Goal: Obtain resource: Download file/media

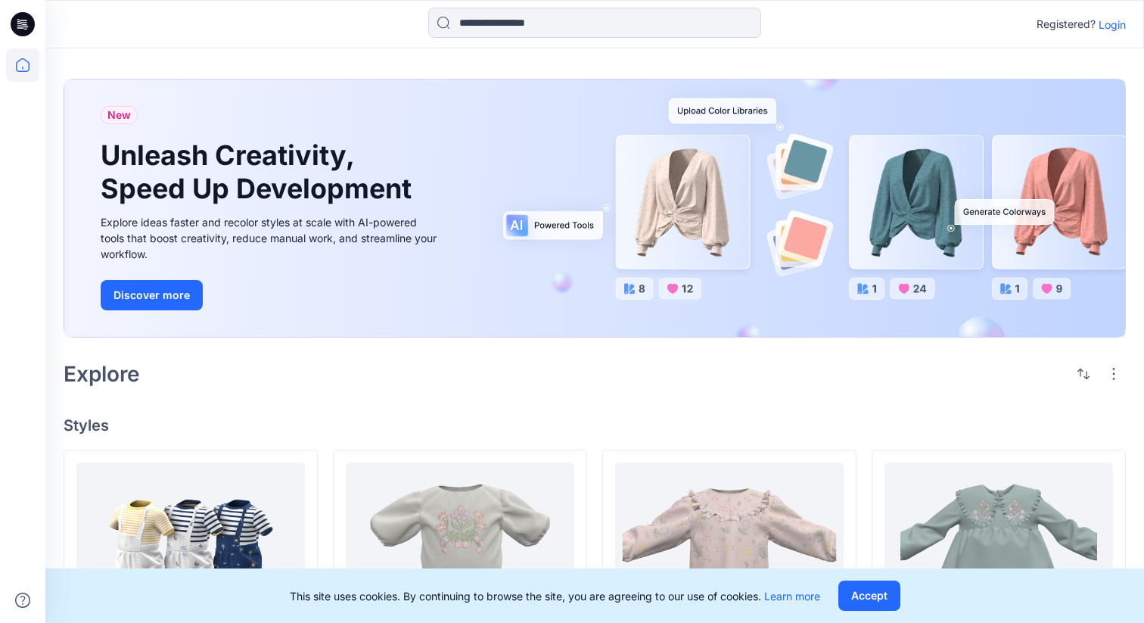
click at [1122, 25] on p "Login" at bounding box center [1112, 25] width 27 height 16
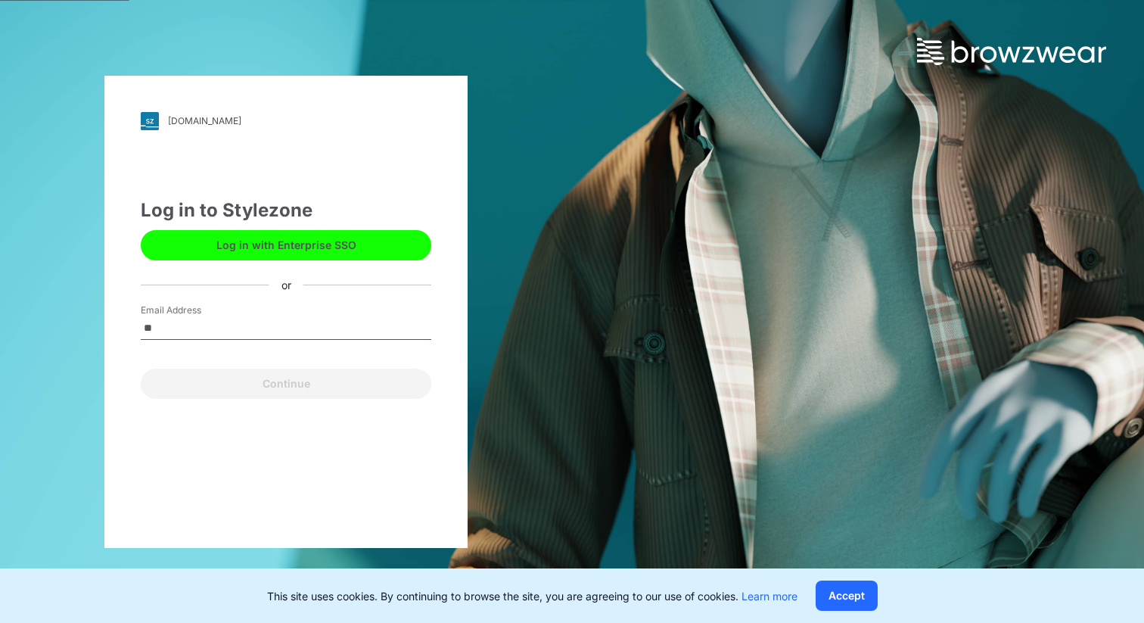
type input "*"
type input "**********"
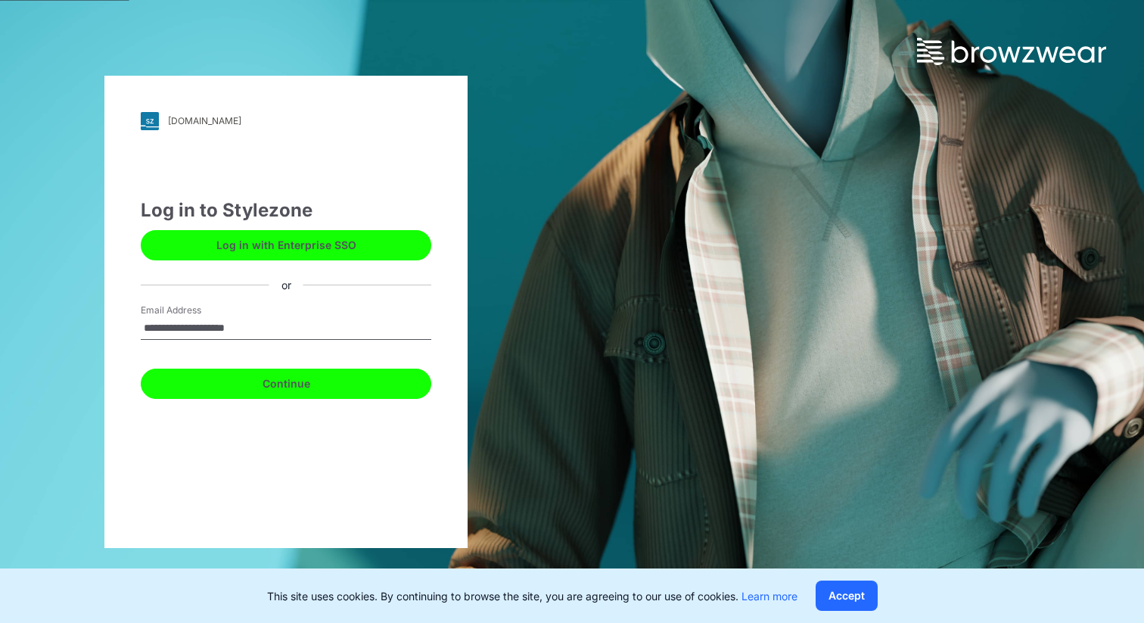
click at [310, 383] on button "Continue" at bounding box center [286, 384] width 291 height 30
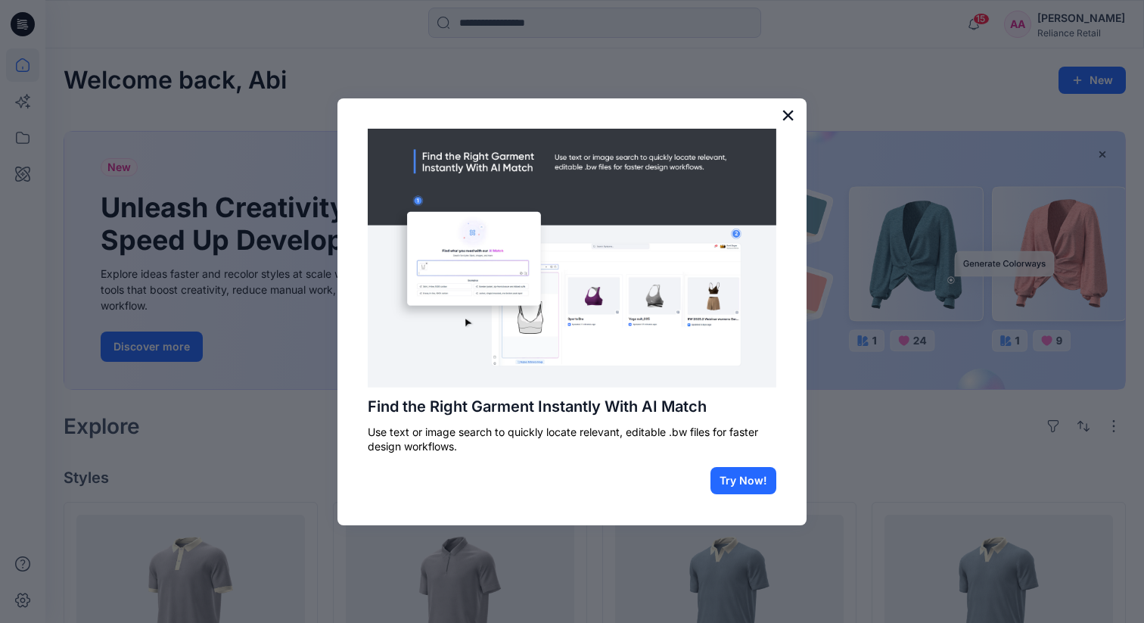
click at [790, 123] on button "×" at bounding box center [788, 115] width 14 height 24
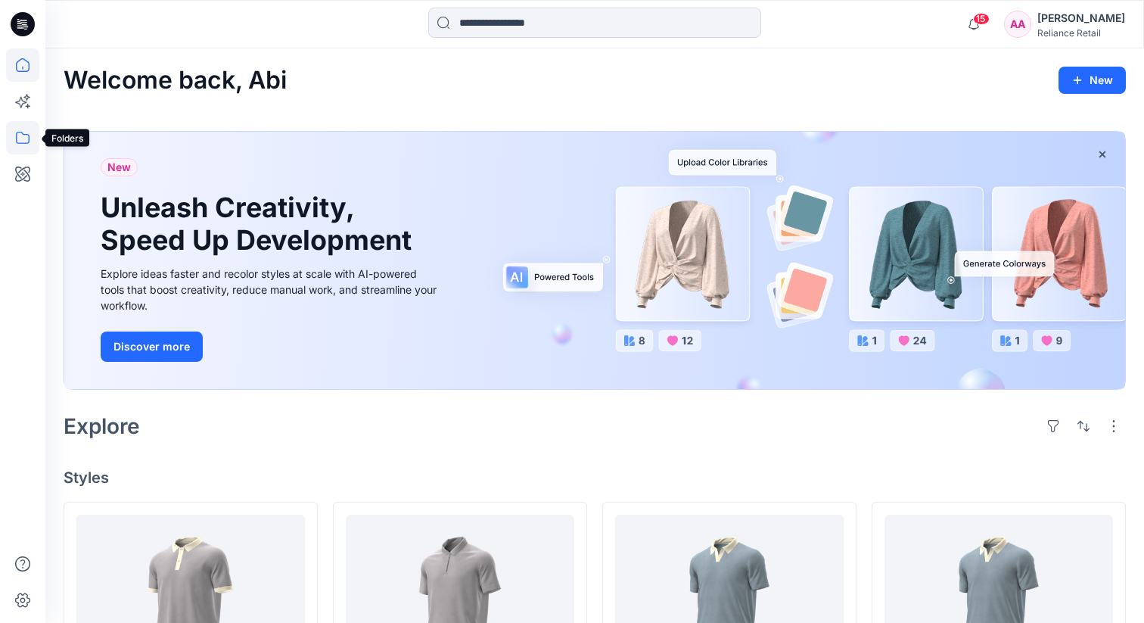
click at [23, 145] on icon at bounding box center [22, 137] width 33 height 33
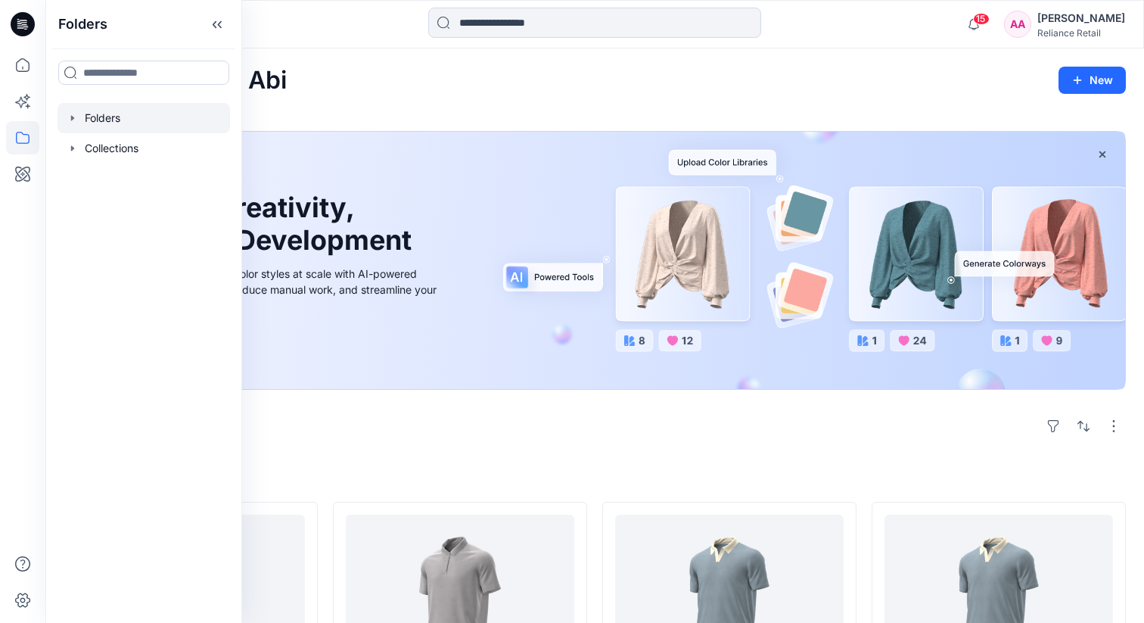
click at [130, 109] on div at bounding box center [144, 118] width 173 height 30
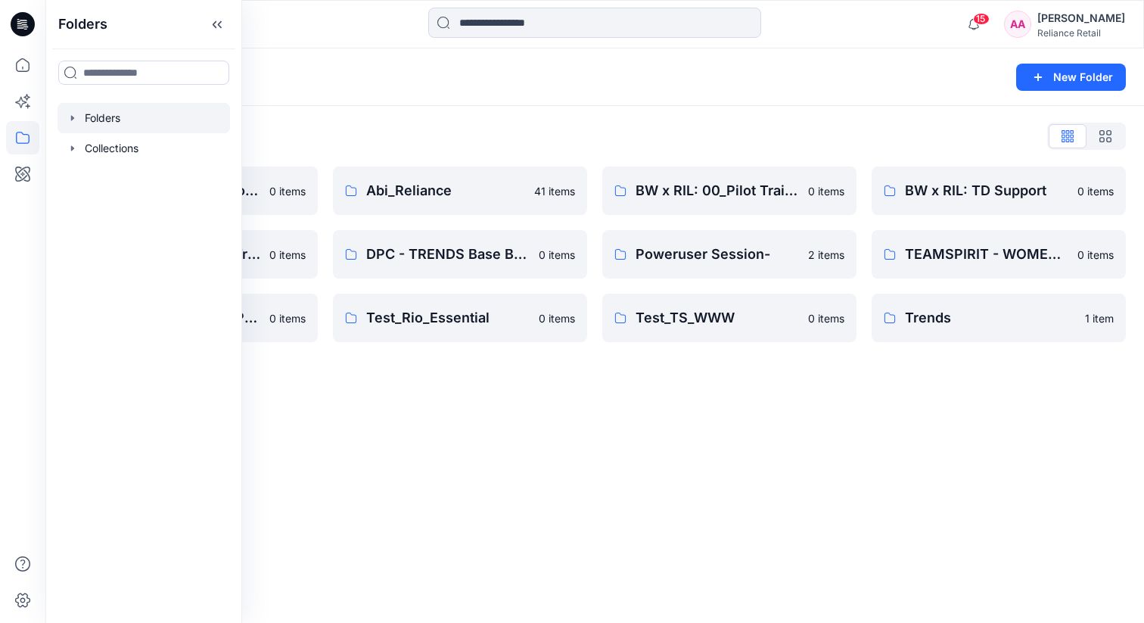
click at [618, 458] on div "Folders New Folder Folders List 3D Library: Mid-Economy Tech 0 items BW x RIL: …" at bounding box center [594, 335] width 1099 height 574
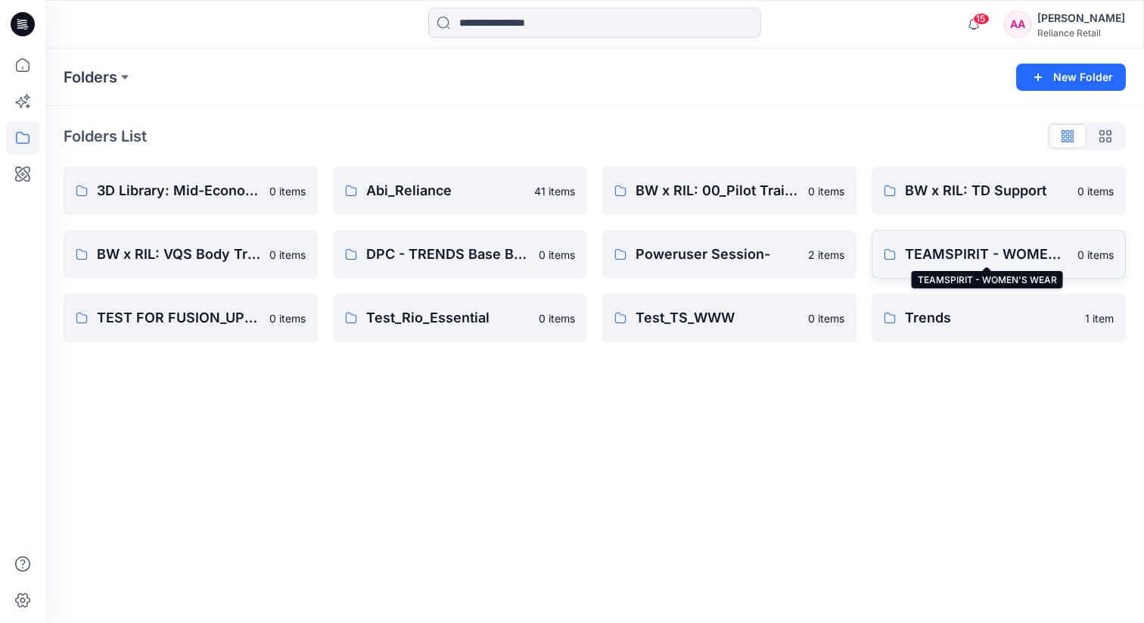
click at [975, 244] on p "TEAMSPIRIT - WOMEN'S WEAR" at bounding box center [986, 254] width 163 height 21
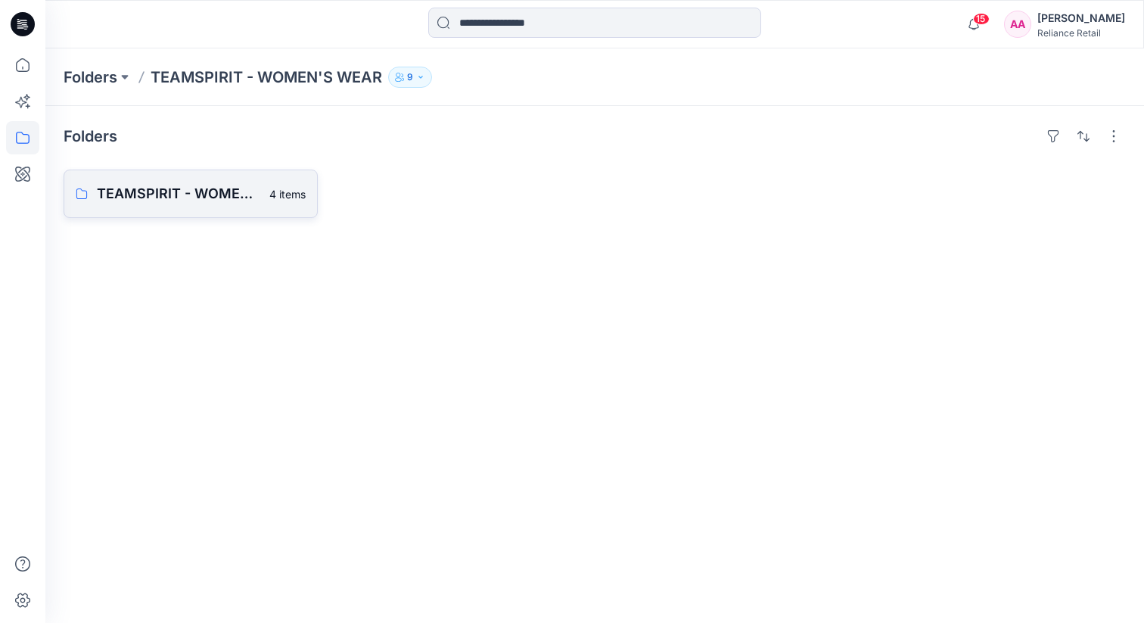
click at [241, 199] on p "TEAMSPIRIT - WOMEN'S WEAR Board" at bounding box center [178, 193] width 163 height 21
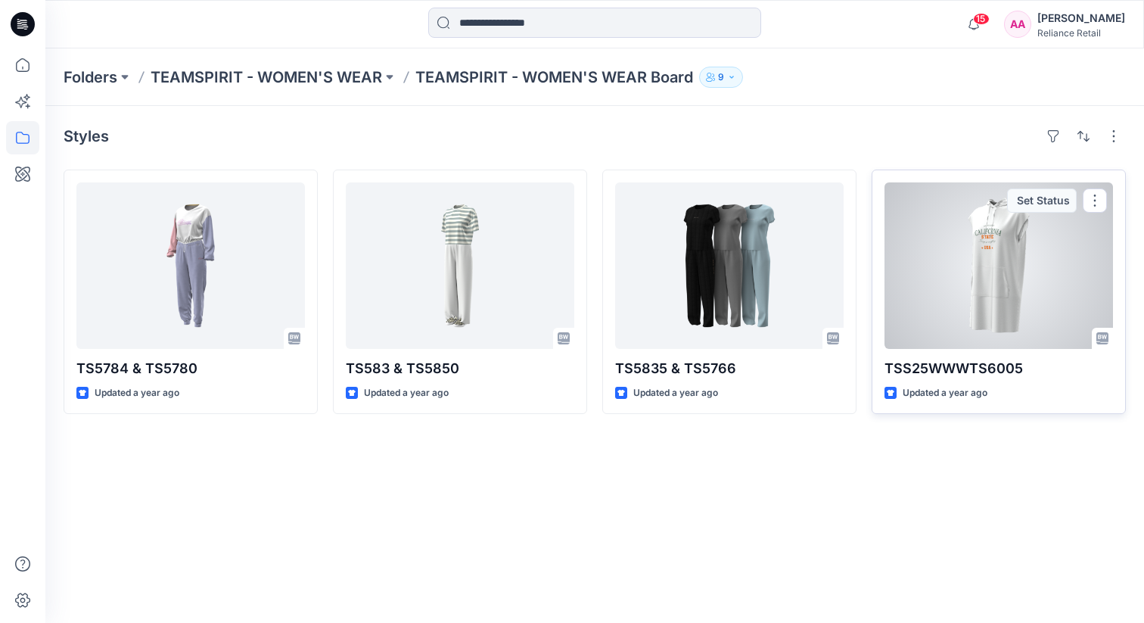
click at [1053, 248] on div at bounding box center [999, 265] width 229 height 166
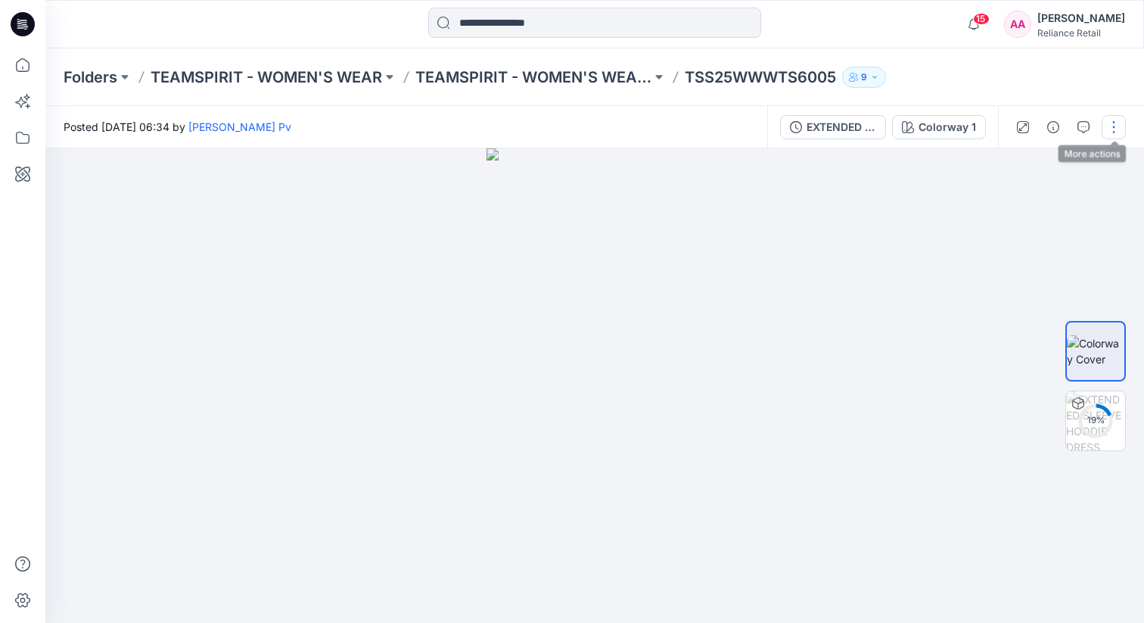
click at [1122, 116] on button "button" at bounding box center [1114, 127] width 24 height 24
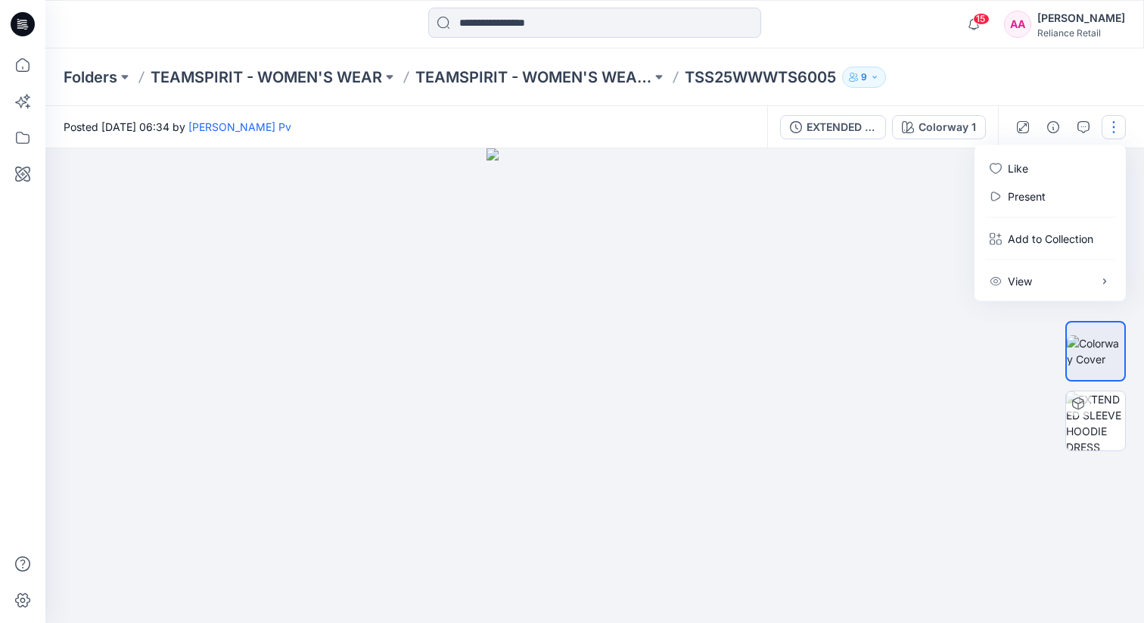
click at [1144, 171] on div at bounding box center [594, 385] width 1099 height 475
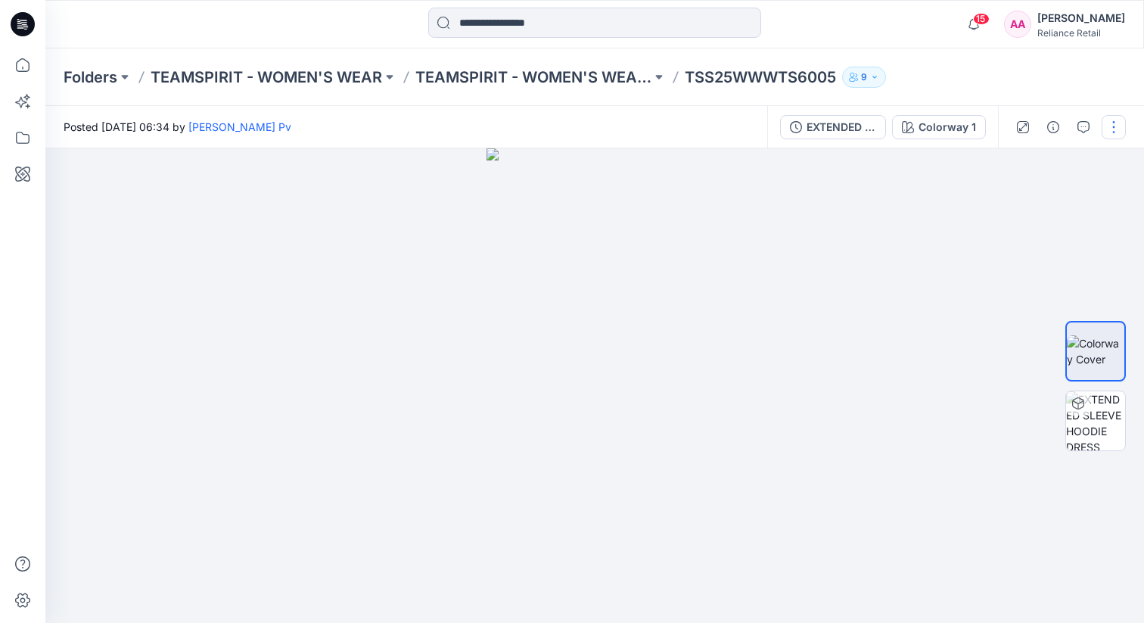
click at [1116, 132] on button "button" at bounding box center [1114, 127] width 24 height 24
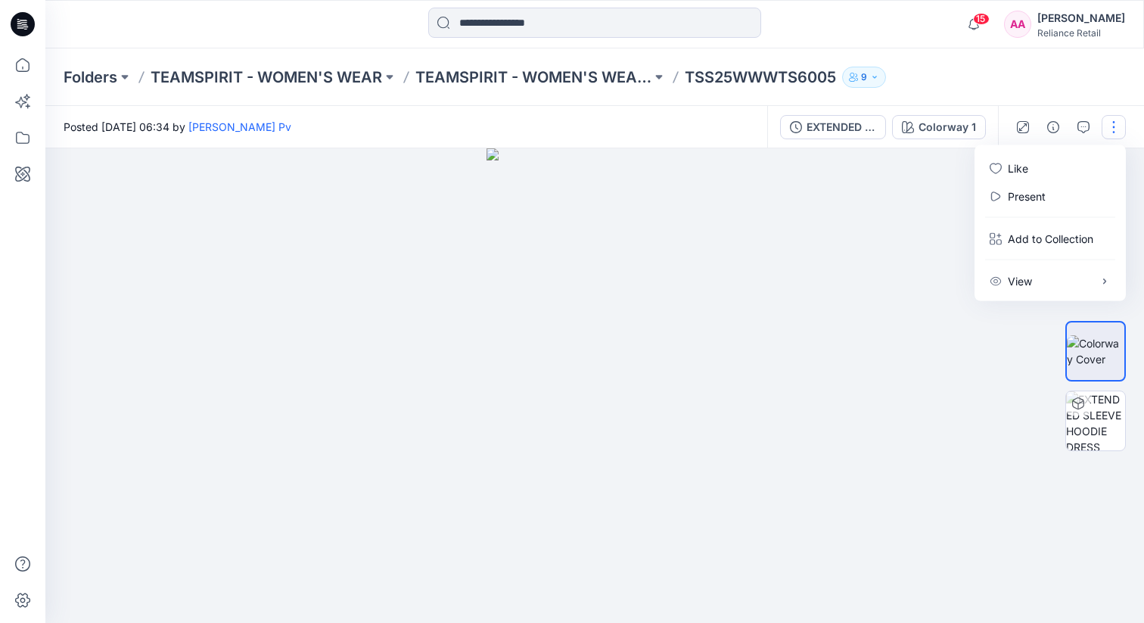
click at [906, 246] on div at bounding box center [594, 385] width 1099 height 475
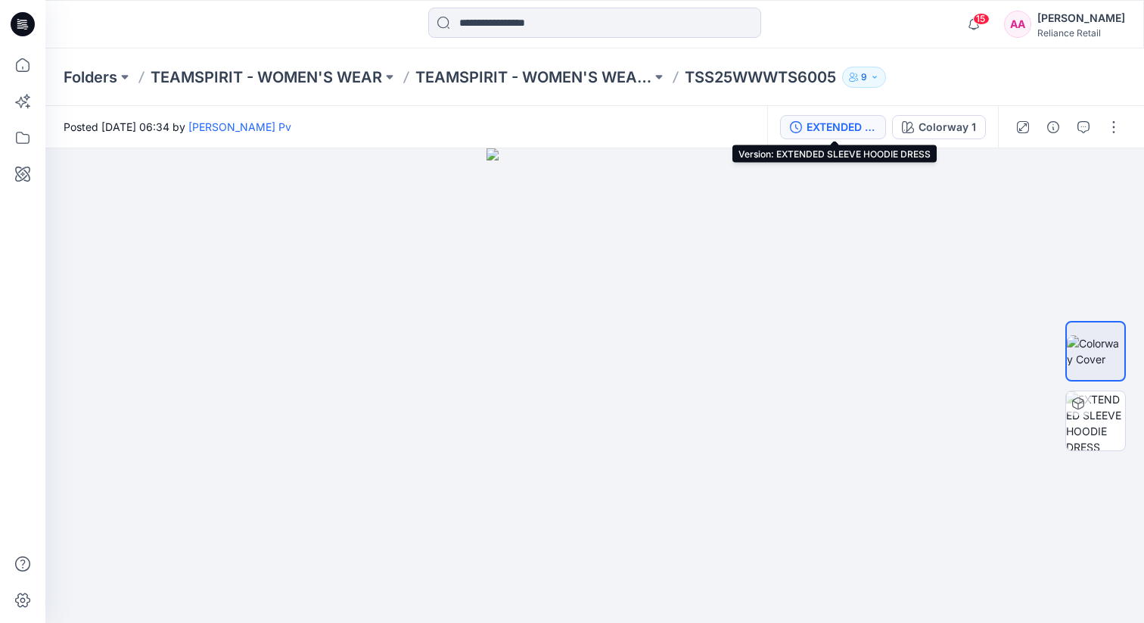
click at [857, 122] on div "EXTENDED SLEEVE HOODIE DRESS" at bounding box center [842, 127] width 70 height 17
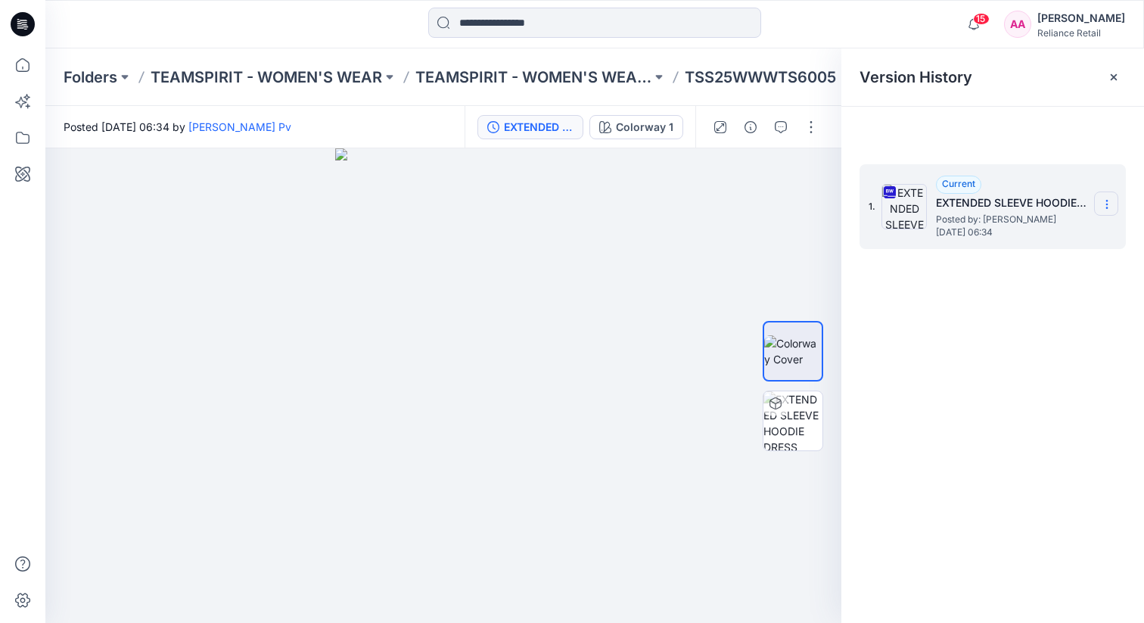
click at [1109, 208] on icon at bounding box center [1107, 204] width 12 height 12
click at [1097, 240] on div "Download Source BW File" at bounding box center [1026, 234] width 176 height 30
click at [1109, 208] on icon at bounding box center [1107, 204] width 12 height 12
click at [1081, 235] on span "Download Source BW File" at bounding box center [1030, 234] width 127 height 18
click at [1114, 207] on section at bounding box center [1106, 203] width 24 height 24
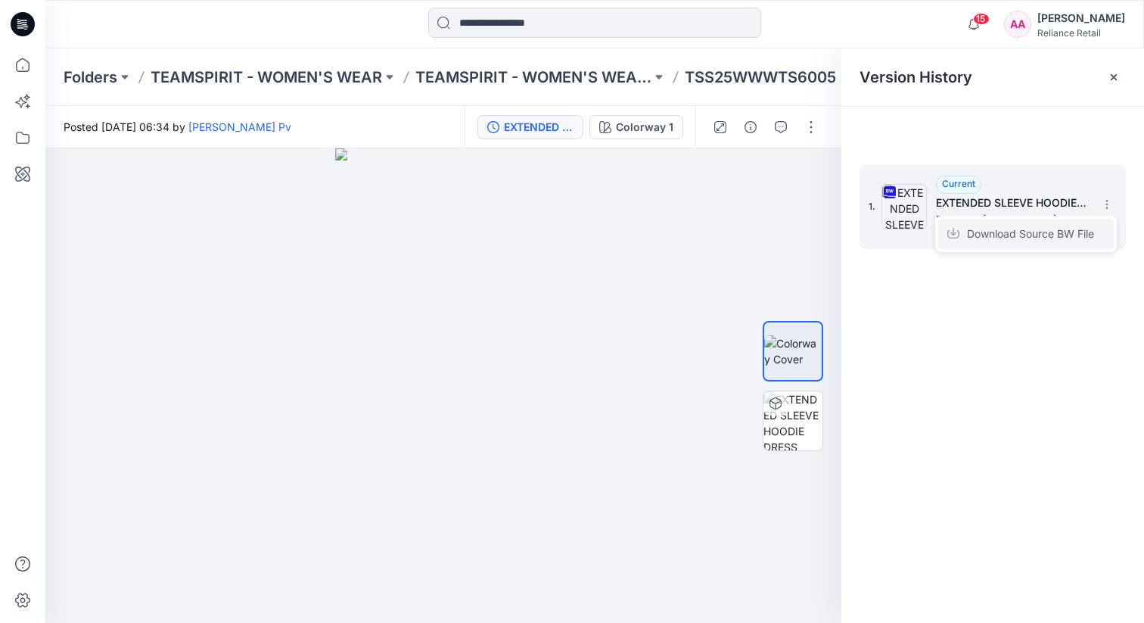
click at [1081, 230] on span "Download Source BW File" at bounding box center [1030, 234] width 127 height 18
click at [1119, 202] on div "1. Current EXTENDED SLEEVE HOODIE DRESS Posted by: [PERSON_NAME] Pv [DATE] 06:34" at bounding box center [993, 206] width 266 height 85
click at [1114, 73] on icon at bounding box center [1114, 77] width 12 height 12
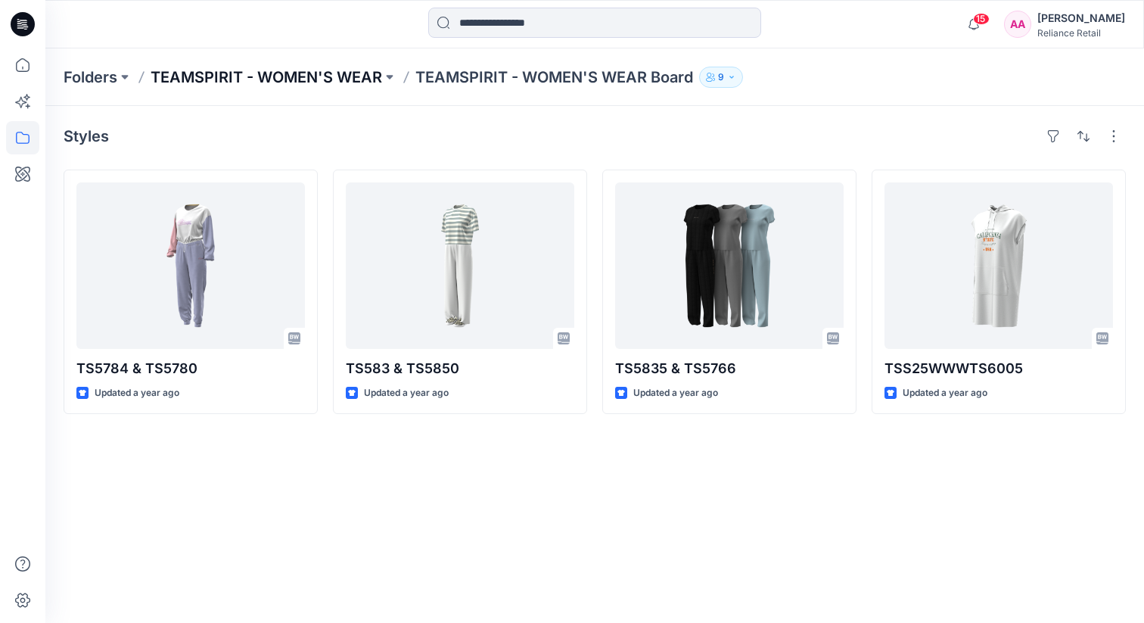
click at [341, 72] on p "TEAMSPIRIT - WOMEN'S WEAR" at bounding box center [267, 77] width 232 height 21
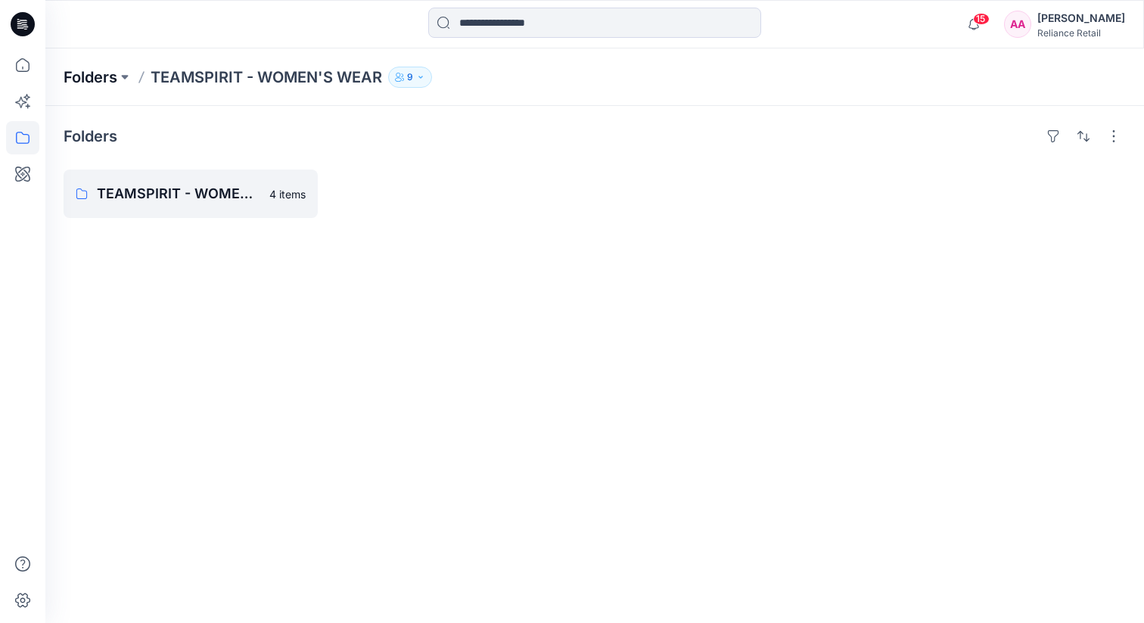
click at [99, 78] on p "Folders" at bounding box center [91, 77] width 54 height 21
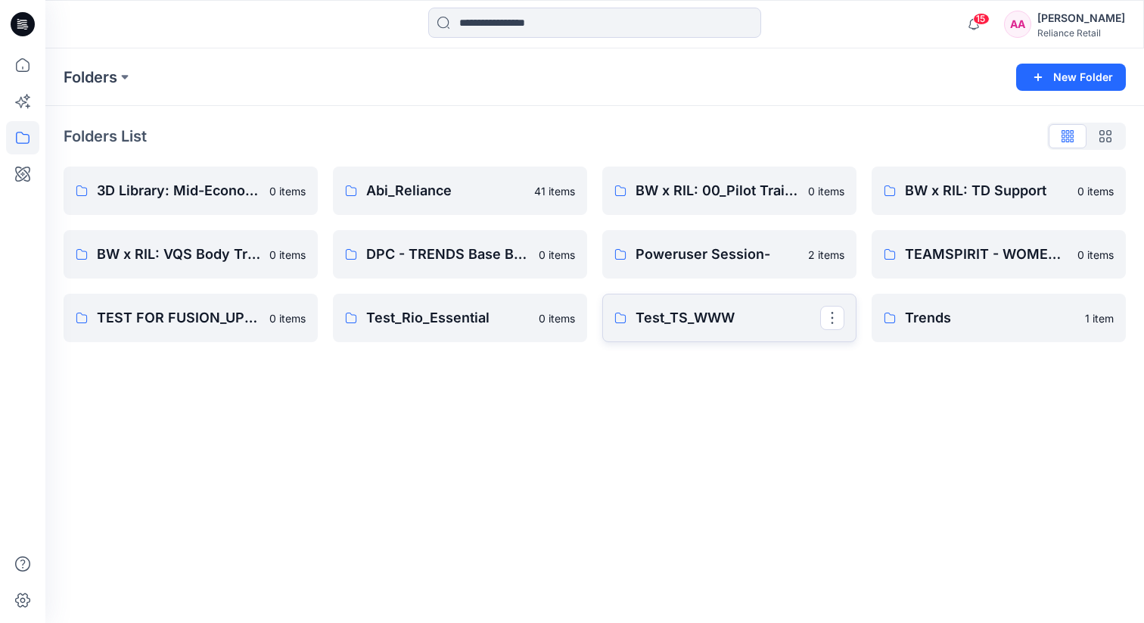
click at [753, 316] on p "Test_TS_WWW" at bounding box center [728, 317] width 185 height 21
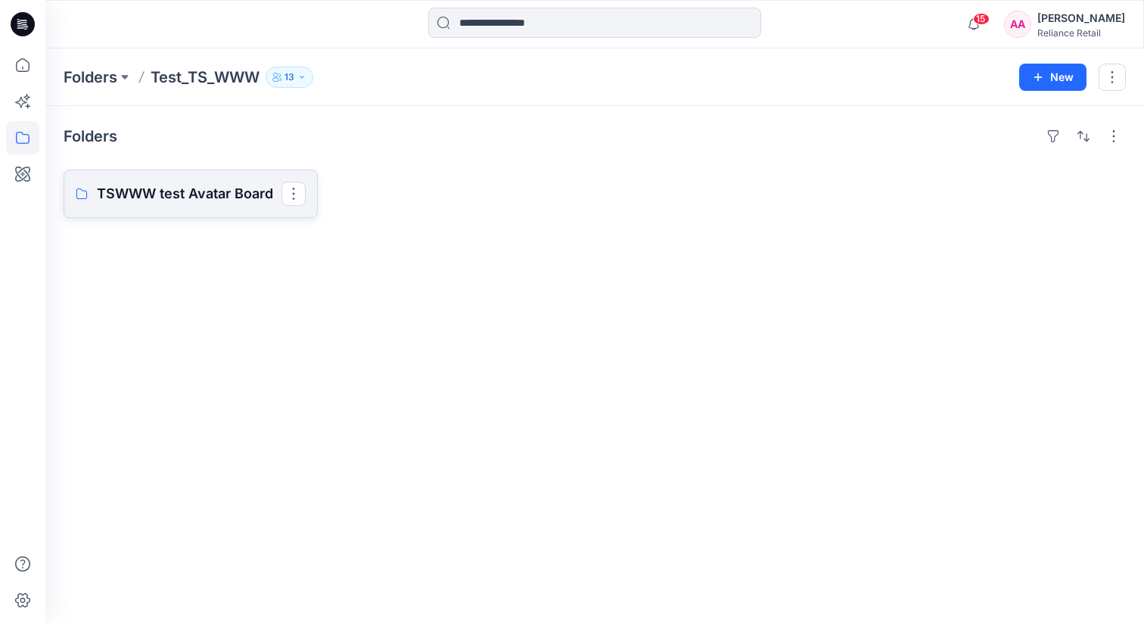
click at [199, 185] on p "TSWWW test Avatar Board" at bounding box center [189, 193] width 185 height 21
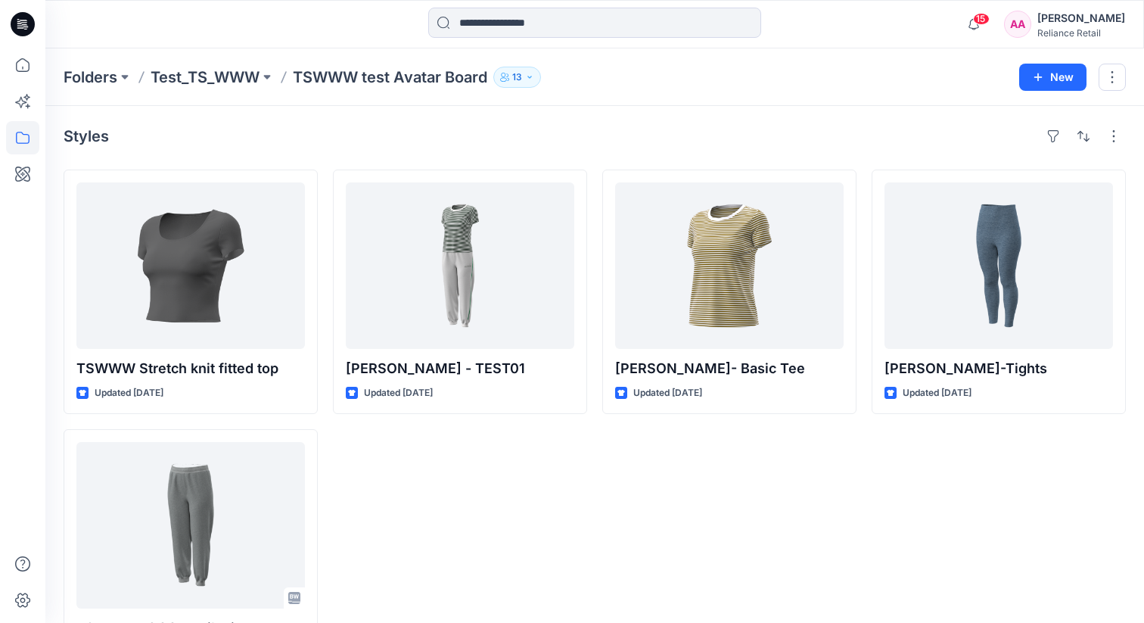
scroll to position [68, 0]
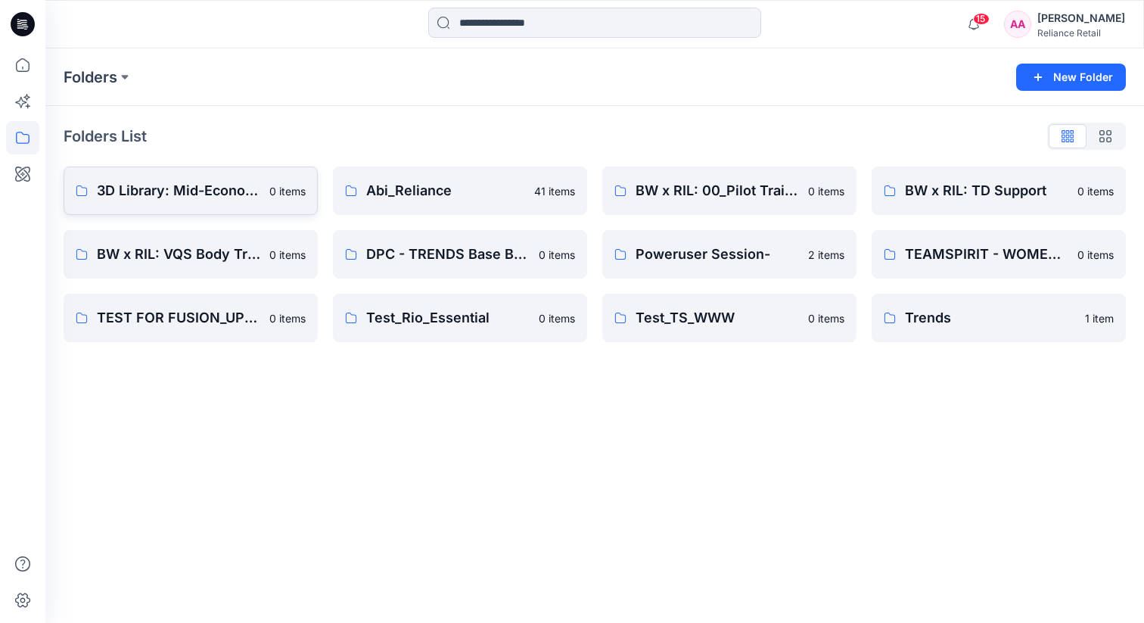
click at [175, 201] on link "3D Library: Mid-Economy Tech 0 items" at bounding box center [191, 190] width 254 height 48
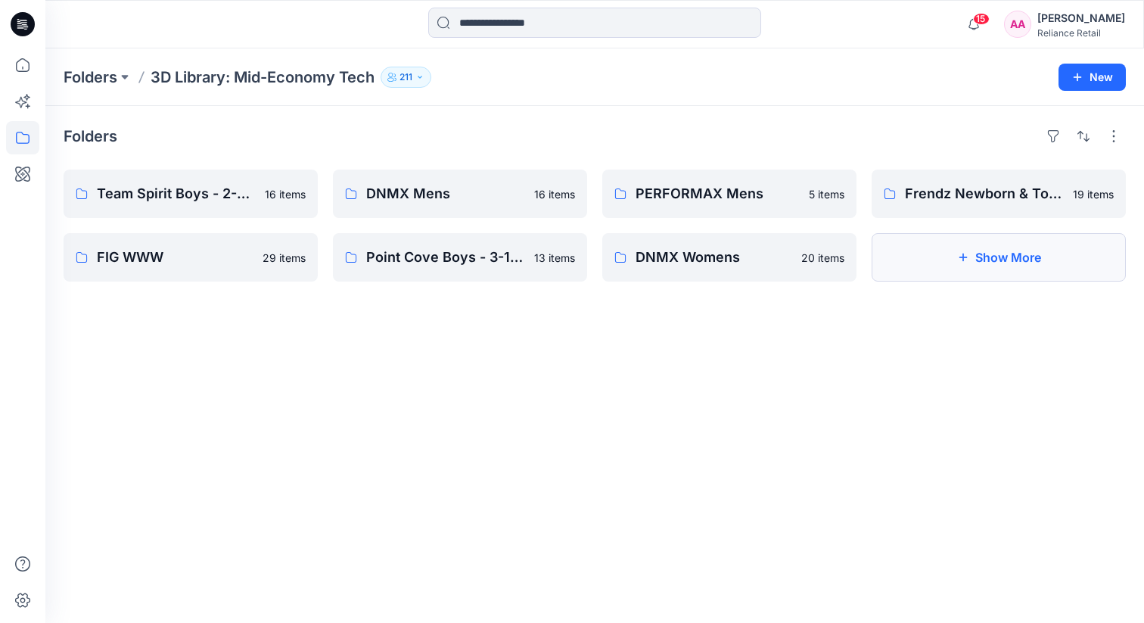
click at [976, 263] on button "Show More" at bounding box center [999, 257] width 254 height 48
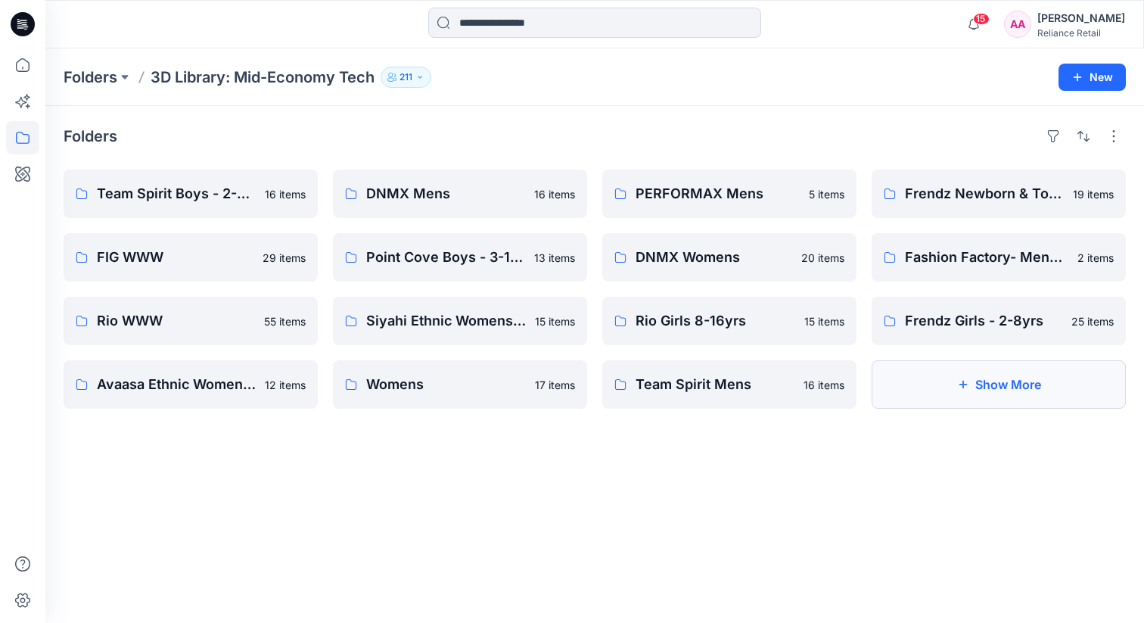
click at [951, 394] on button "Show More" at bounding box center [999, 384] width 254 height 48
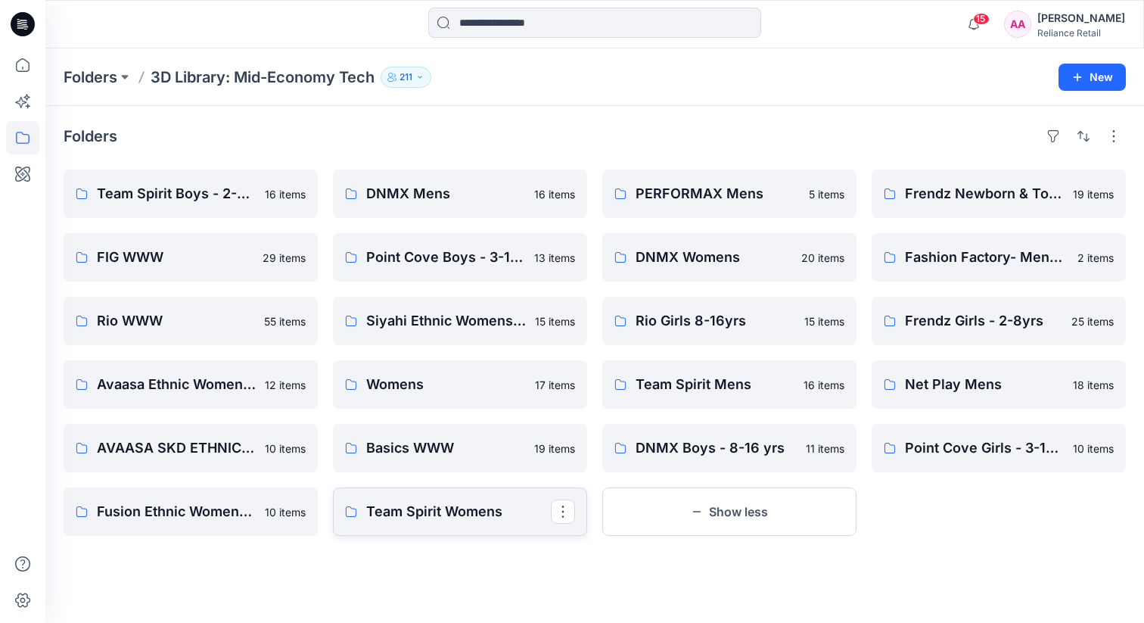
click at [431, 514] on p "Team Spirit Womens" at bounding box center [458, 511] width 185 height 21
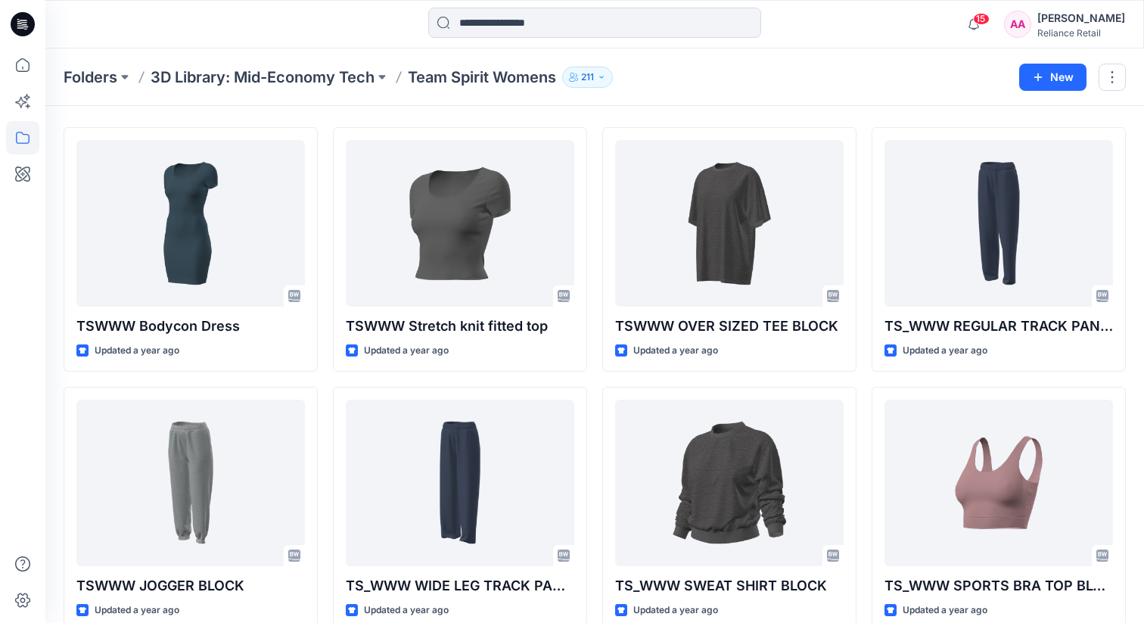
scroll to position [41, 0]
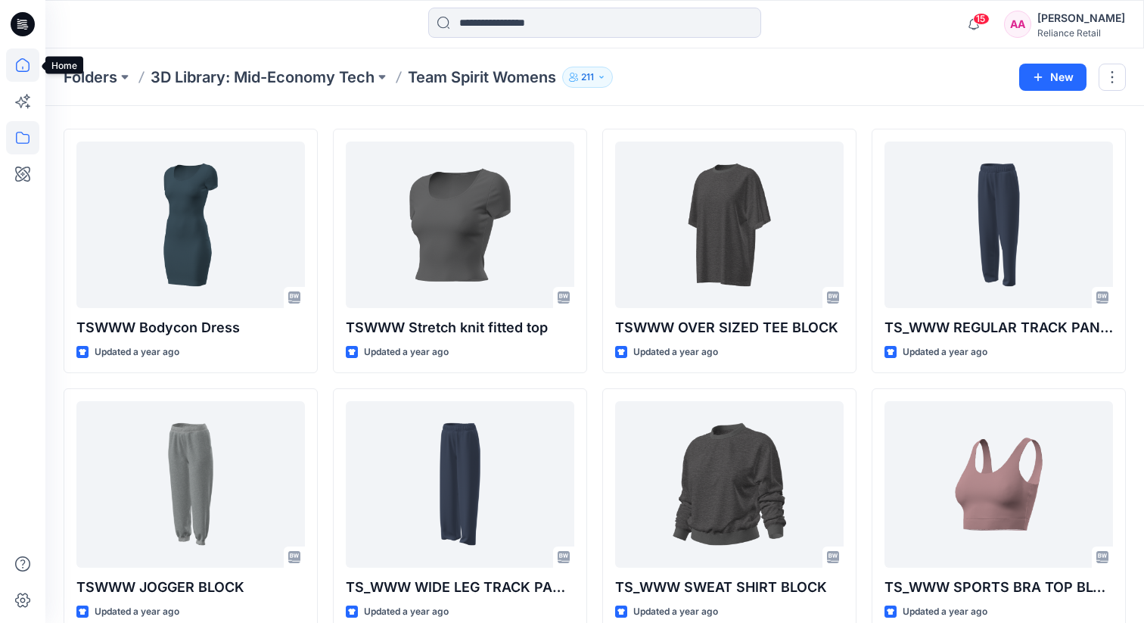
click at [25, 67] on icon at bounding box center [22, 64] width 33 height 33
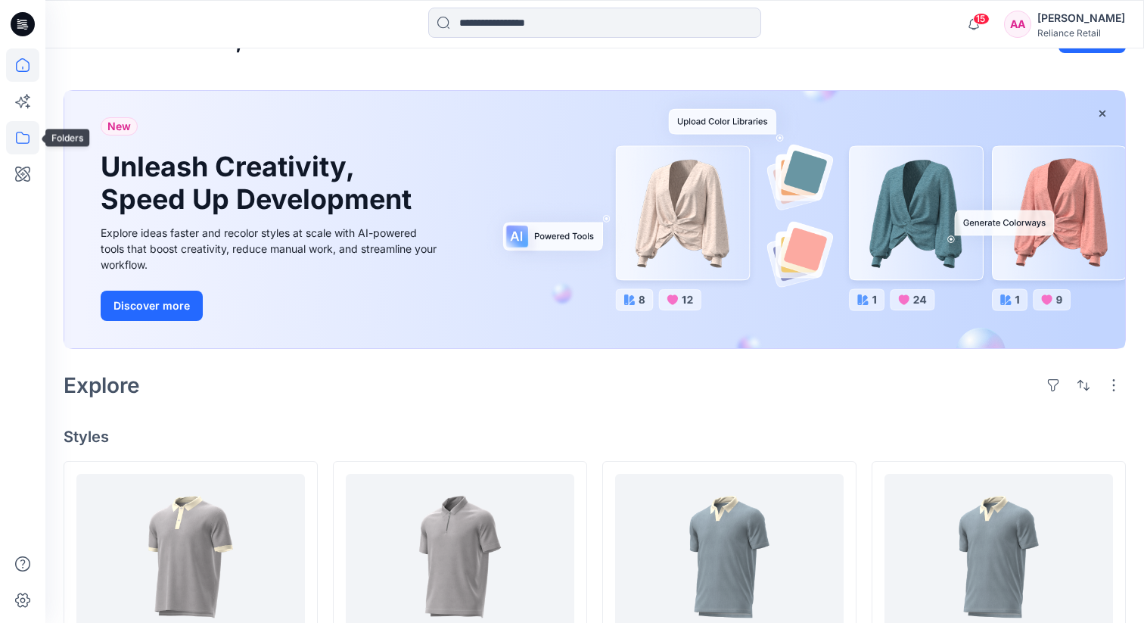
click at [27, 127] on icon at bounding box center [22, 137] width 33 height 33
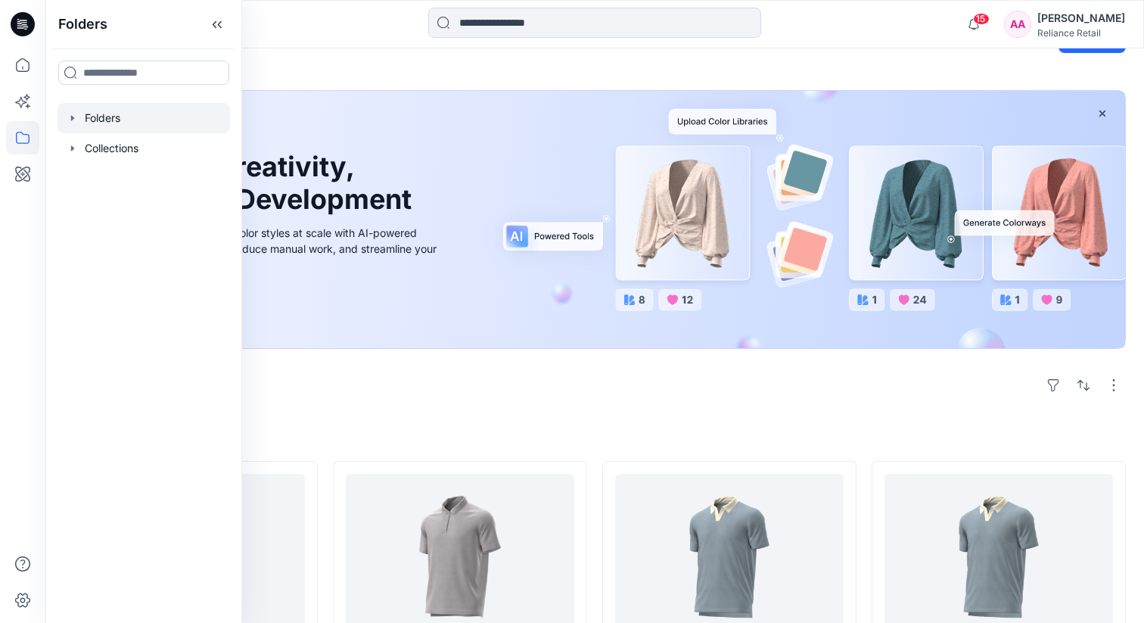
click at [128, 110] on div at bounding box center [144, 118] width 173 height 30
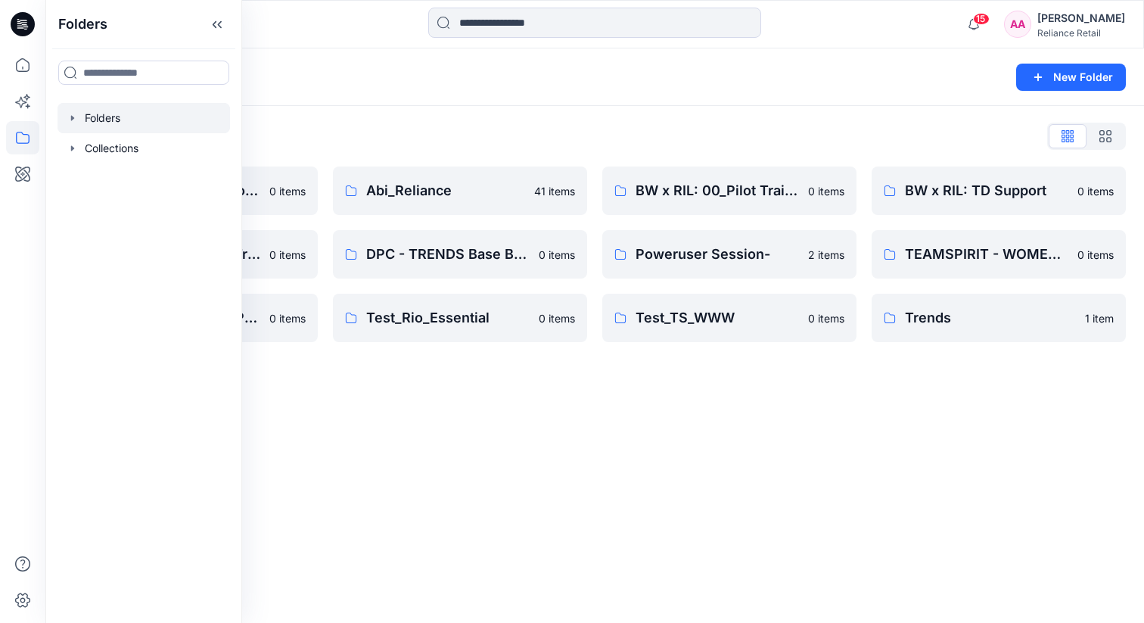
click at [386, 438] on div "Folders New Folder Folders List 3D Library: Mid-Economy Tech 0 items BW x RIL: …" at bounding box center [594, 335] width 1099 height 574
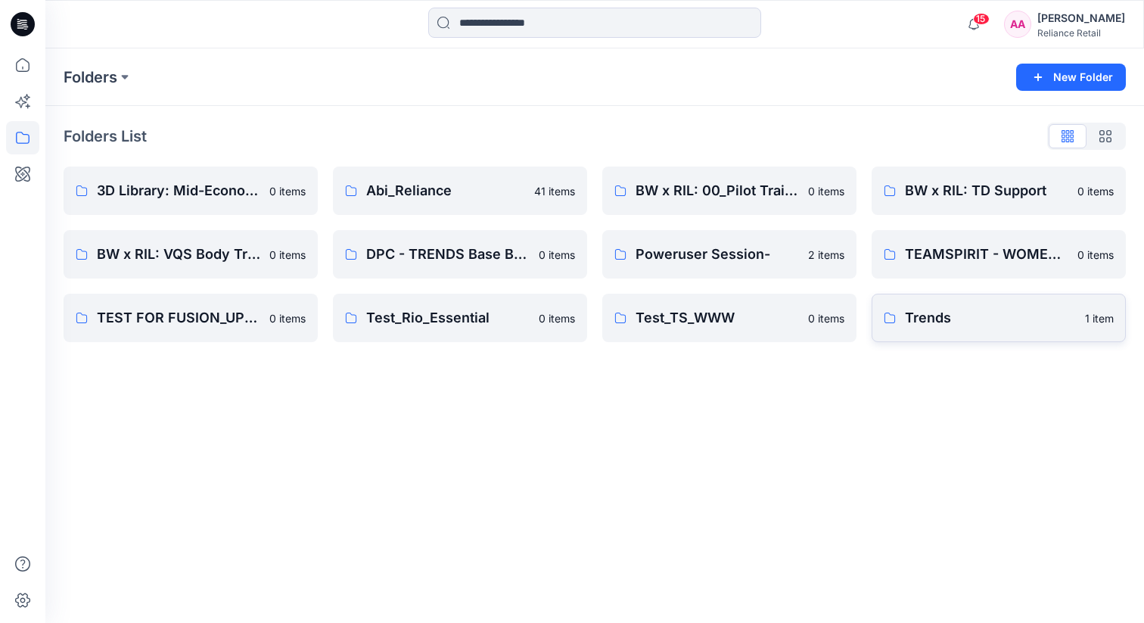
click at [920, 321] on p "Trends" at bounding box center [990, 317] width 171 height 21
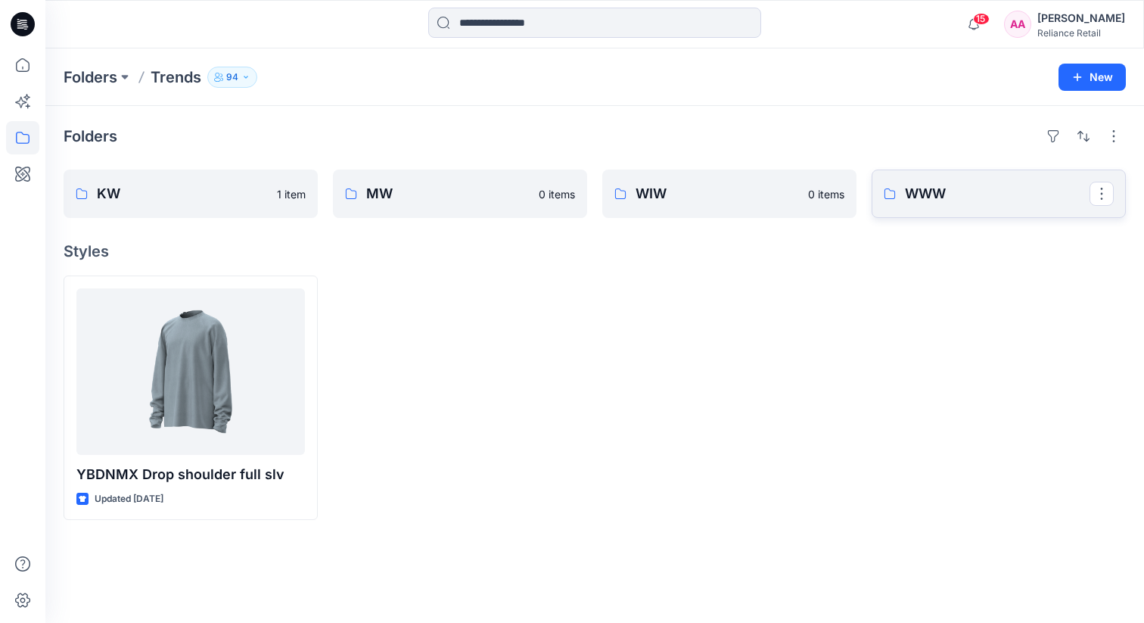
click at [921, 182] on link "WWW" at bounding box center [999, 194] width 254 height 48
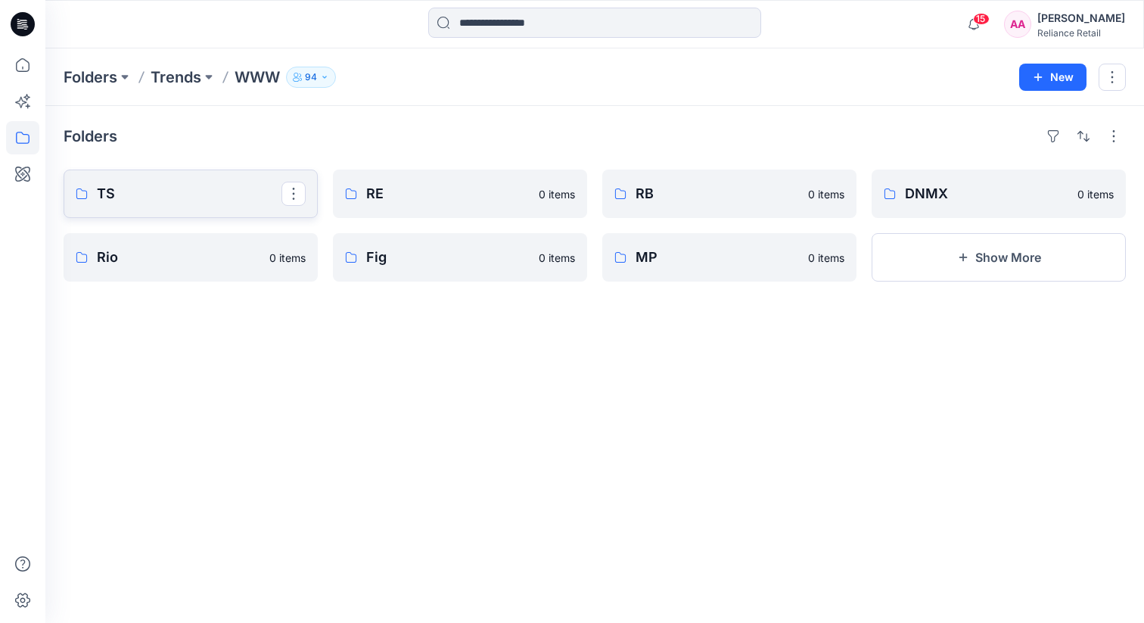
click at [188, 206] on link "TS" at bounding box center [191, 194] width 254 height 48
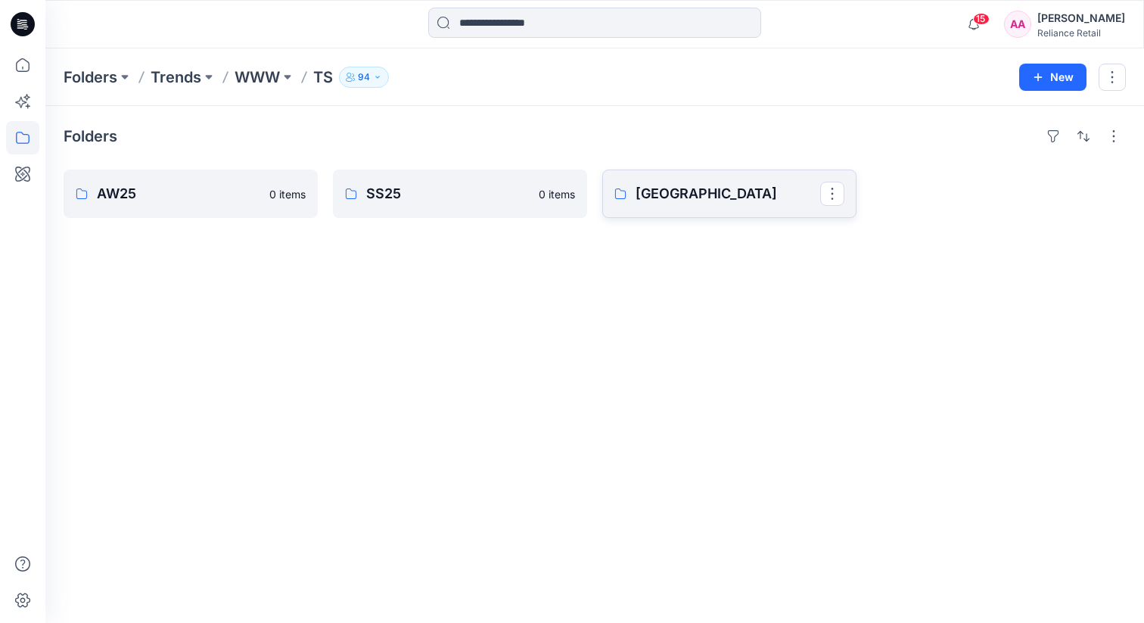
click at [755, 188] on p "[GEOGRAPHIC_DATA]" at bounding box center [728, 193] width 185 height 21
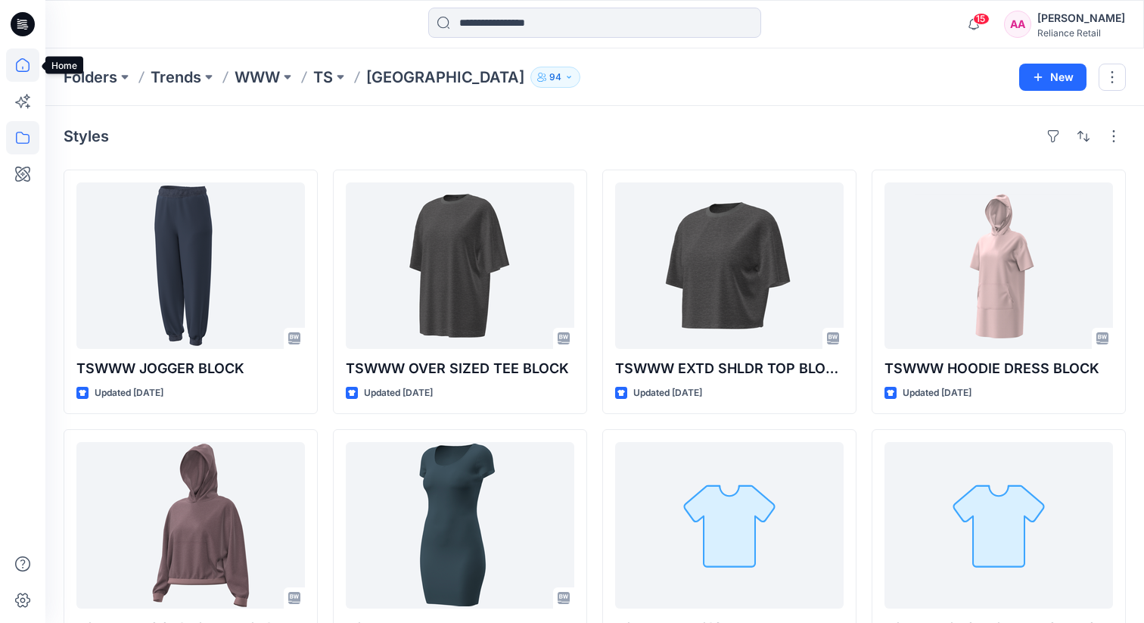
click at [21, 67] on icon at bounding box center [22, 64] width 33 height 33
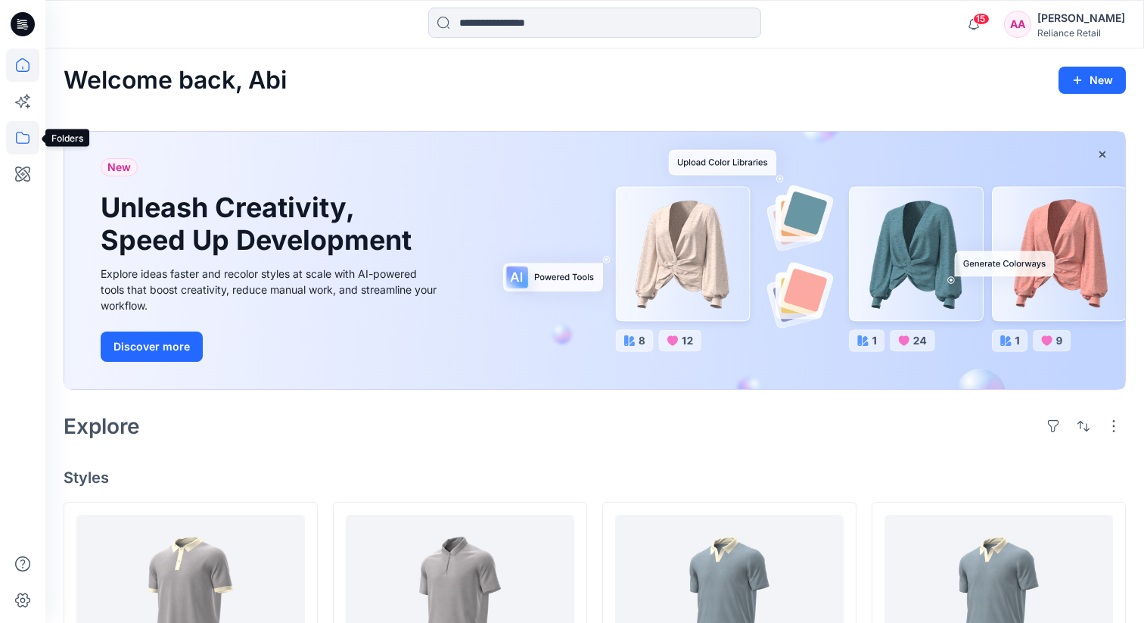
click at [20, 129] on icon at bounding box center [22, 137] width 33 height 33
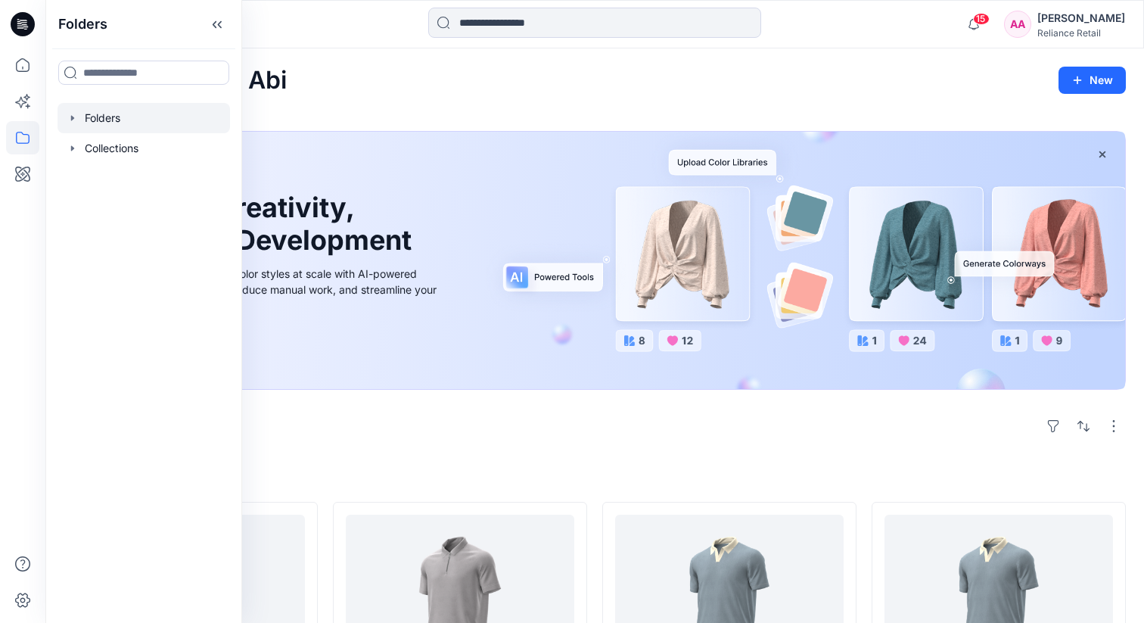
click at [114, 113] on div at bounding box center [144, 118] width 173 height 30
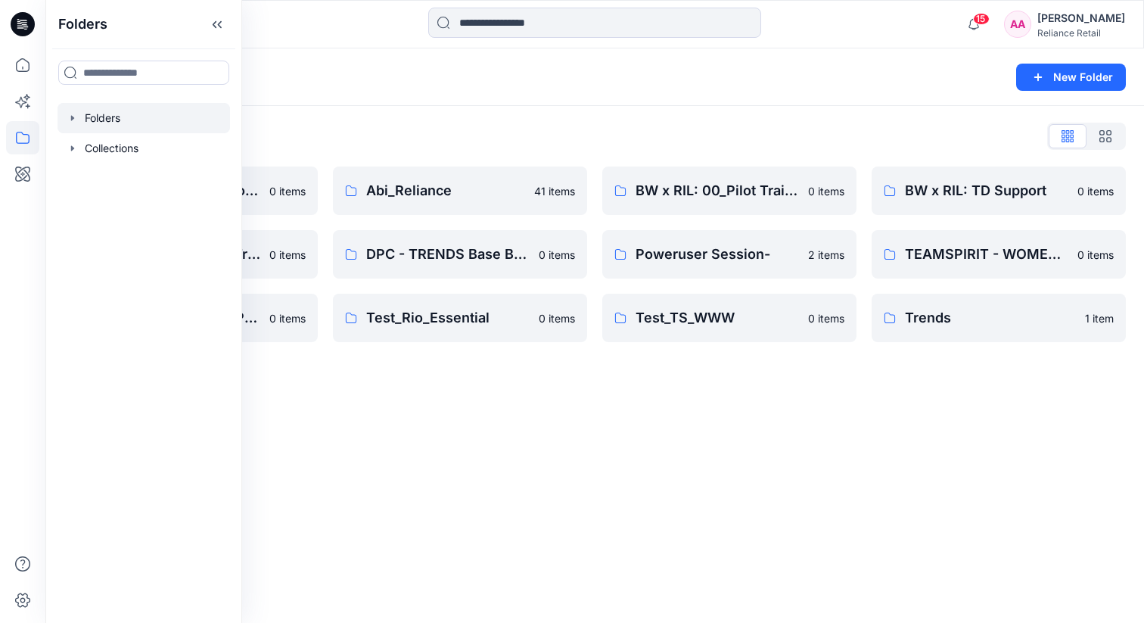
click at [400, 453] on div "Folders New Folder Folders List 3D Library: Mid-Economy Tech 0 items BW x RIL: …" at bounding box center [594, 335] width 1099 height 574
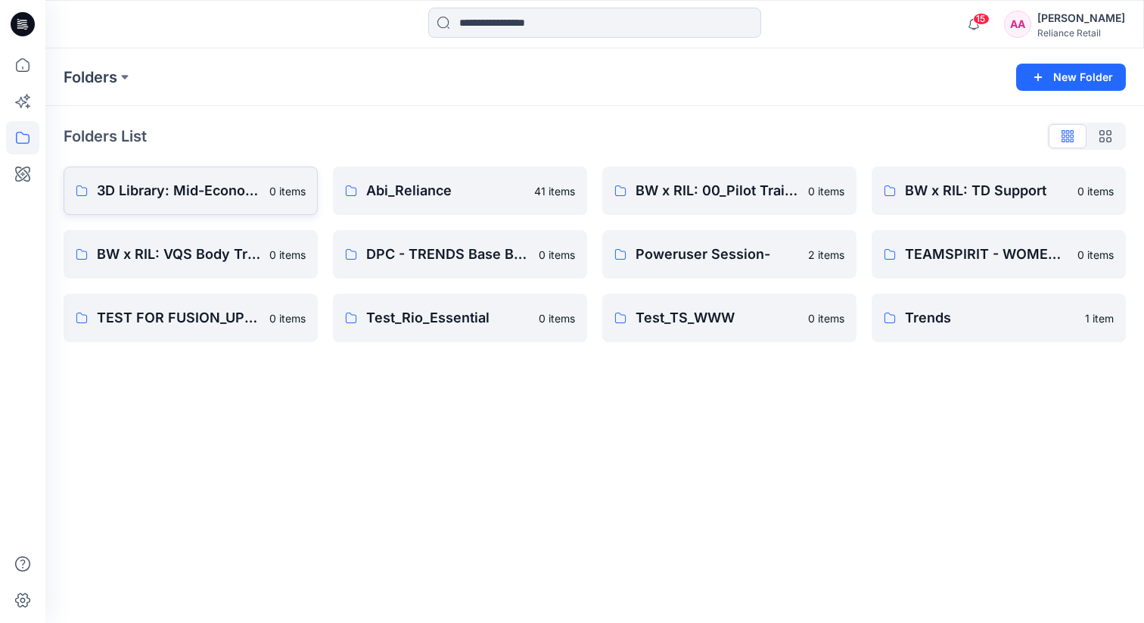
click at [195, 186] on p "3D Library: Mid-Economy Tech" at bounding box center [178, 190] width 163 height 21
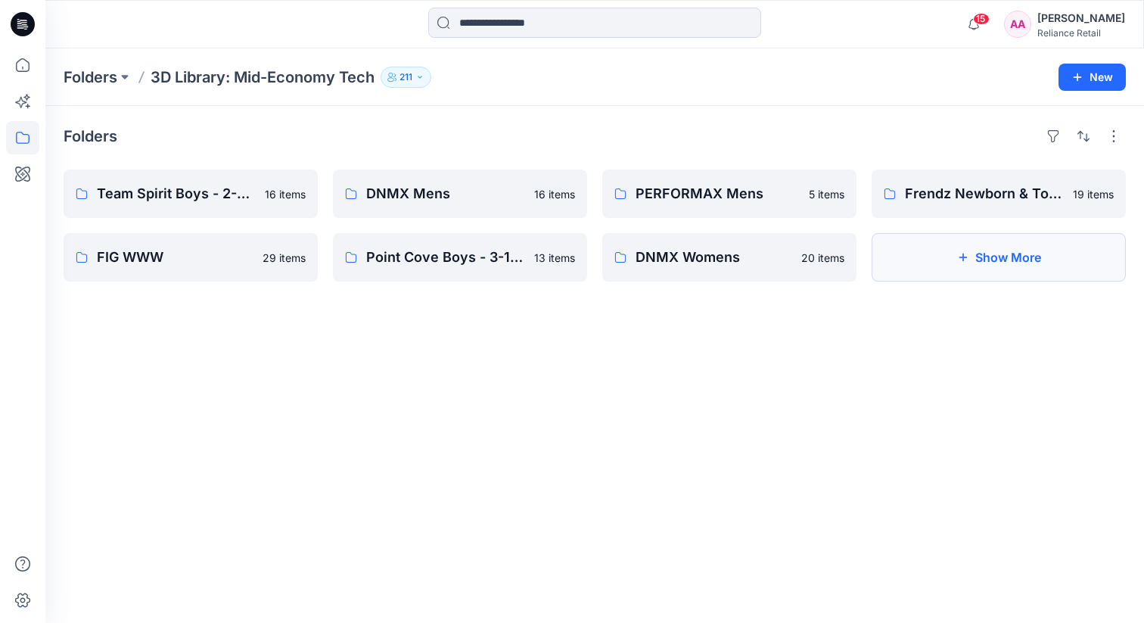
click at [957, 263] on icon "button" at bounding box center [963, 257] width 12 height 12
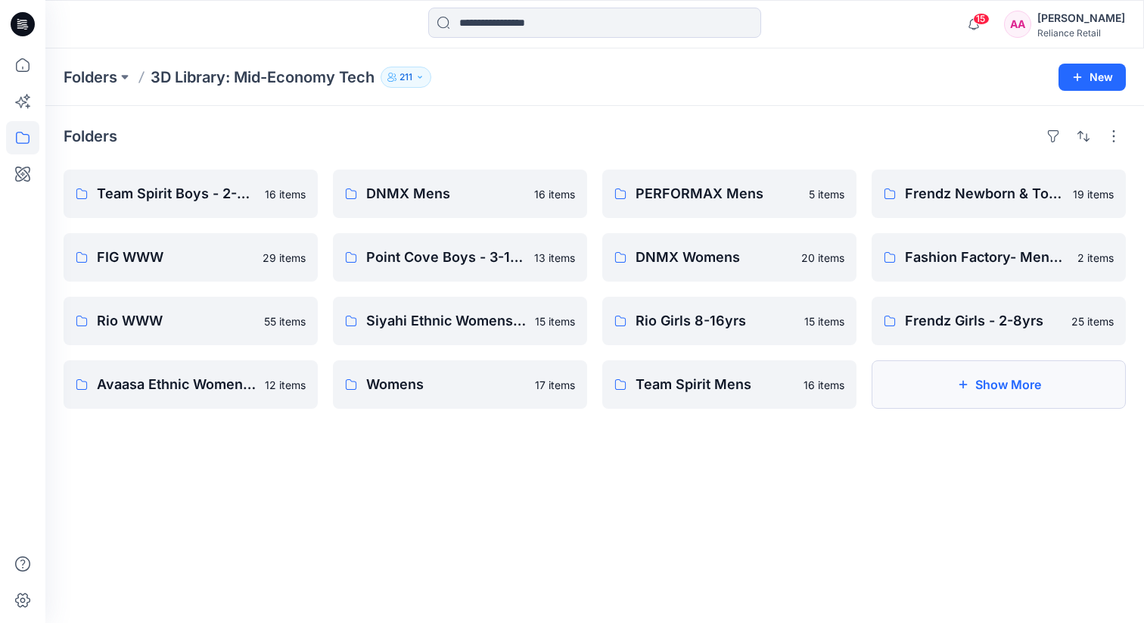
click at [964, 378] on button "Show More" at bounding box center [999, 384] width 254 height 48
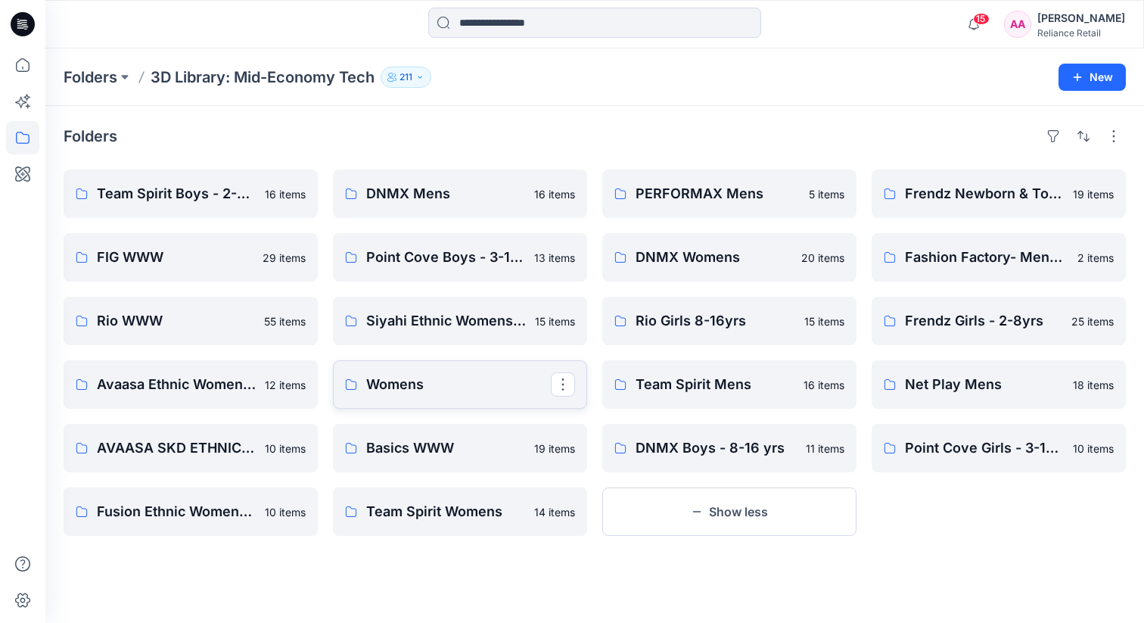
click at [440, 378] on p "Womens" at bounding box center [458, 384] width 185 height 21
click at [21, 61] on icon at bounding box center [22, 64] width 33 height 33
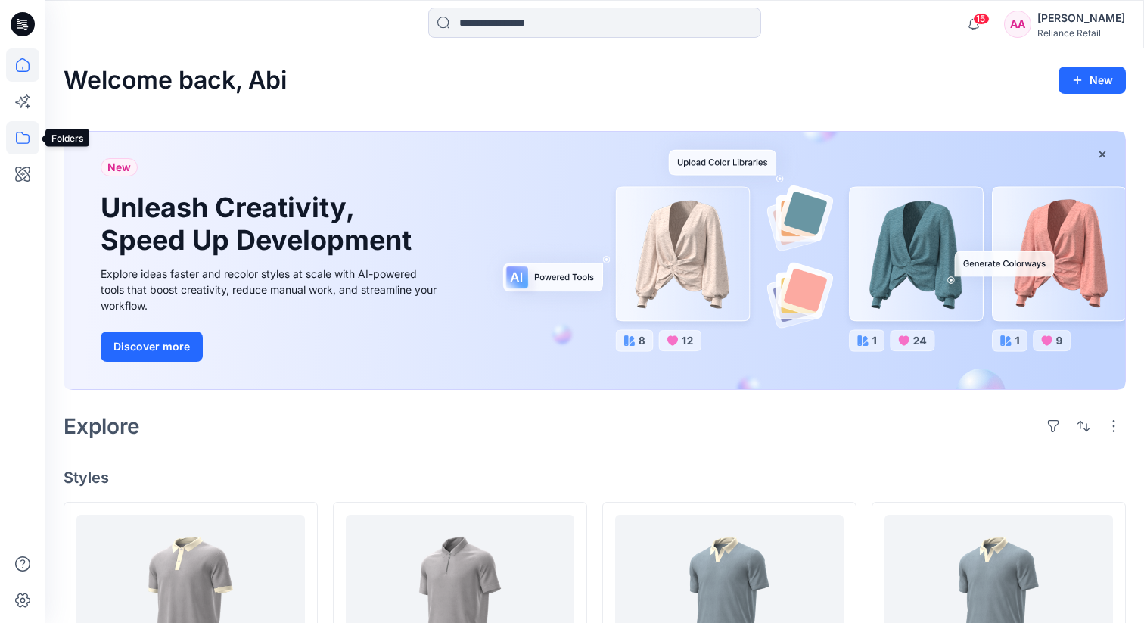
click at [23, 142] on icon at bounding box center [22, 137] width 33 height 33
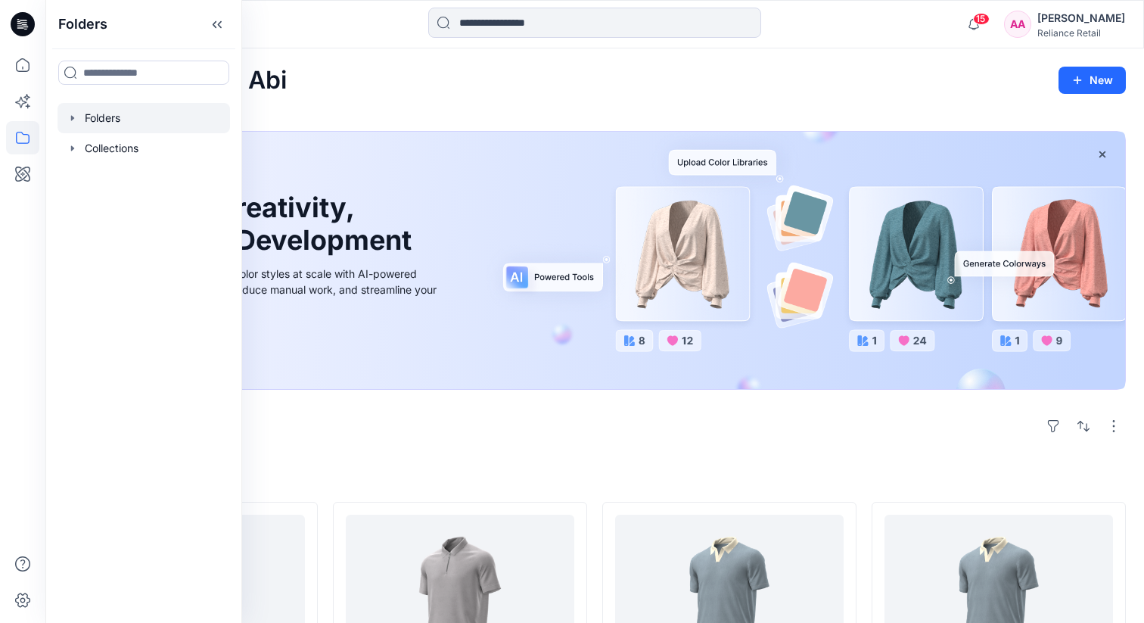
click at [107, 120] on div at bounding box center [144, 118] width 173 height 30
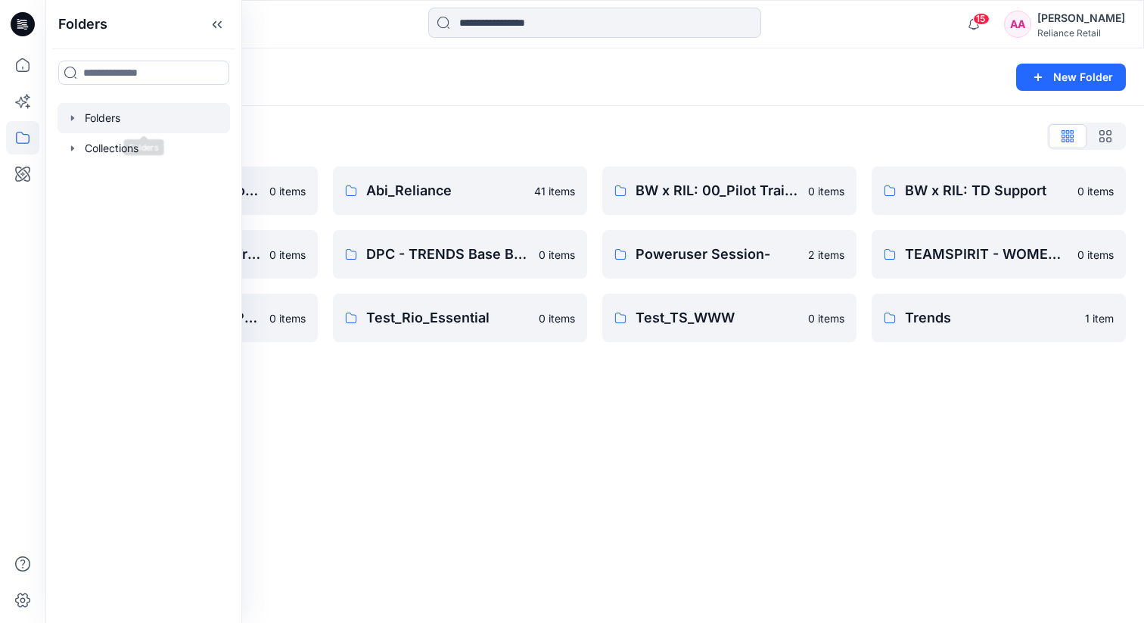
click at [453, 138] on div "Folders List" at bounding box center [595, 136] width 1063 height 24
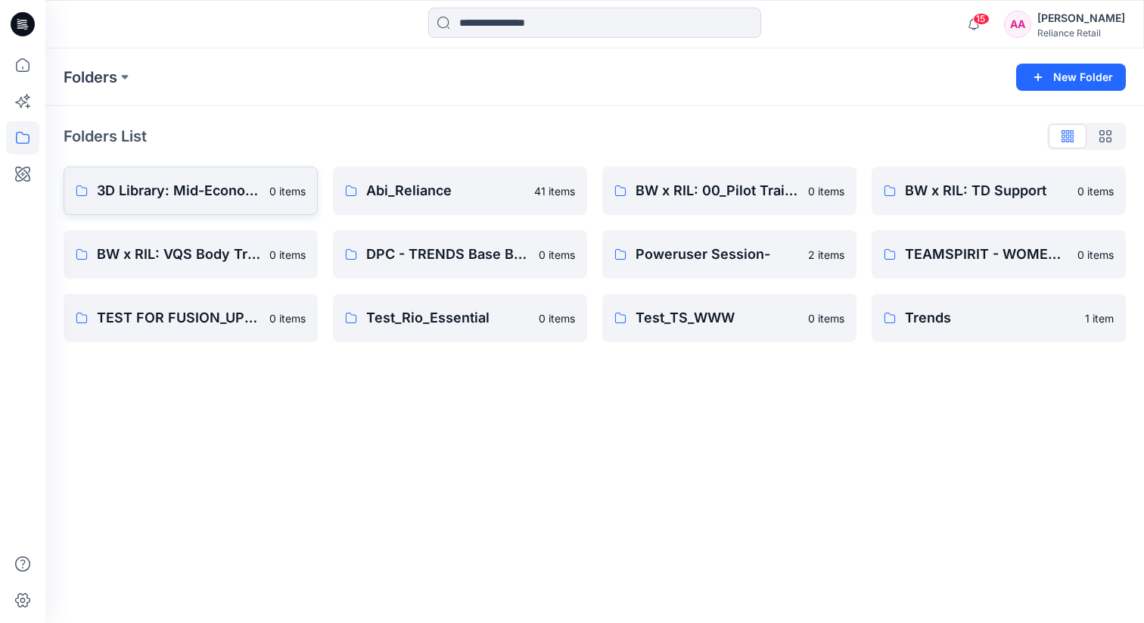
click at [188, 187] on p "3D Library: Mid-Economy Tech" at bounding box center [178, 190] width 163 height 21
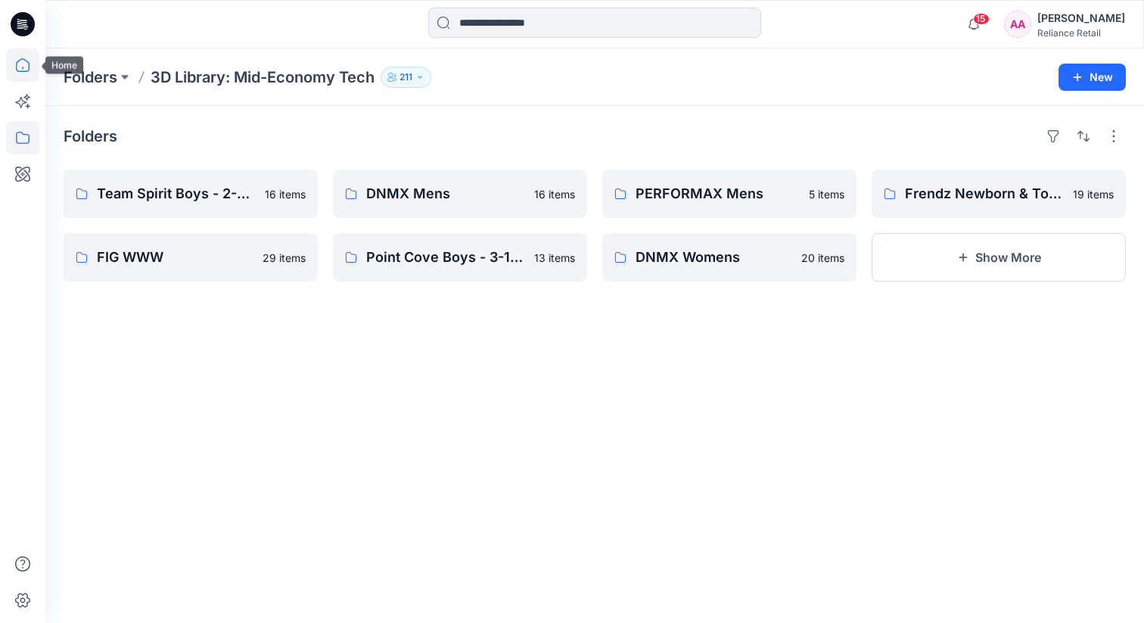
click at [20, 64] on icon at bounding box center [22, 64] width 33 height 33
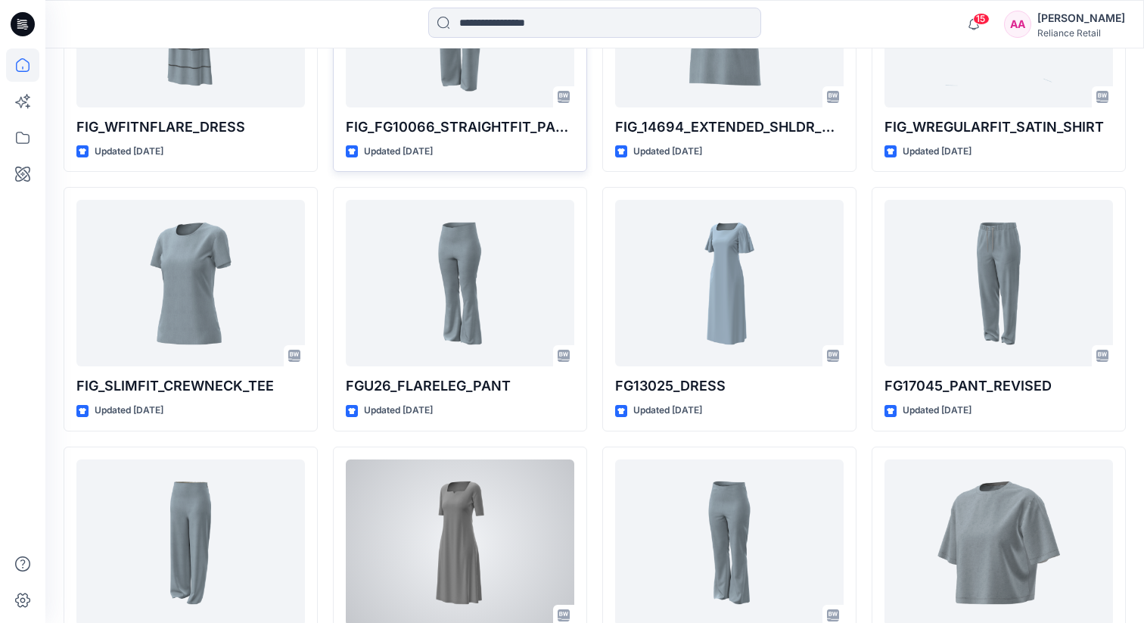
scroll to position [16236, 0]
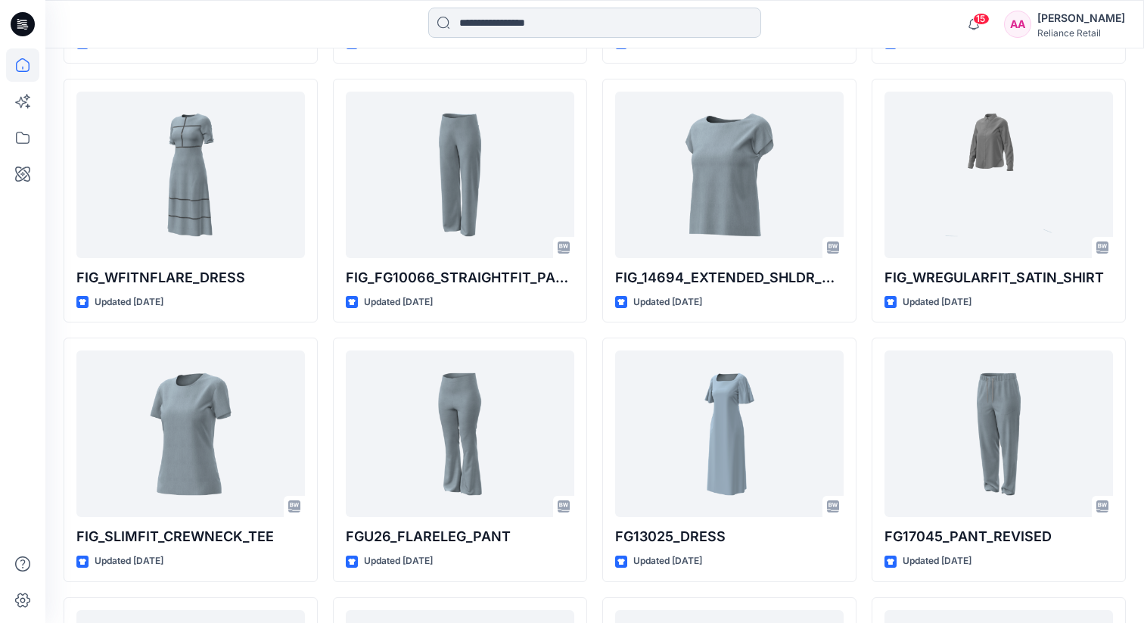
click at [490, 30] on input at bounding box center [594, 23] width 333 height 30
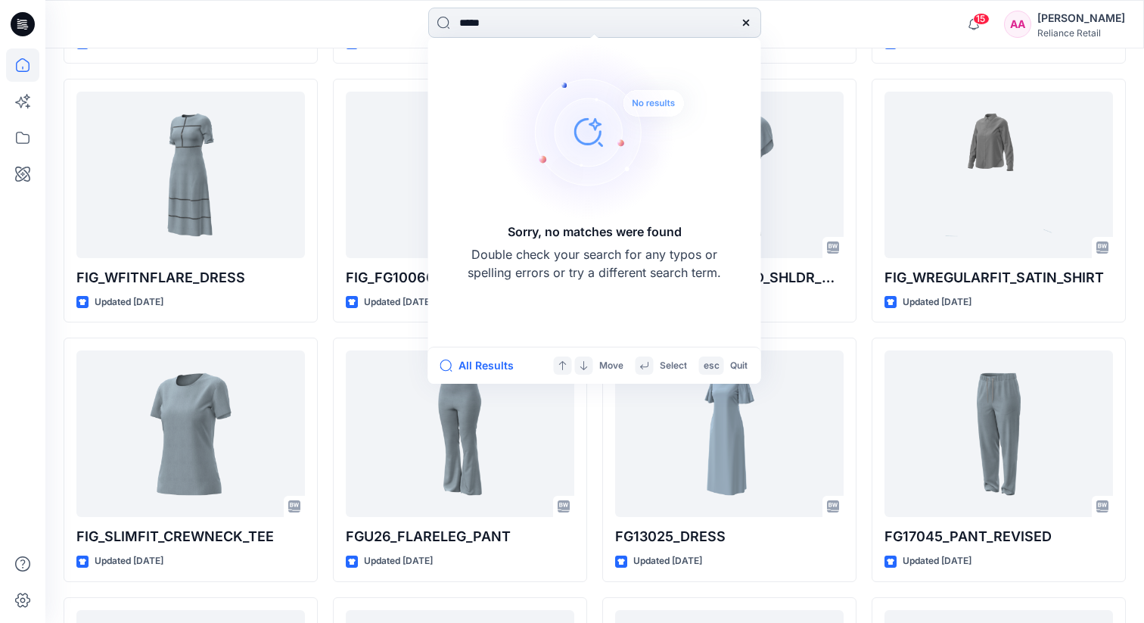
type input "******"
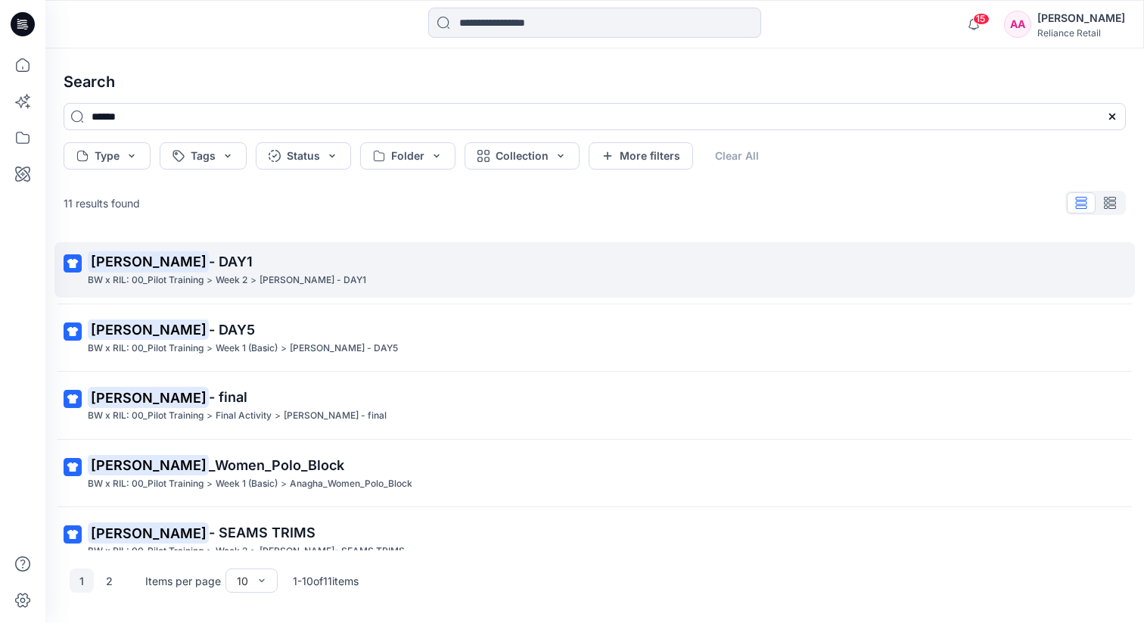
click at [217, 259] on p "[PERSON_NAME] - DAY1" at bounding box center [593, 261] width 1011 height 21
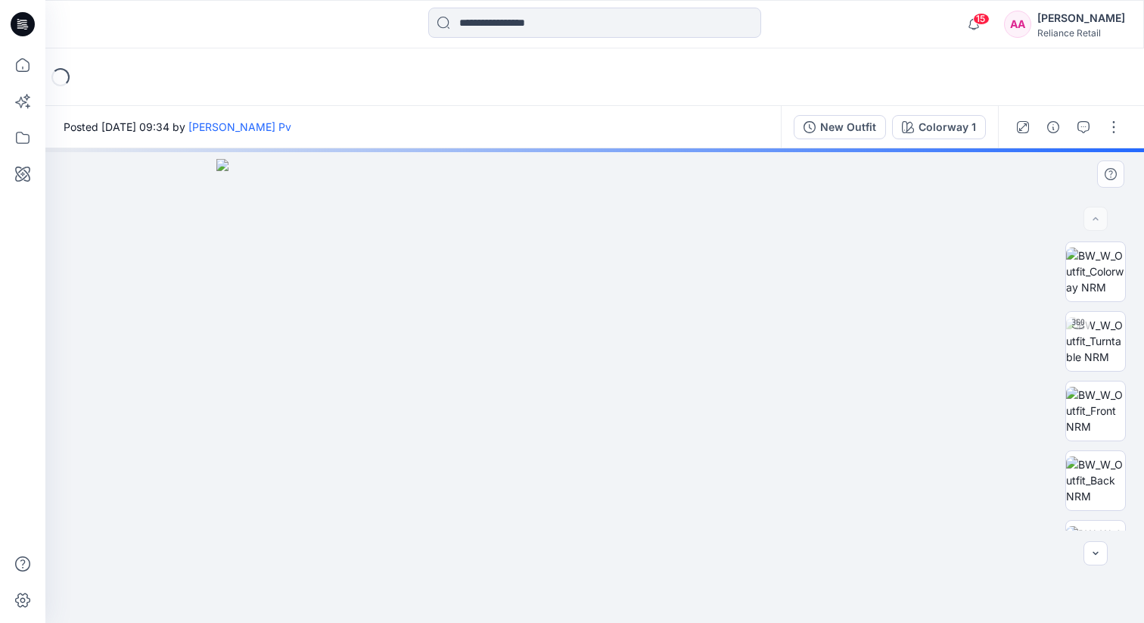
click at [723, 345] on img at bounding box center [594, 391] width 757 height 465
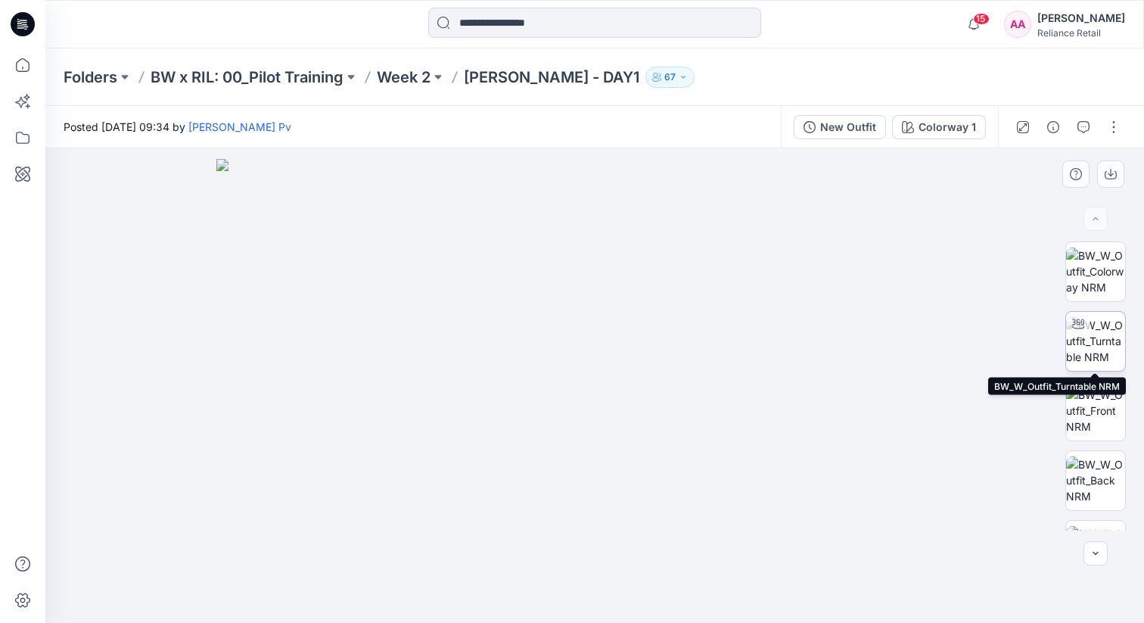
click at [1101, 333] on img at bounding box center [1095, 341] width 59 height 48
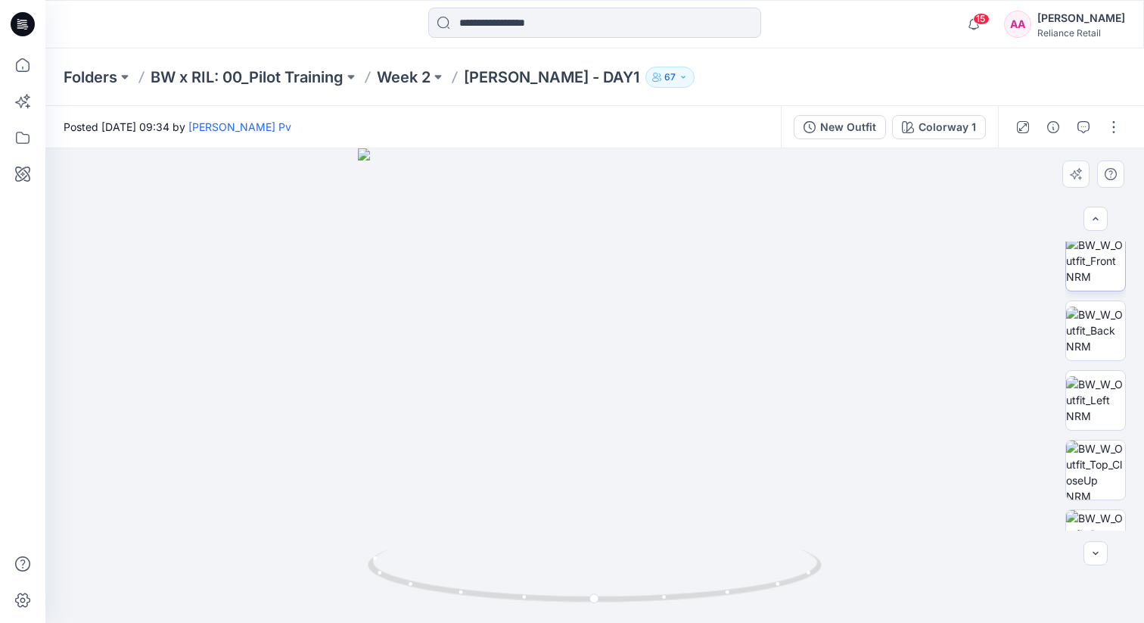
scroll to position [151, 0]
click at [1098, 341] on img at bounding box center [1095, 330] width 59 height 48
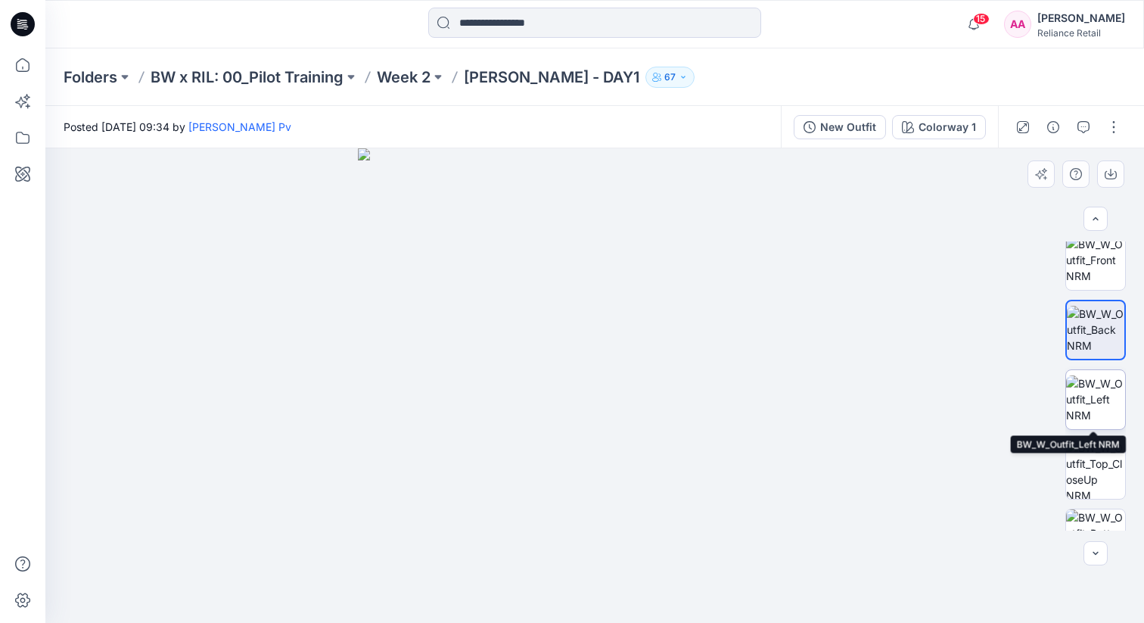
click at [1093, 386] on img at bounding box center [1095, 399] width 59 height 48
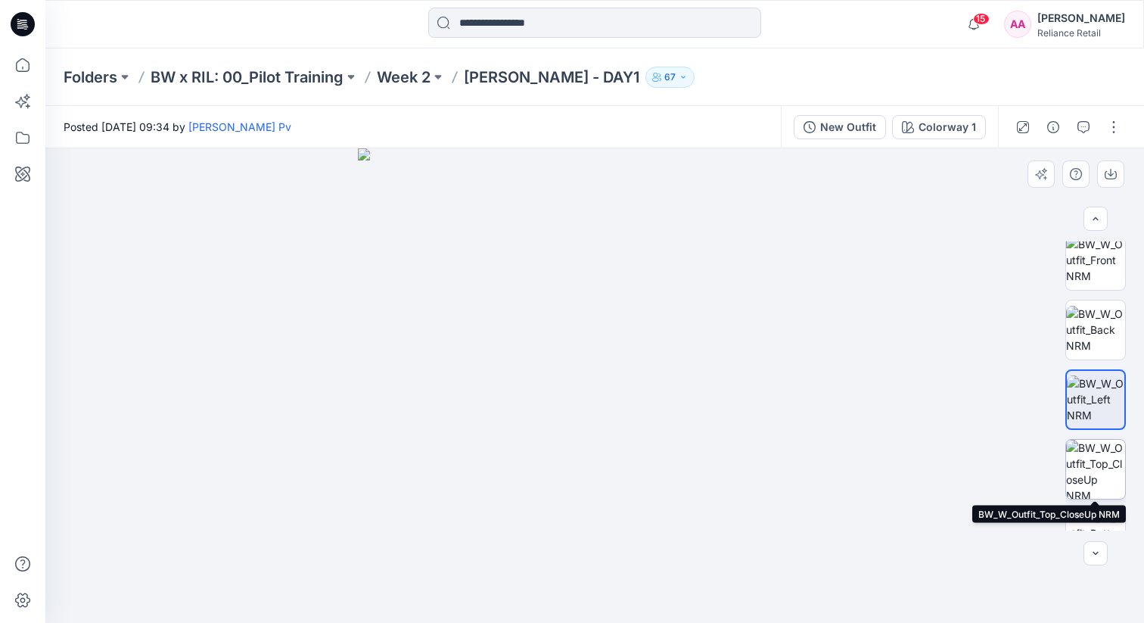
click at [1097, 481] on img at bounding box center [1095, 469] width 59 height 59
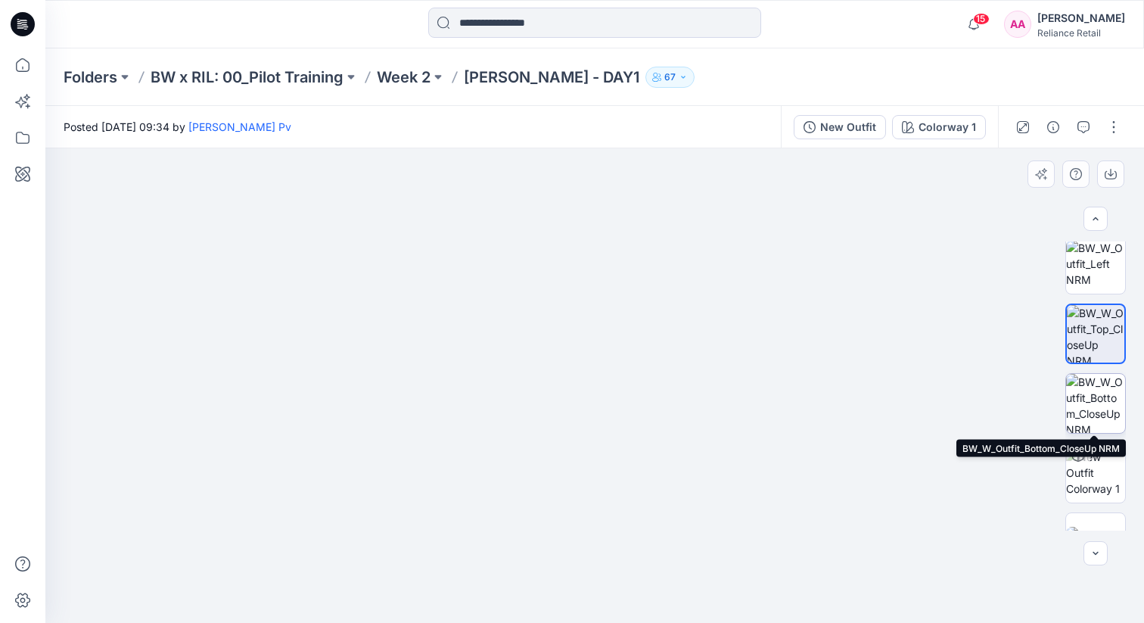
scroll to position [328, 0]
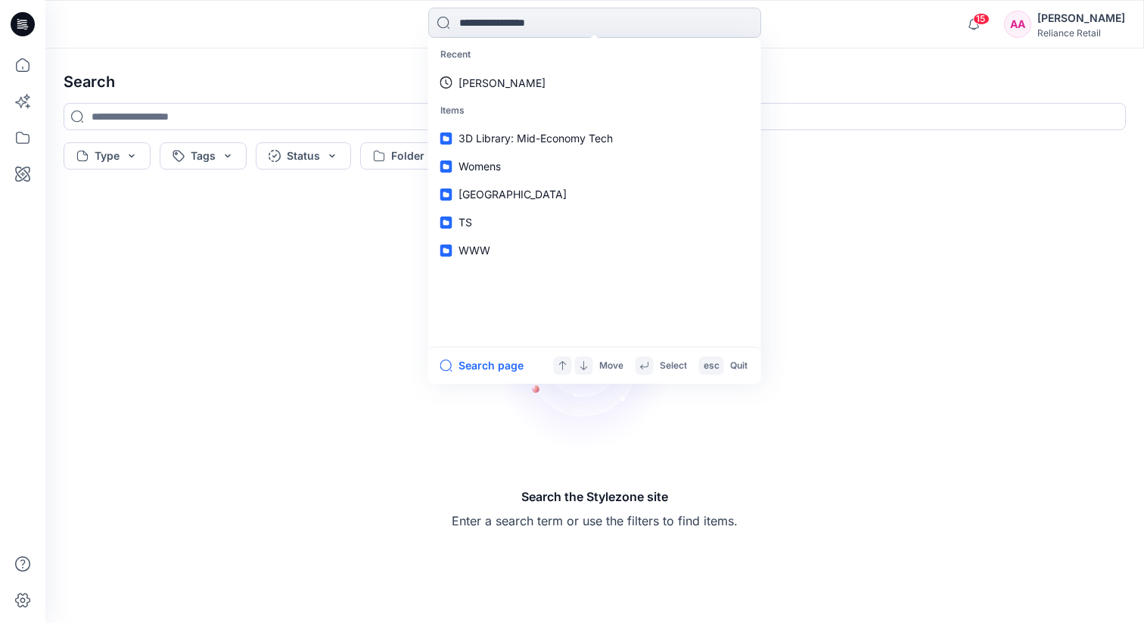
click at [528, 34] on input at bounding box center [594, 23] width 333 height 30
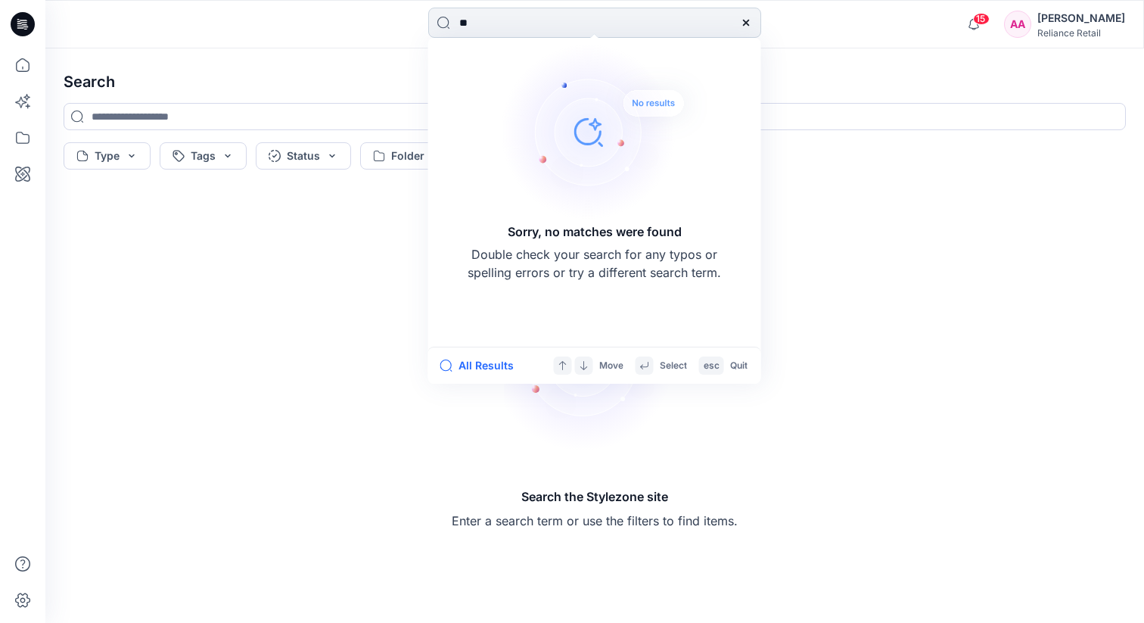
type input "*"
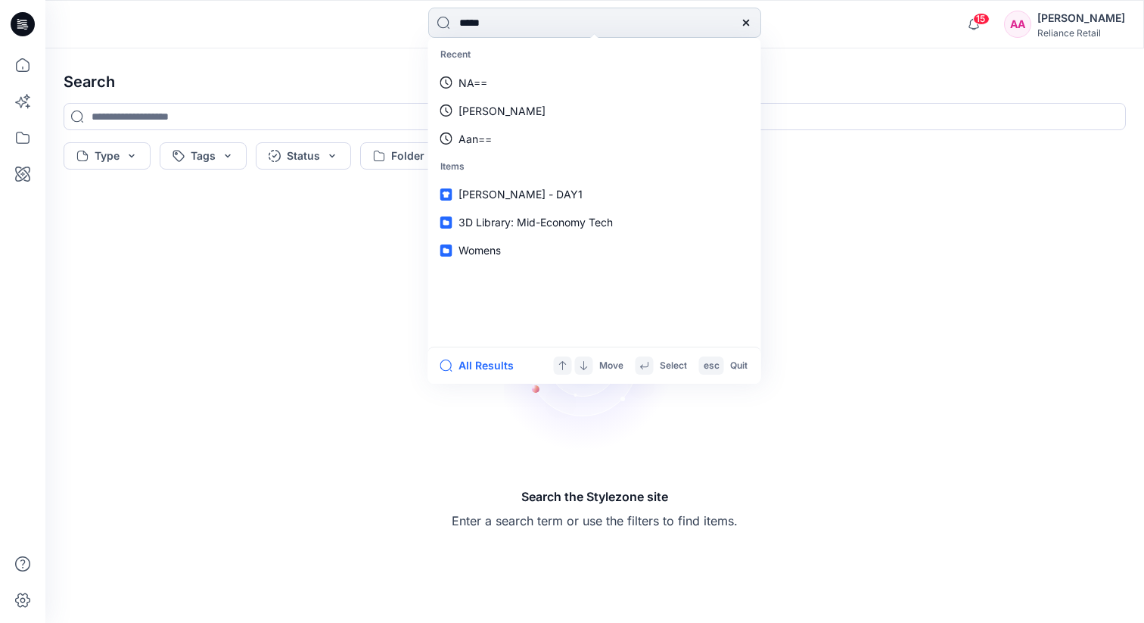
type input "******"
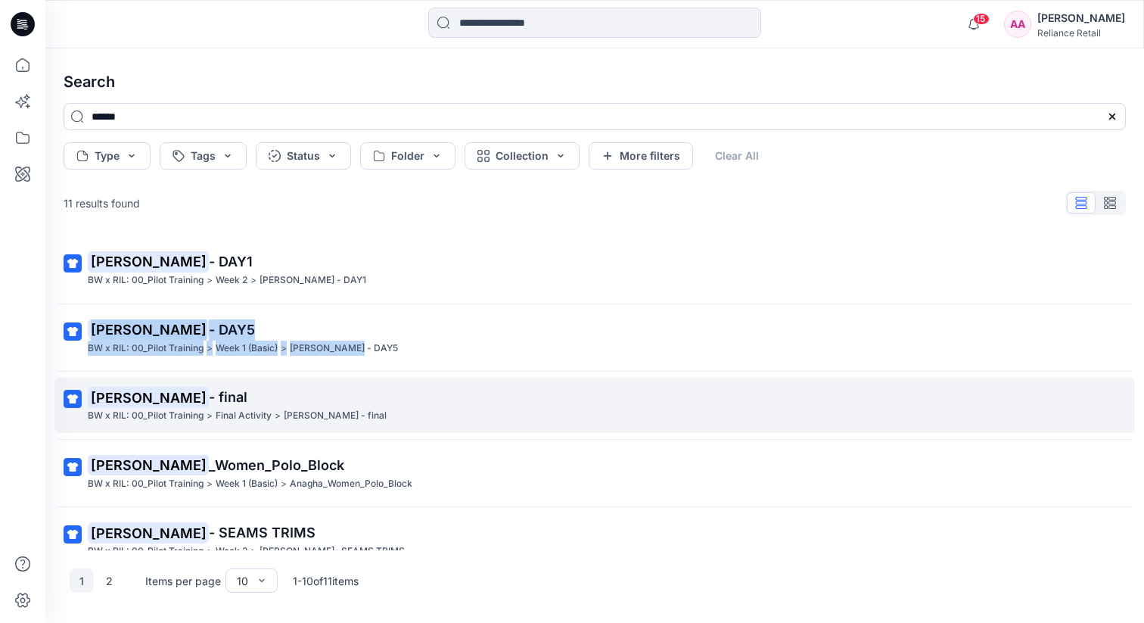
click at [209, 397] on span "- final" at bounding box center [228, 397] width 39 height 16
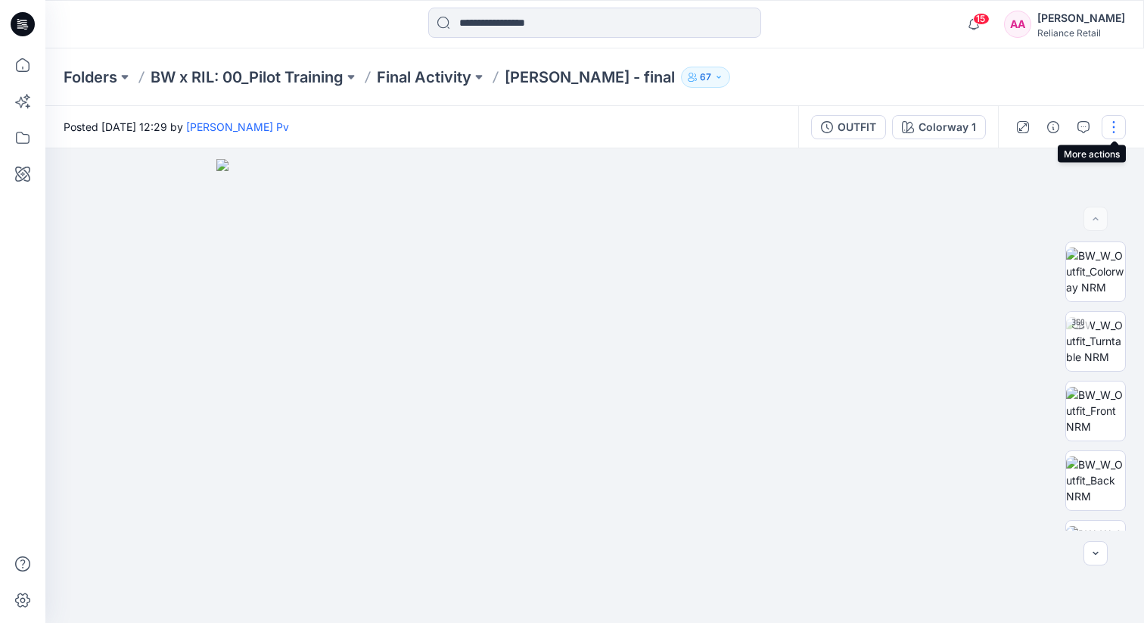
click at [1109, 126] on button "button" at bounding box center [1114, 127] width 24 height 24
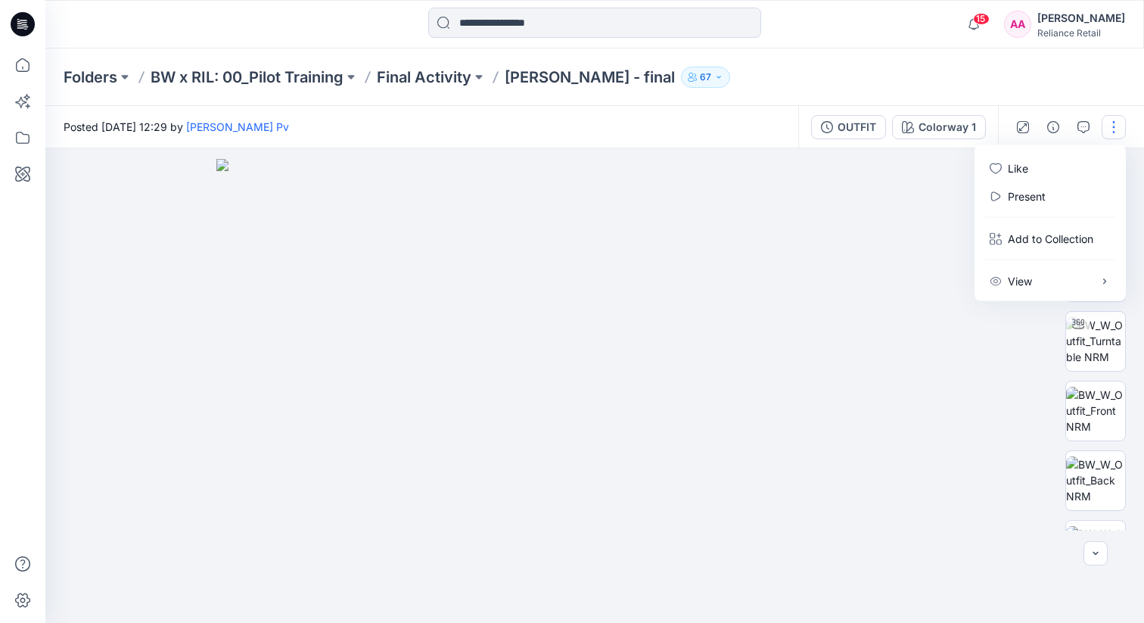
click at [904, 186] on img at bounding box center [594, 391] width 757 height 465
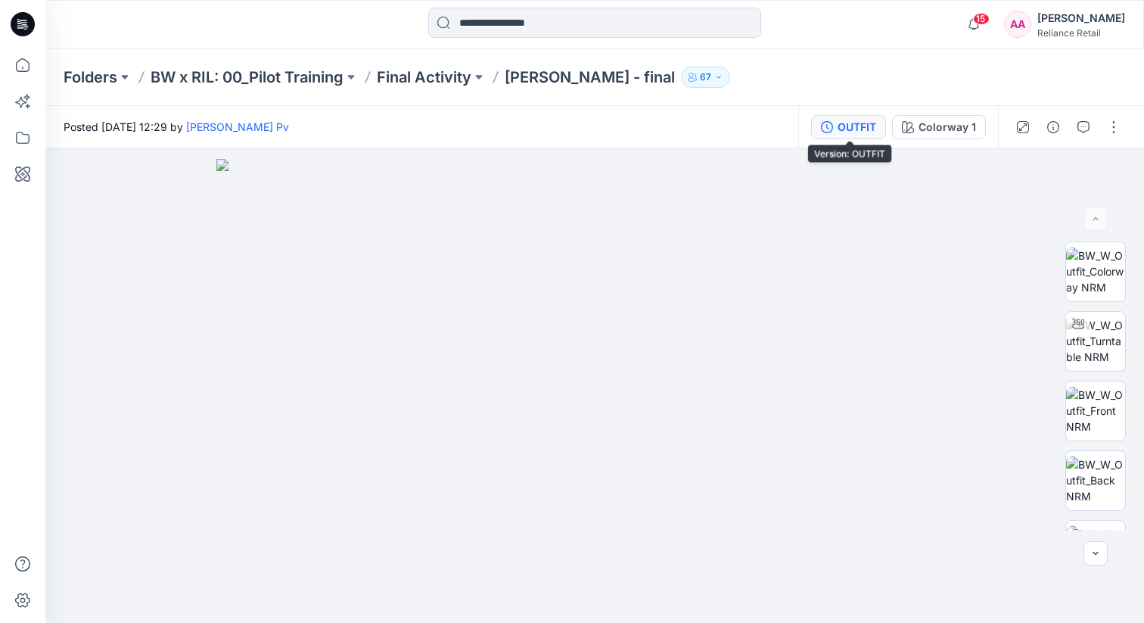
click at [867, 130] on div "OUTFIT" at bounding box center [857, 127] width 39 height 17
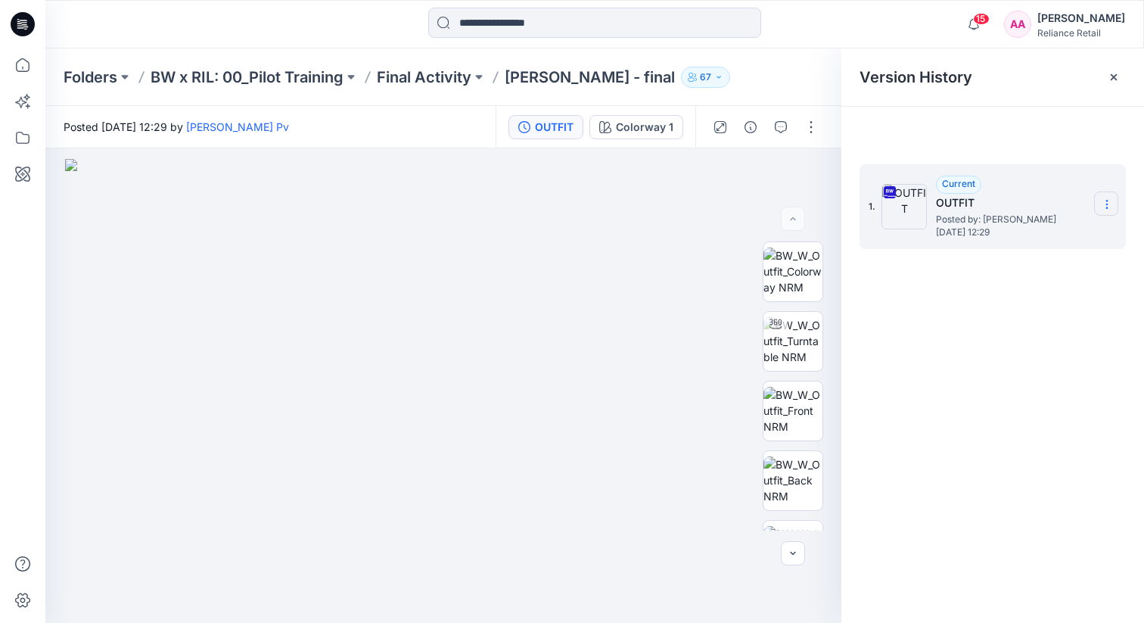
click at [1109, 200] on icon at bounding box center [1107, 204] width 12 height 12
click at [1084, 228] on span "Download Source BW File" at bounding box center [1030, 234] width 127 height 18
click at [1091, 132] on div at bounding box center [993, 127] width 303 height 41
click at [1053, 132] on div at bounding box center [993, 127] width 303 height 41
click at [955, 123] on div at bounding box center [993, 127] width 303 height 41
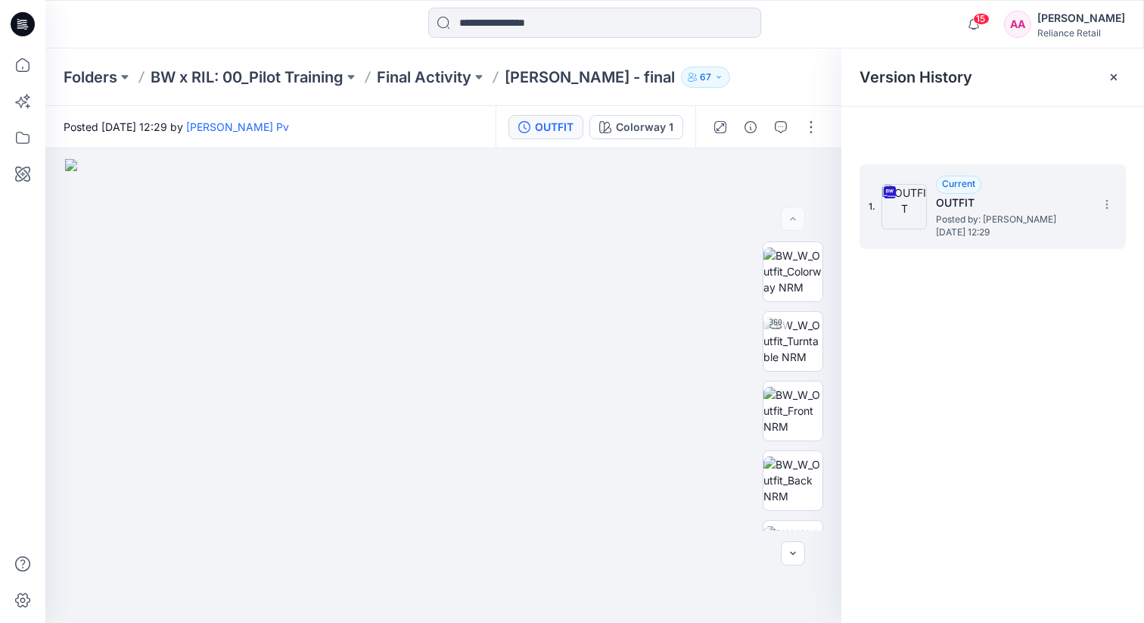
click at [768, 69] on div "Folders BW x RIL: 00_Pilot Training Final Activity [PERSON_NAME] - final 67" at bounding box center [536, 77] width 944 height 21
click at [1113, 73] on icon at bounding box center [1114, 77] width 12 height 12
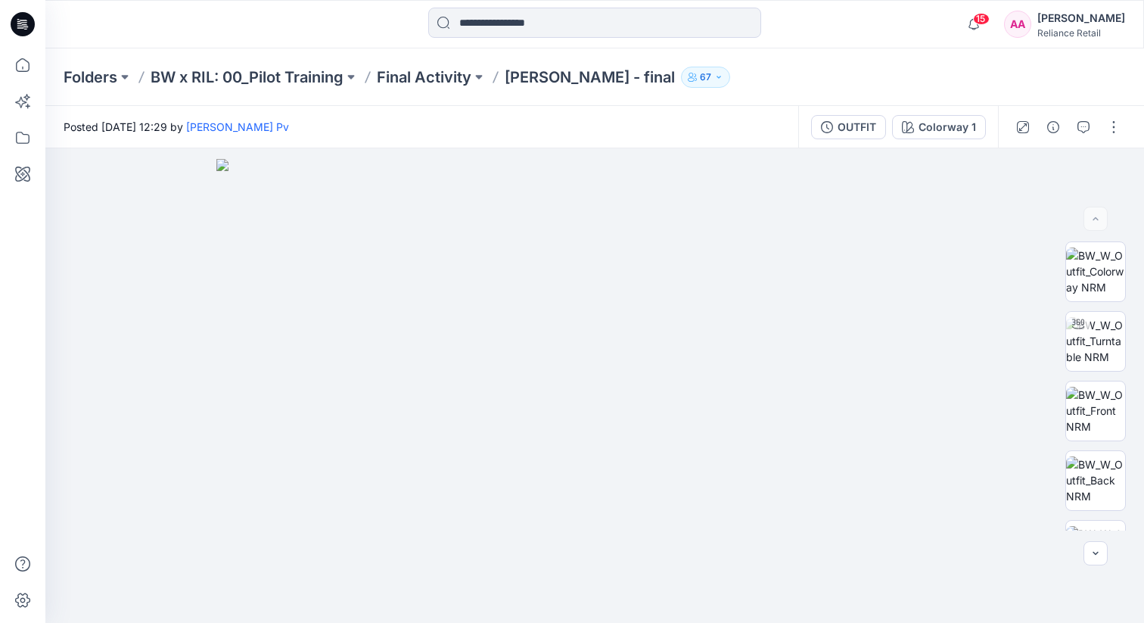
click at [798, 69] on div "Folders BW x RIL: 00_Pilot Training Final Activity [PERSON_NAME] - final 67" at bounding box center [536, 77] width 944 height 21
click at [1101, 341] on img at bounding box center [1095, 341] width 59 height 48
click at [1101, 400] on img at bounding box center [1095, 411] width 59 height 48
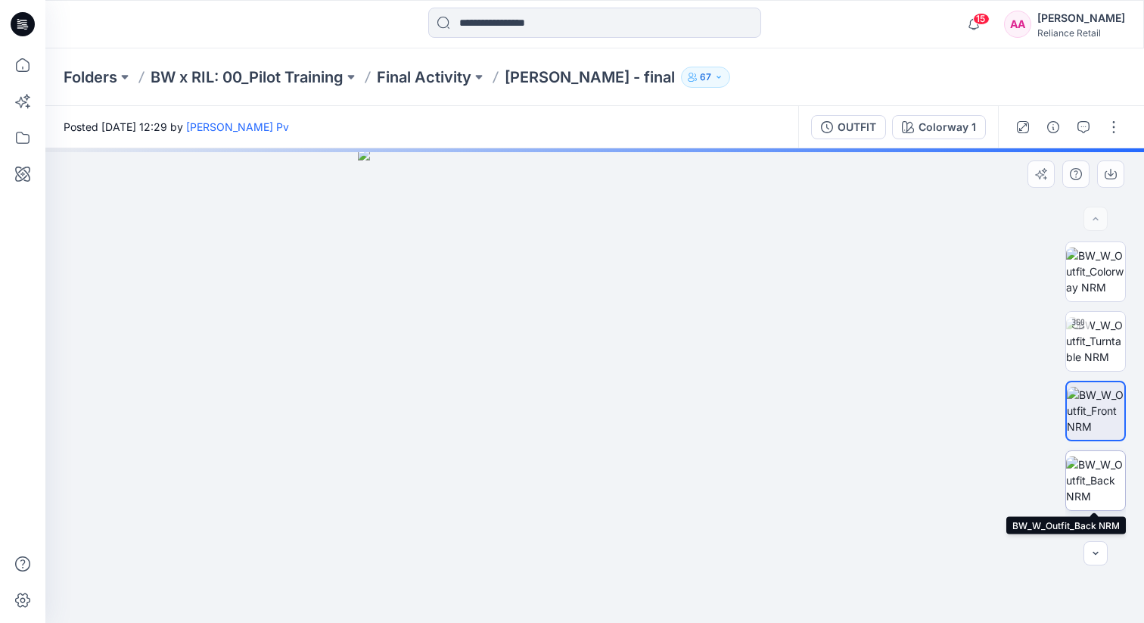
click at [1103, 477] on img at bounding box center [1095, 480] width 59 height 48
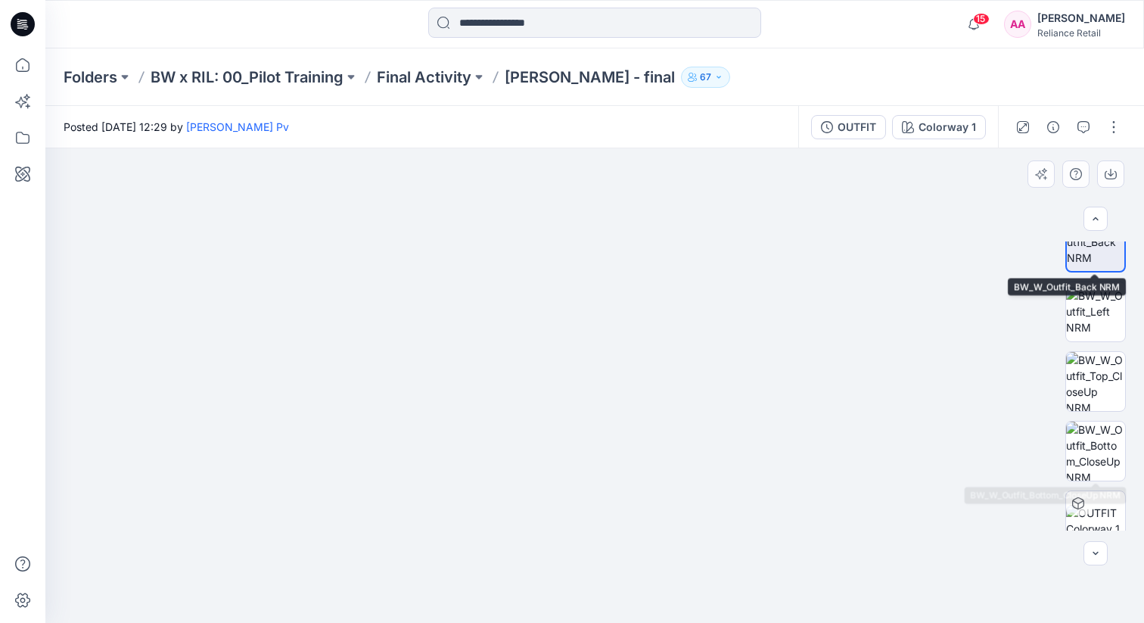
scroll to position [258, 0]
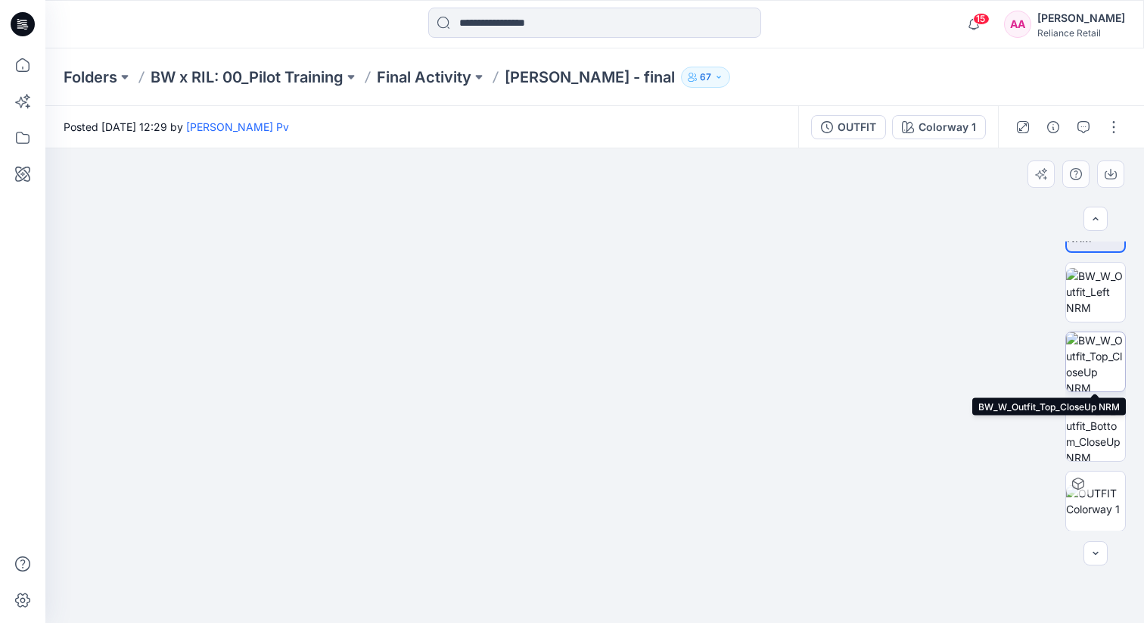
click at [1088, 369] on img at bounding box center [1095, 361] width 59 height 59
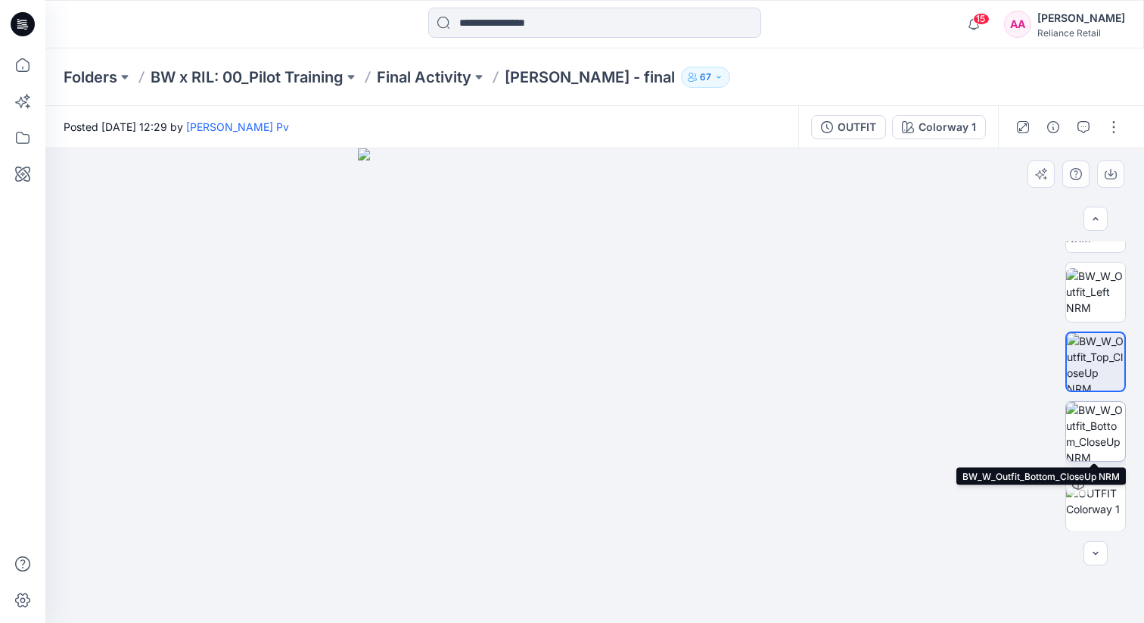
click at [1105, 410] on img at bounding box center [1095, 431] width 59 height 59
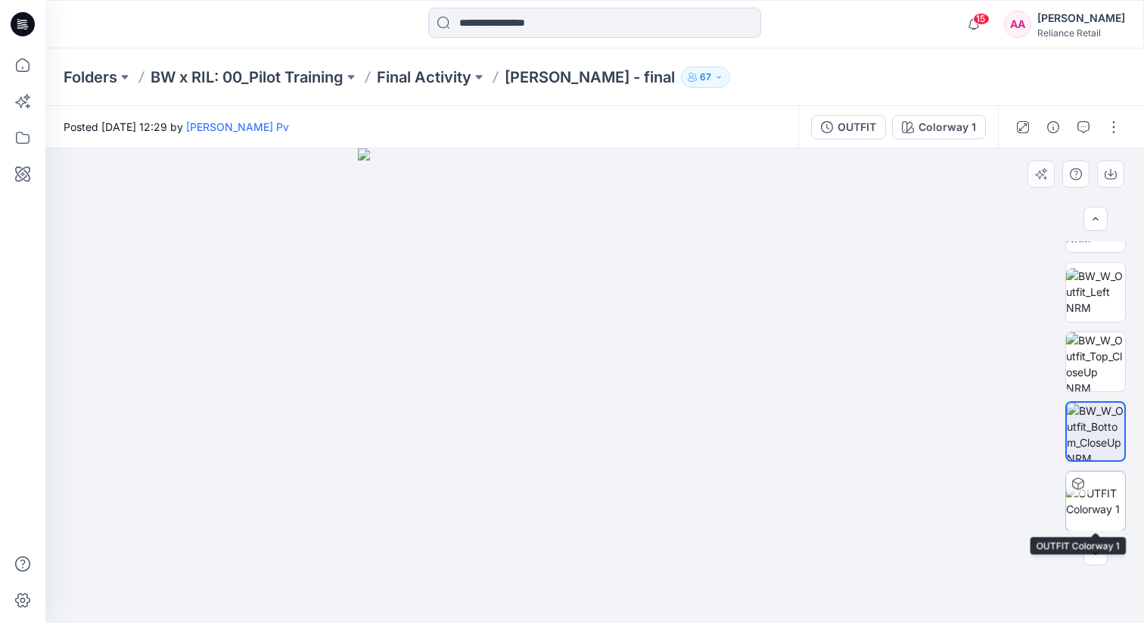
click at [1104, 500] on img at bounding box center [1095, 501] width 59 height 32
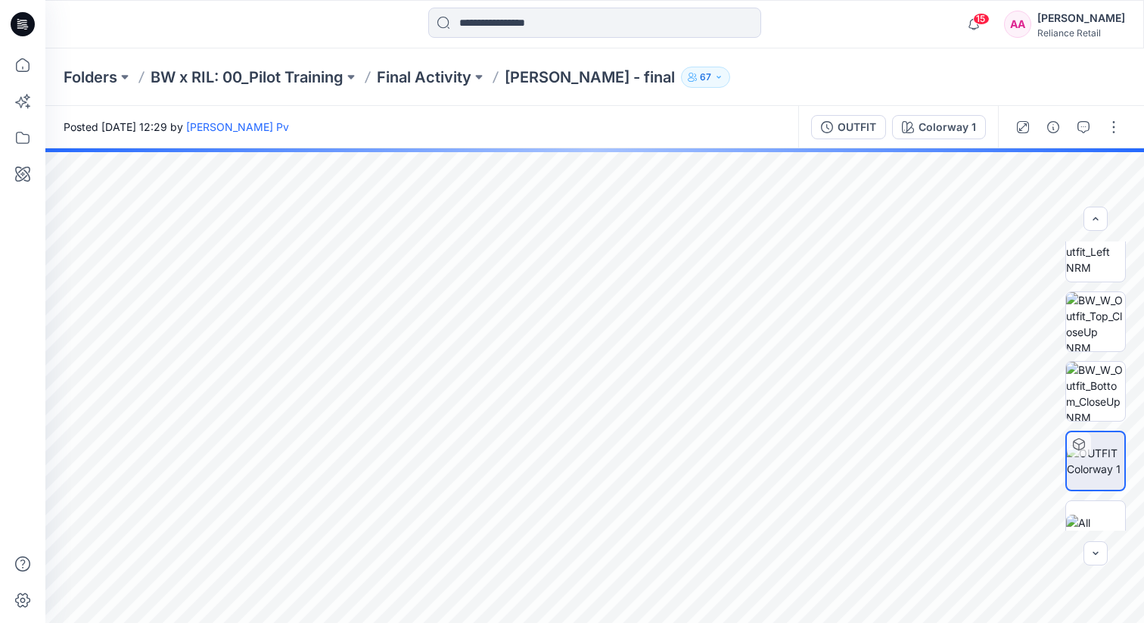
scroll to position [328, 0]
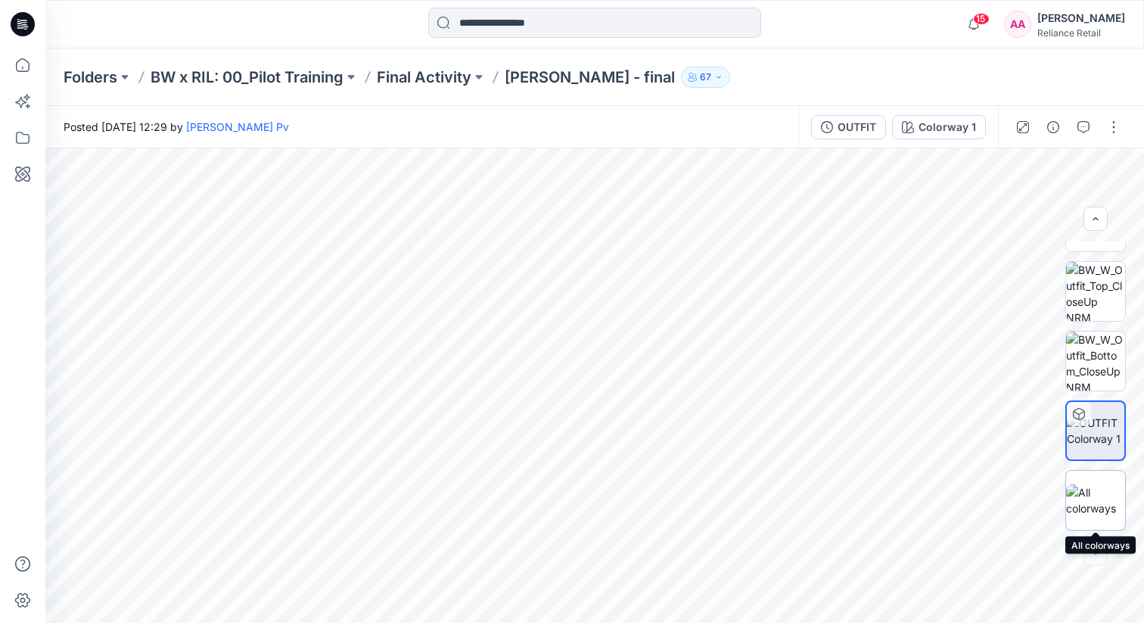
click at [1103, 498] on img at bounding box center [1095, 500] width 59 height 32
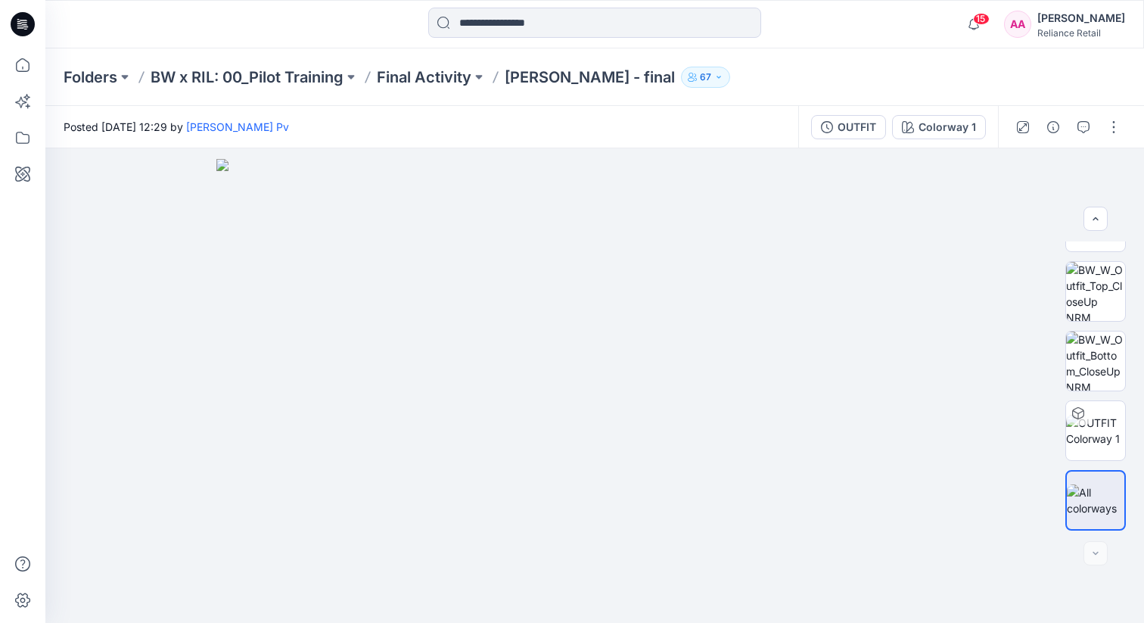
click at [1129, 67] on div "Folders BW x RIL: 00_Pilot Training Final Activity [PERSON_NAME] - final 67" at bounding box center [594, 77] width 1099 height 58
click at [802, 32] on div at bounding box center [594, 24] width 549 height 33
click at [807, 39] on div at bounding box center [594, 24] width 549 height 33
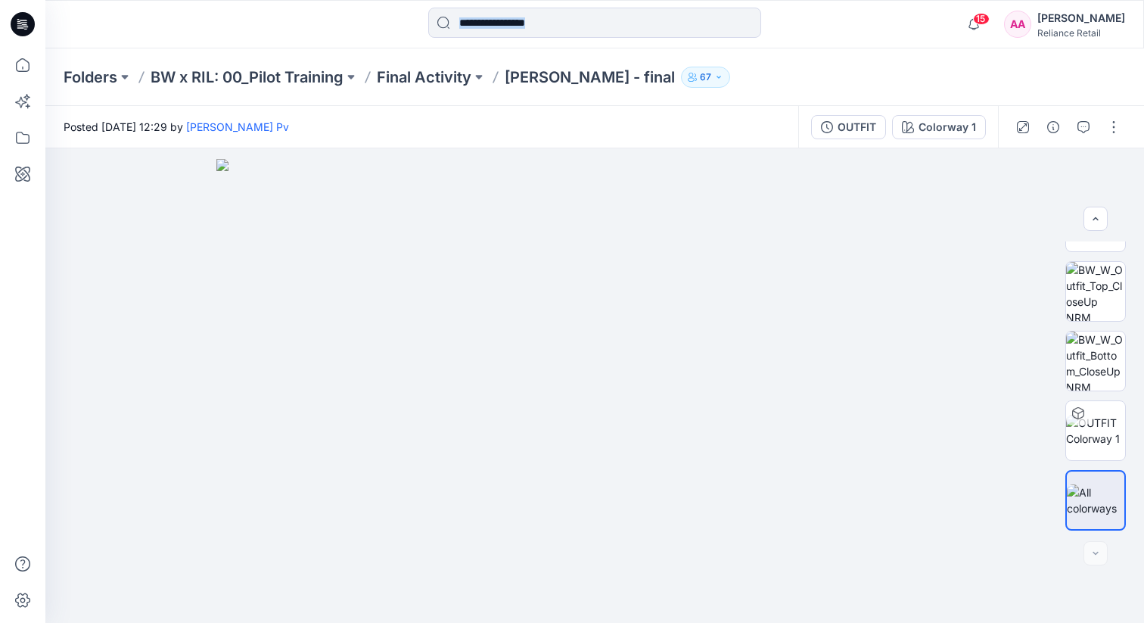
click at [807, 39] on div at bounding box center [594, 24] width 549 height 33
click at [805, 18] on div at bounding box center [594, 24] width 549 height 33
click at [790, 20] on div at bounding box center [594, 24] width 549 height 33
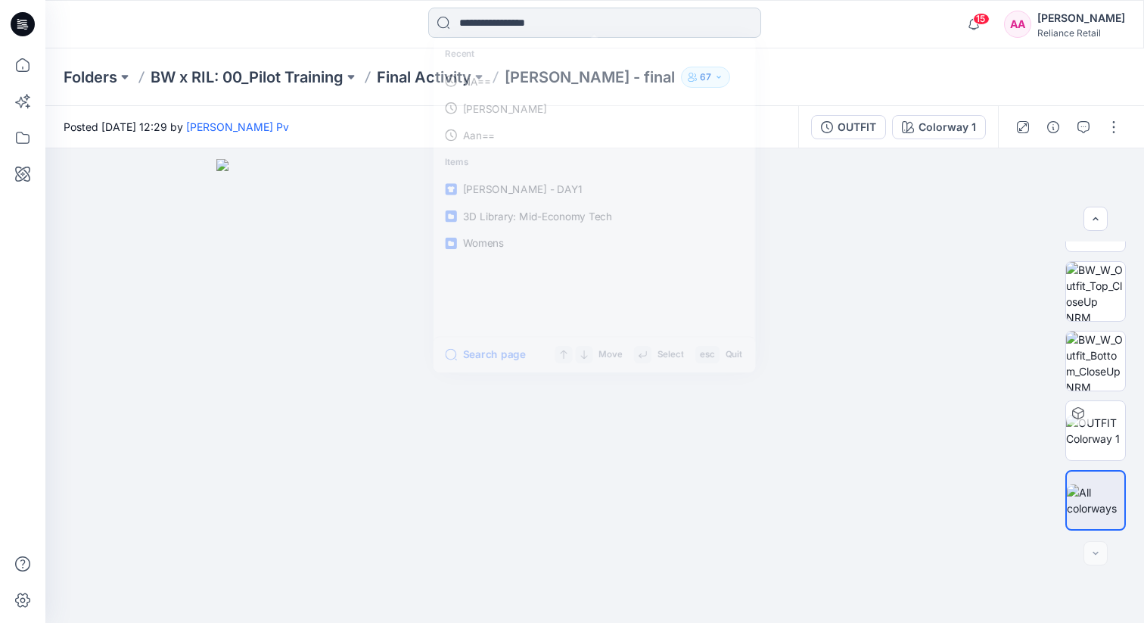
click at [502, 25] on input at bounding box center [594, 23] width 333 height 30
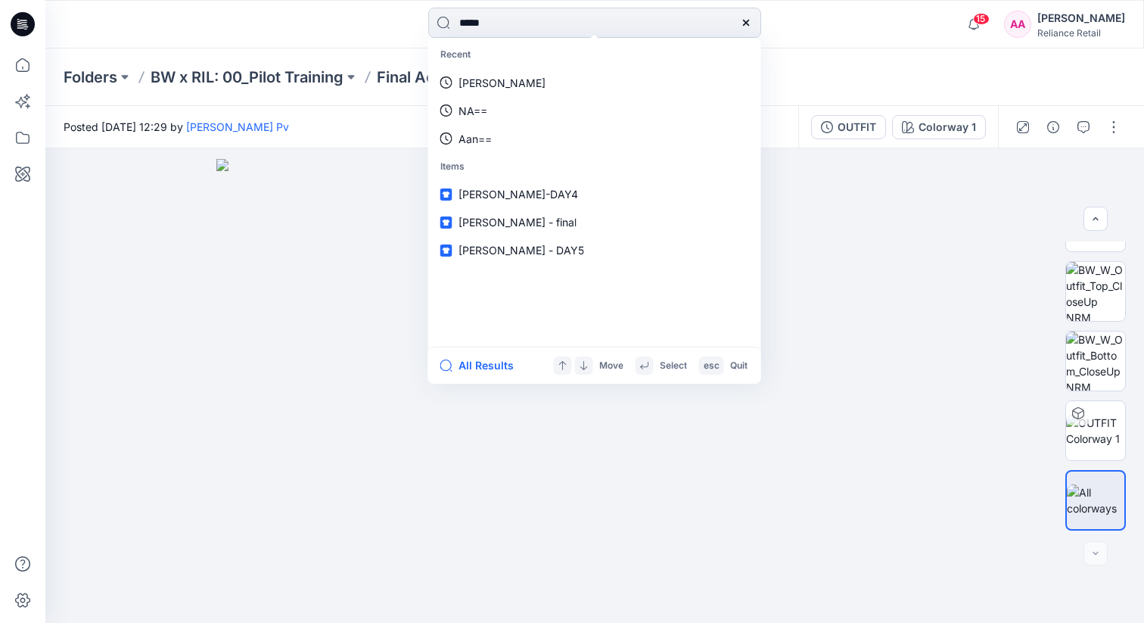
type input "******"
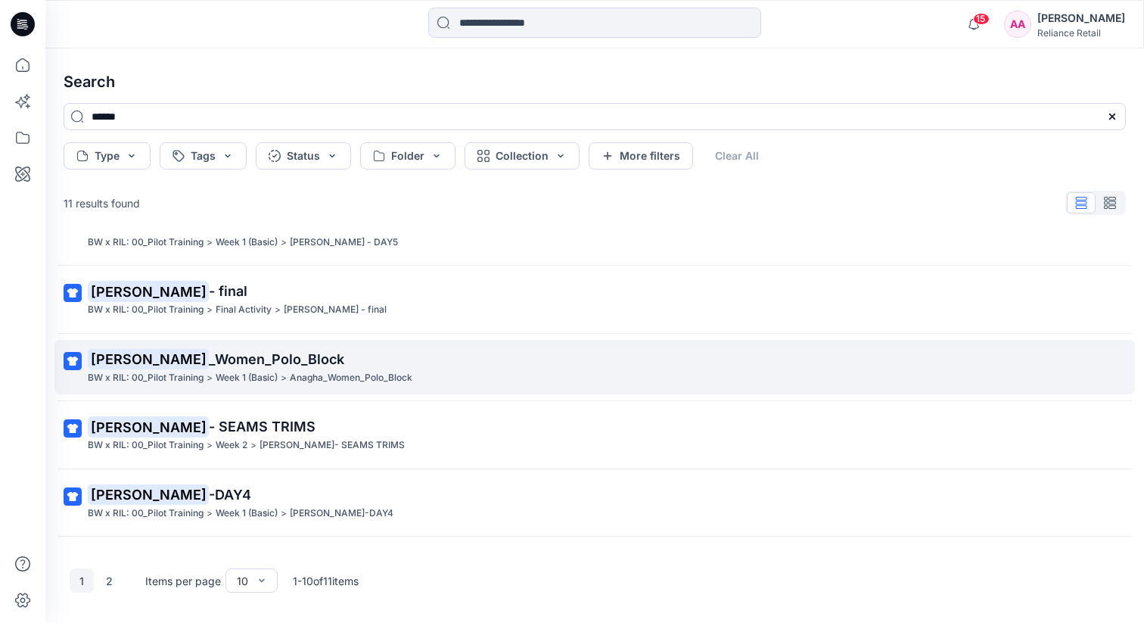
scroll to position [141, 0]
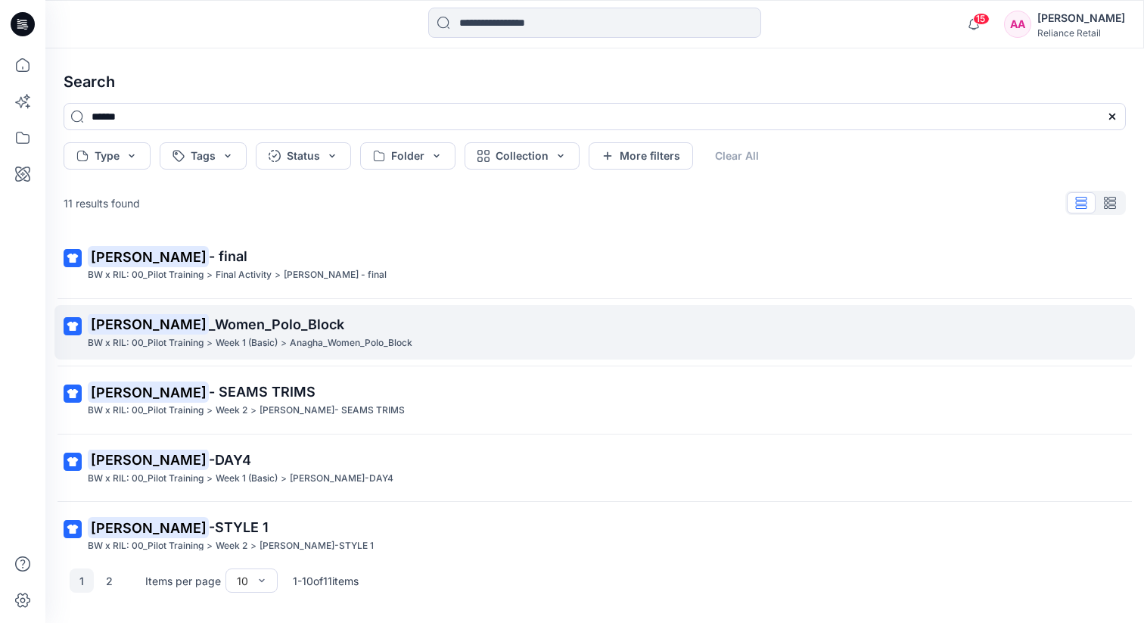
click at [252, 326] on span "_Women_Polo_Block" at bounding box center [276, 324] width 135 height 16
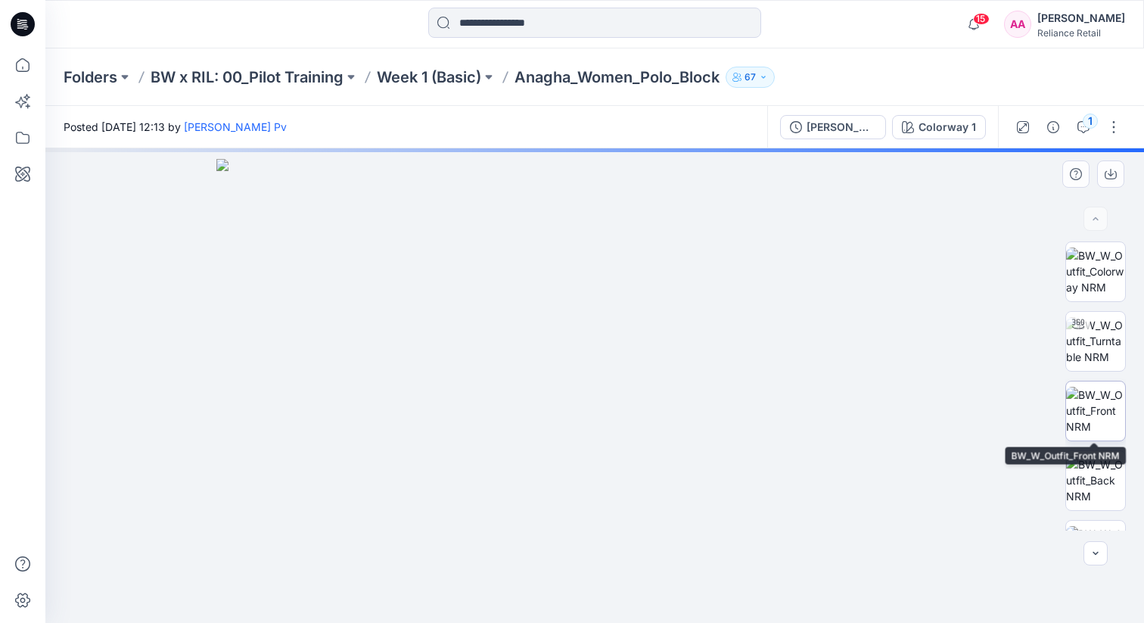
click at [1112, 412] on img at bounding box center [1095, 411] width 59 height 48
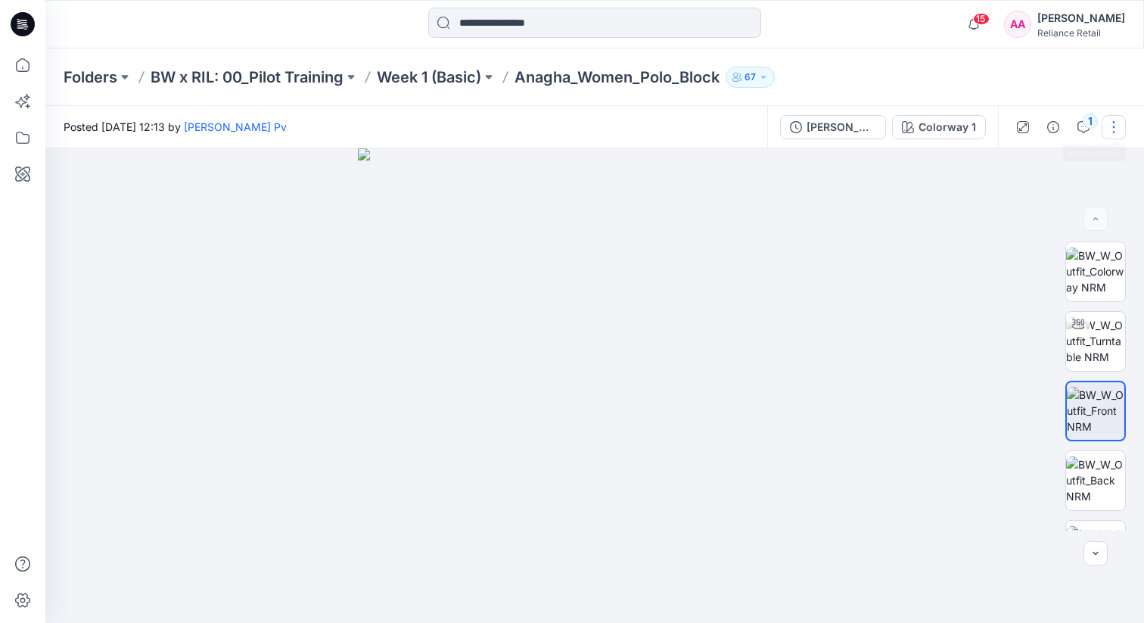
click at [1112, 121] on button "button" at bounding box center [1114, 127] width 24 height 24
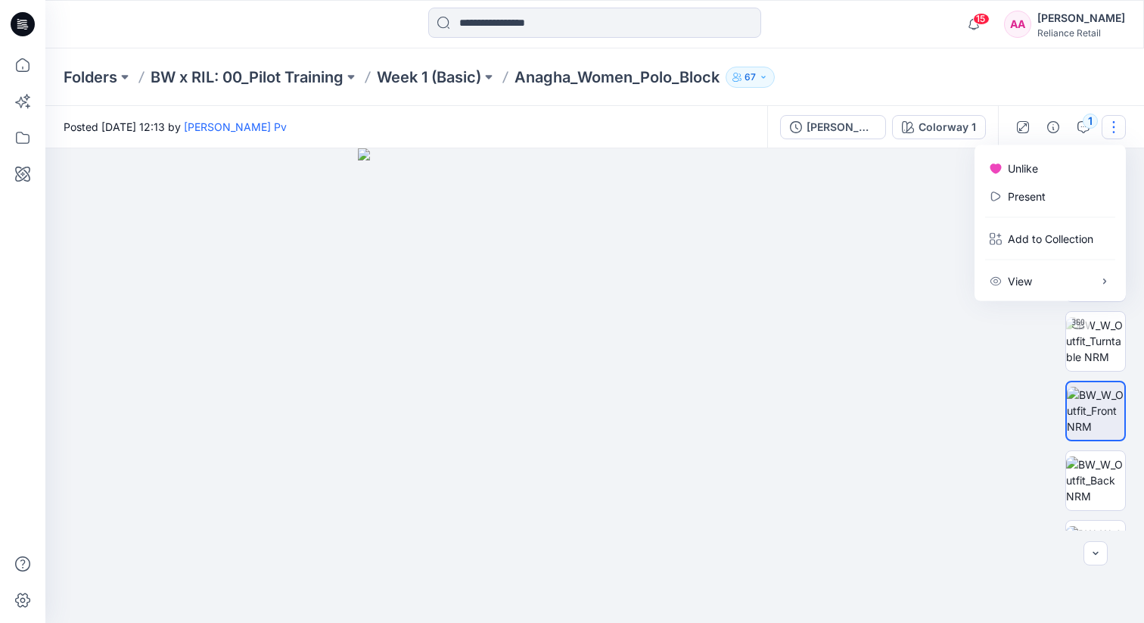
click at [817, 269] on img at bounding box center [595, 385] width 475 height 475
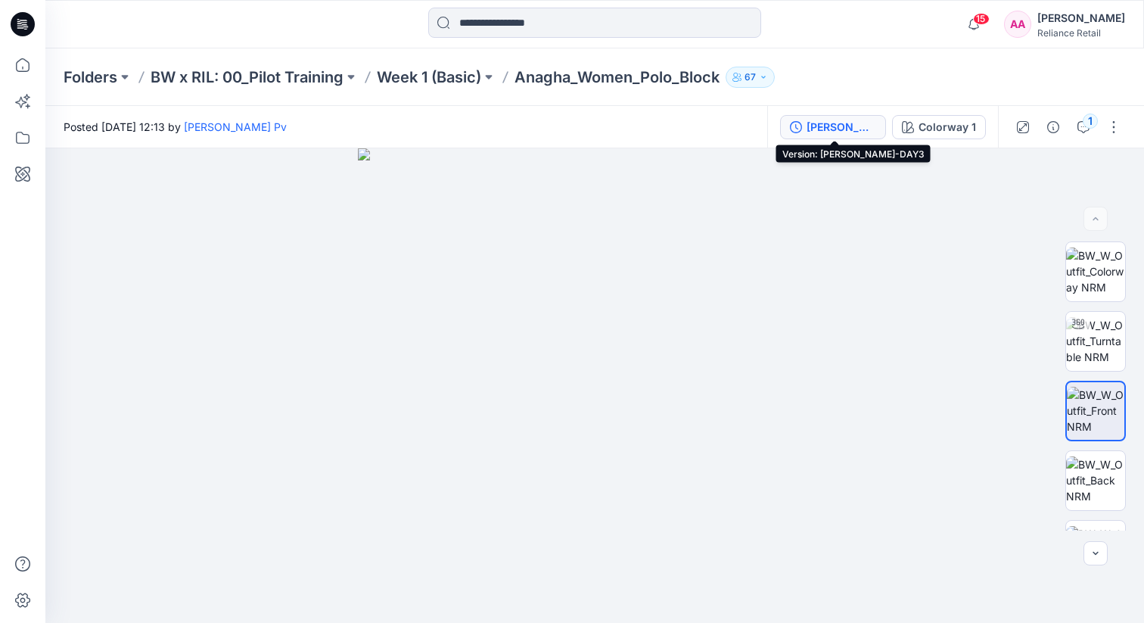
click at [841, 131] on div "[PERSON_NAME]-DAY3" at bounding box center [842, 127] width 70 height 17
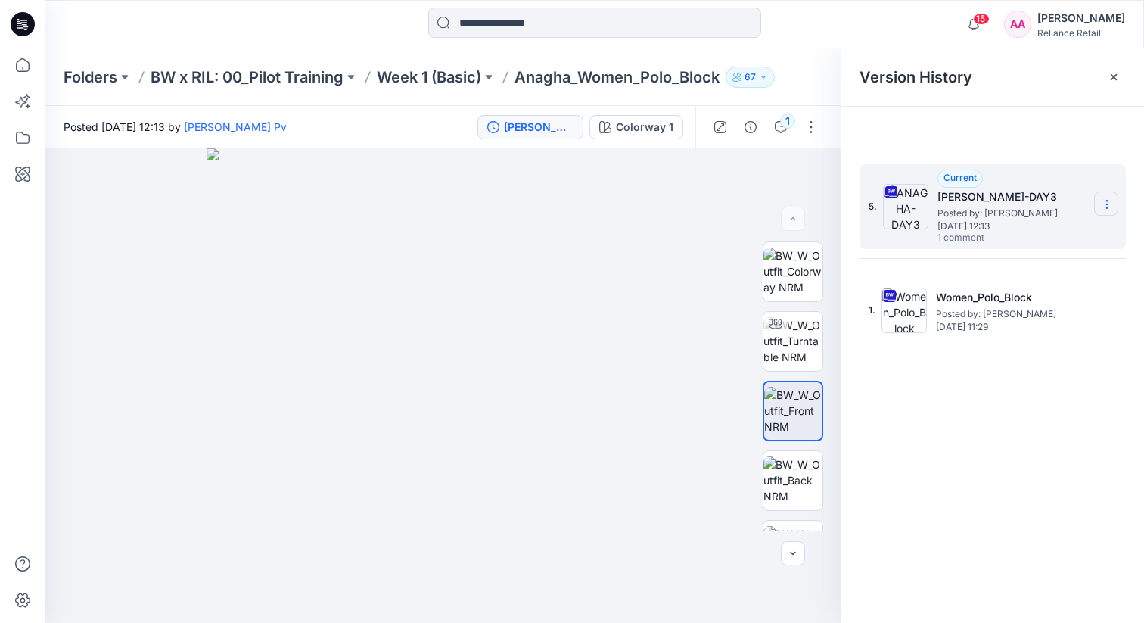
click at [1110, 201] on icon at bounding box center [1107, 204] width 12 height 12
click at [1075, 228] on span "Download Source BW File" at bounding box center [1030, 234] width 127 height 18
click at [637, 241] on img at bounding box center [444, 385] width 475 height 475
click at [487, 19] on input at bounding box center [594, 23] width 333 height 30
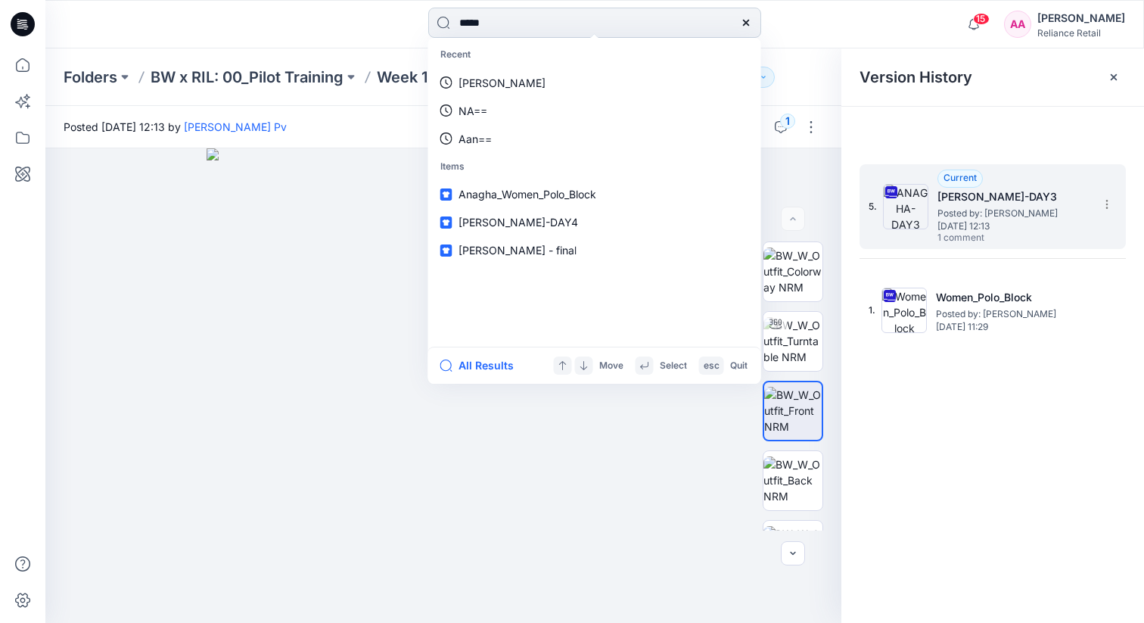
type input "******"
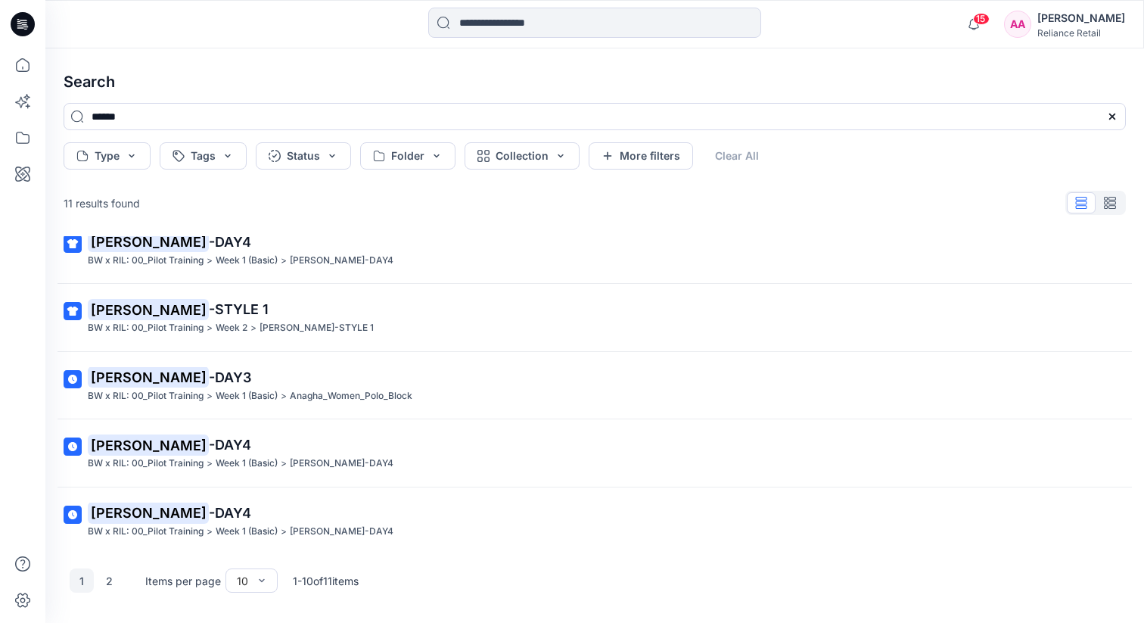
scroll to position [363, 0]
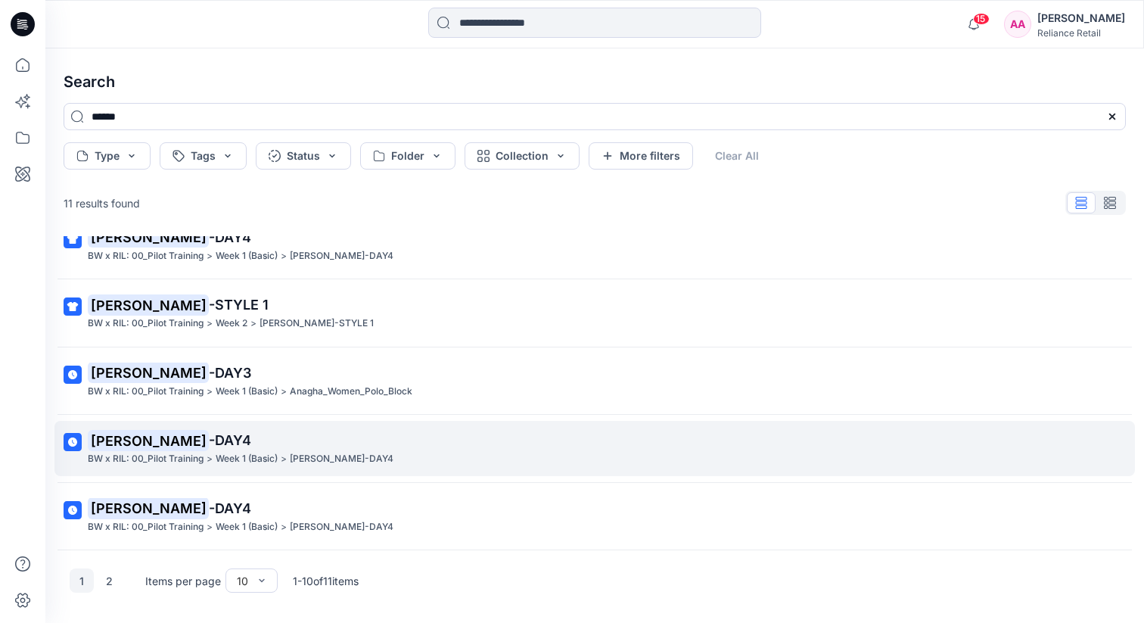
click at [209, 441] on span "-DAY4" at bounding box center [230, 440] width 42 height 16
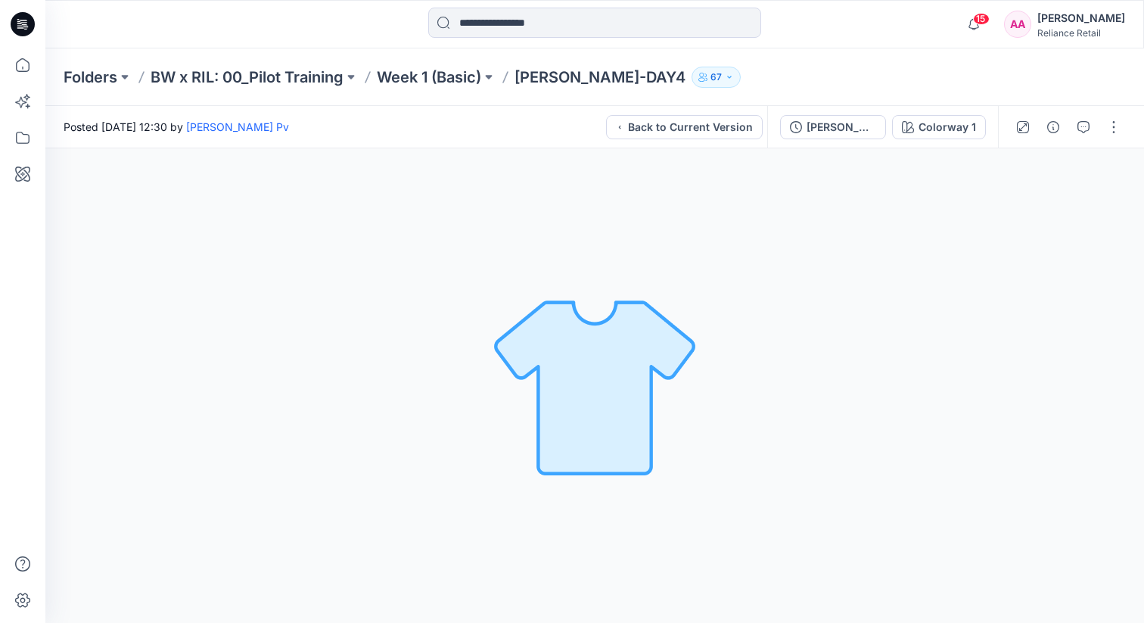
click at [725, 254] on div "Colorway 1 Loading... Material Properties Loading..." at bounding box center [594, 385] width 1099 height 475
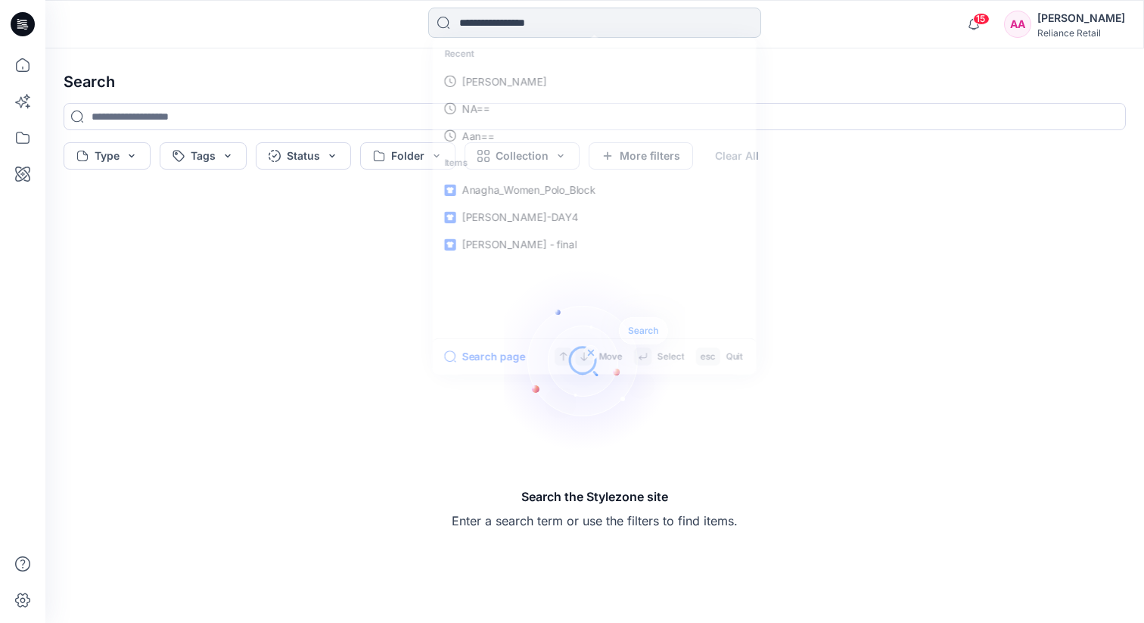
click at [590, 24] on input at bounding box center [594, 23] width 333 height 30
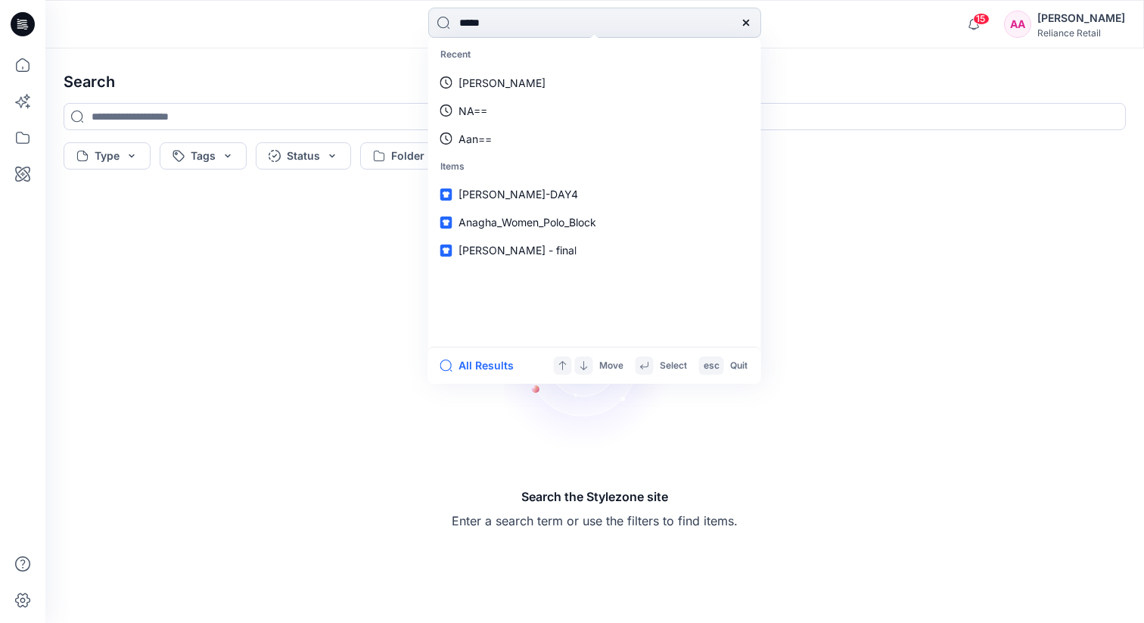
type input "******"
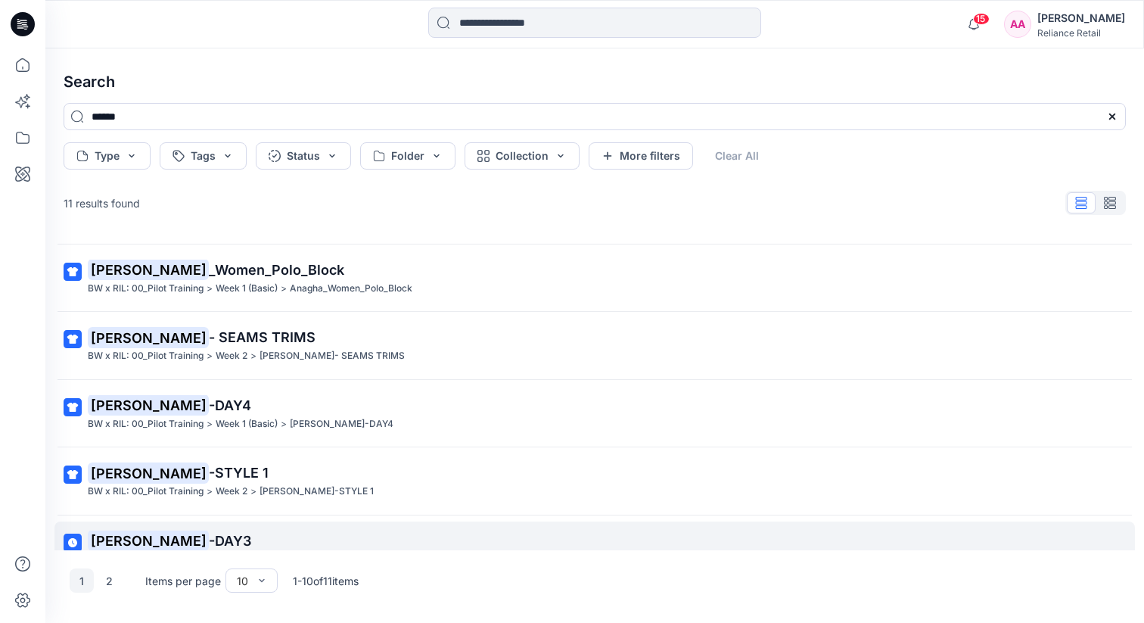
scroll to position [202, 0]
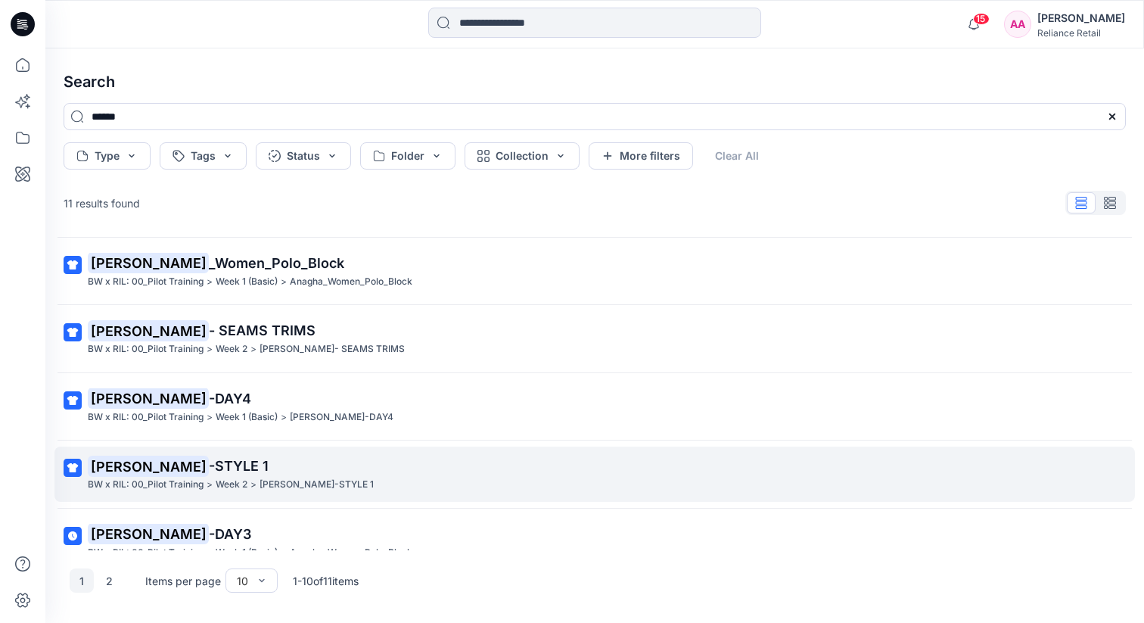
click at [381, 496] on link "[PERSON_NAME] -STYLE 1 BW x RIL: 00_Pilot Training > Week 2 > [PERSON_NAME]-STY…" at bounding box center [594, 474] width 1081 height 55
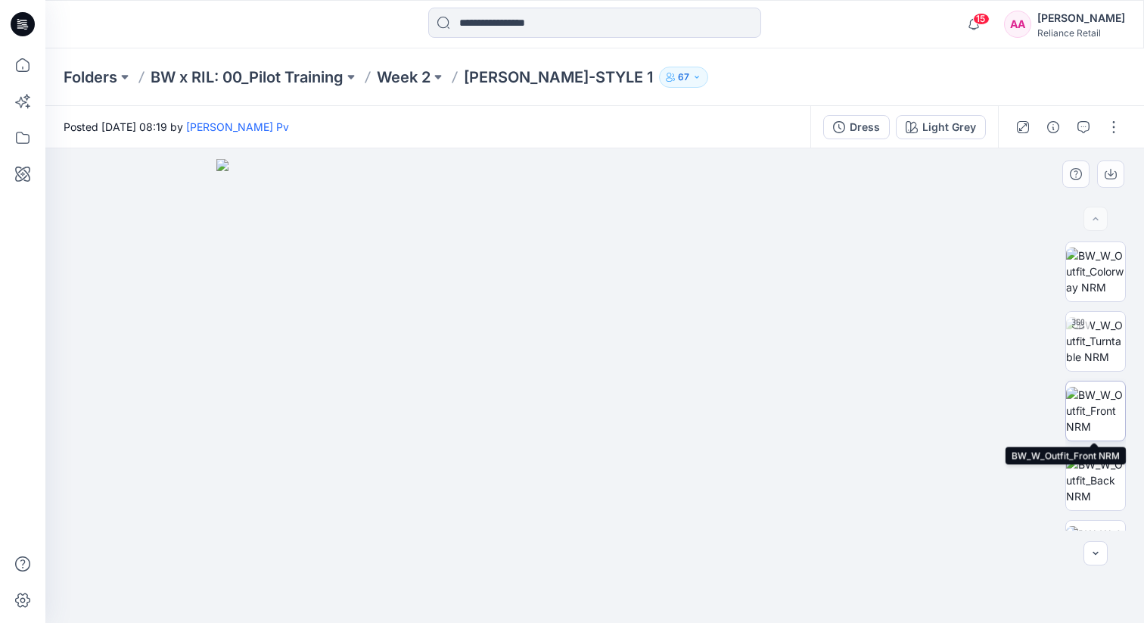
click at [1098, 396] on img at bounding box center [1095, 411] width 59 height 48
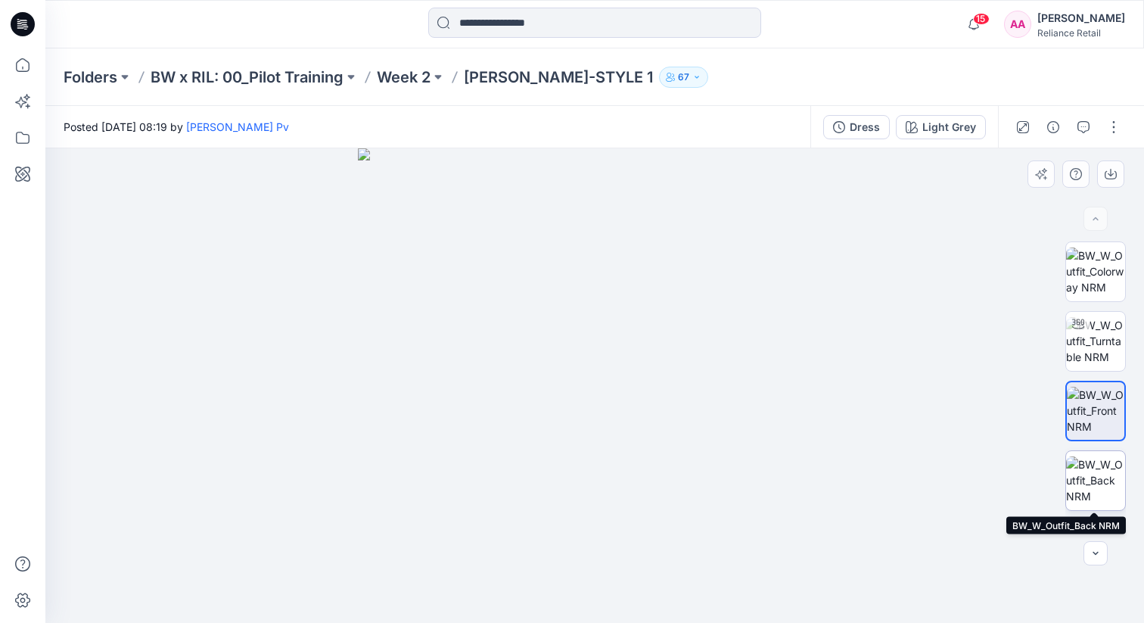
click at [1091, 478] on img at bounding box center [1095, 480] width 59 height 48
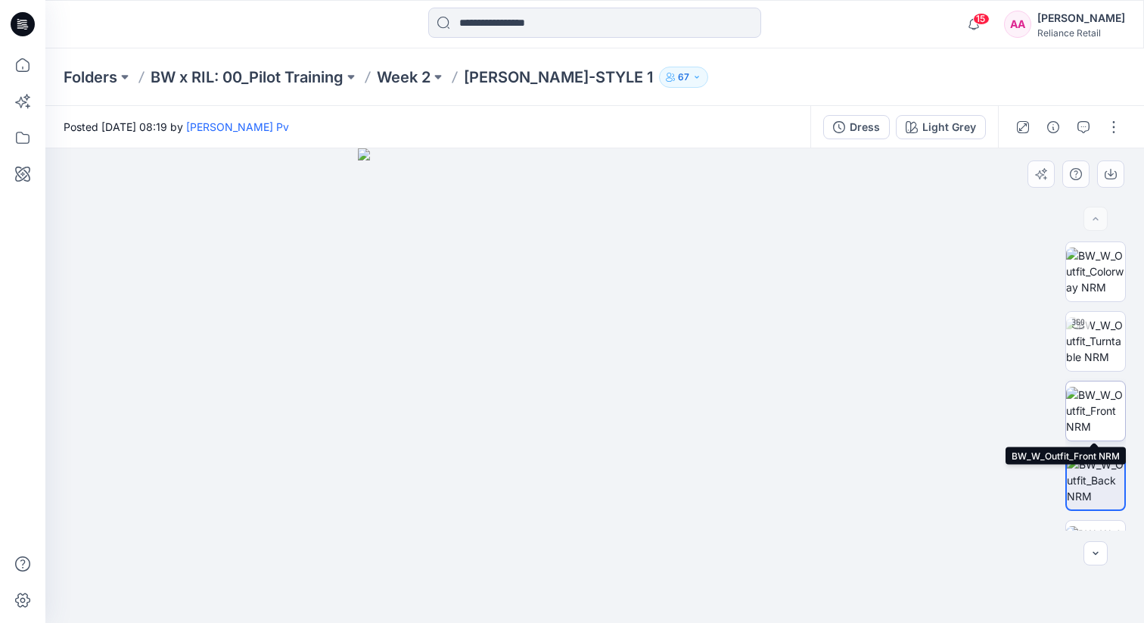
click at [1109, 393] on img at bounding box center [1095, 411] width 59 height 48
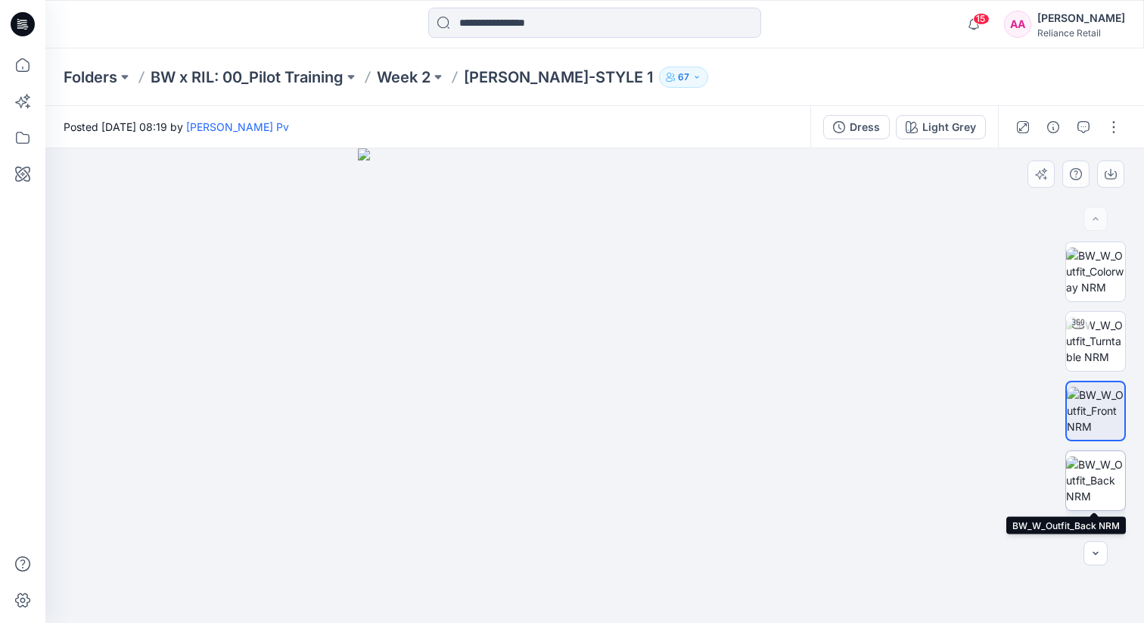
click at [1091, 477] on img at bounding box center [1095, 480] width 59 height 48
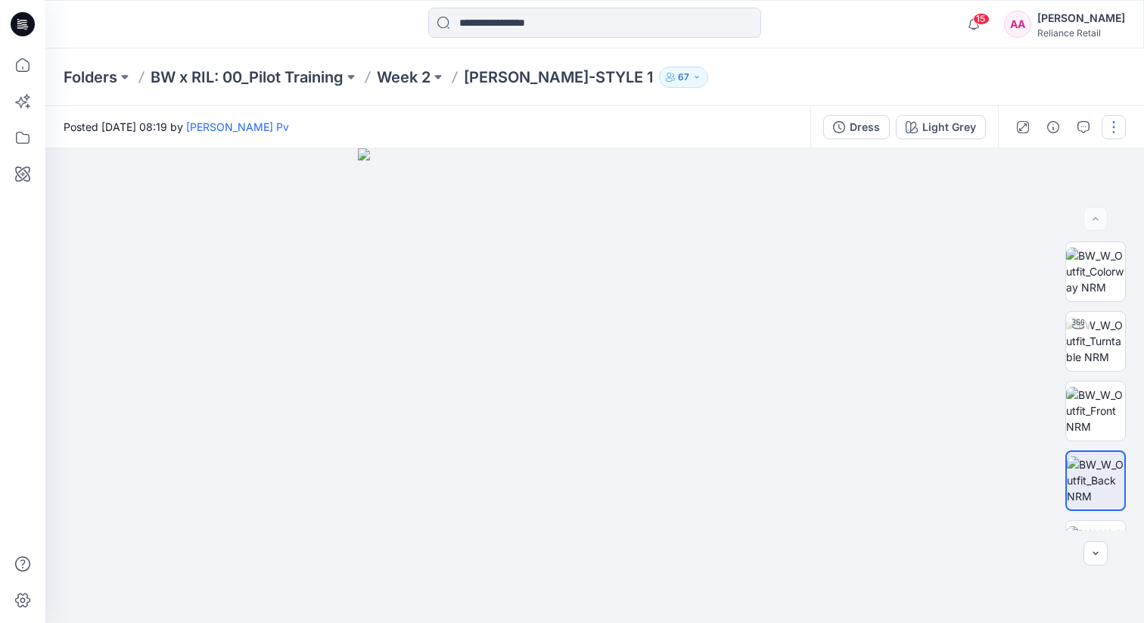
click at [1114, 120] on button "button" at bounding box center [1114, 127] width 24 height 24
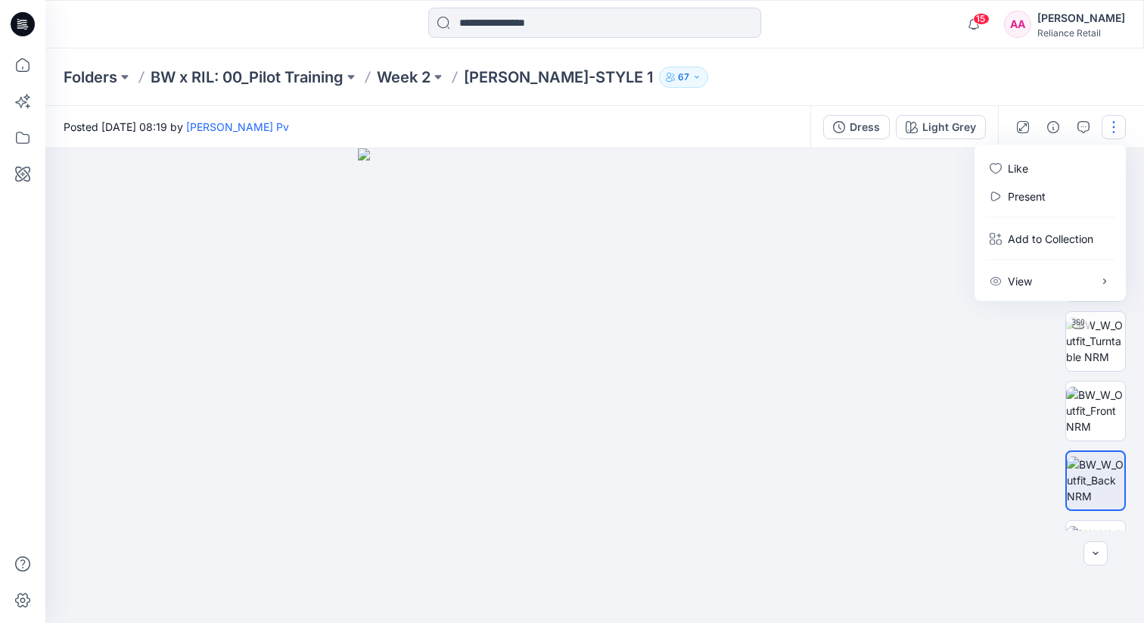
click at [804, 209] on img at bounding box center [595, 385] width 475 height 475
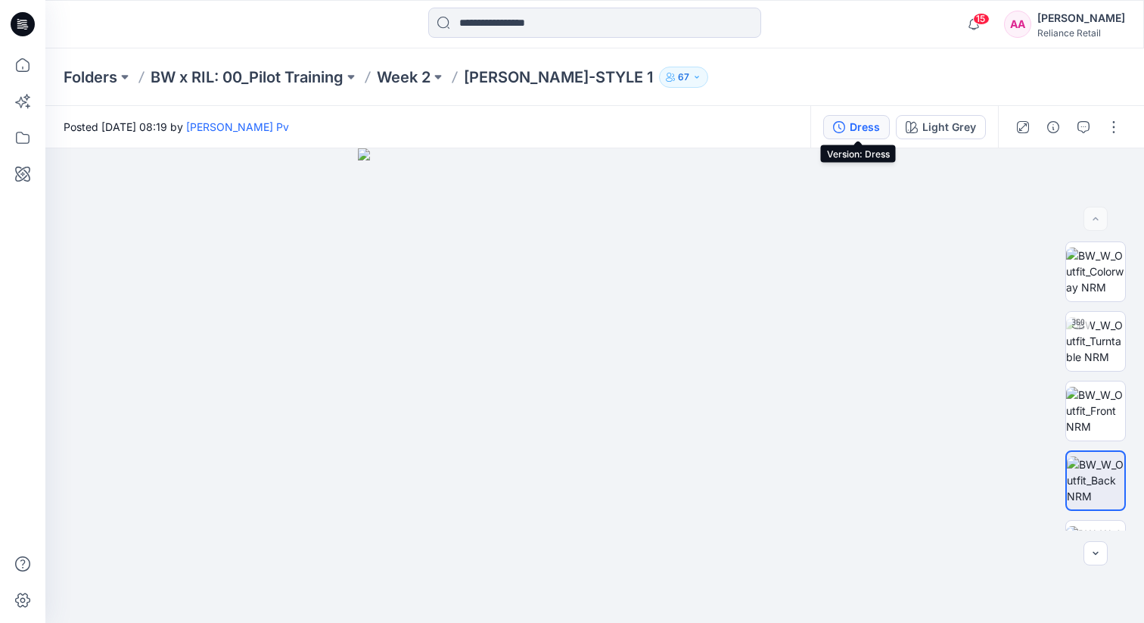
click at [865, 128] on div "Dress" at bounding box center [865, 127] width 30 height 17
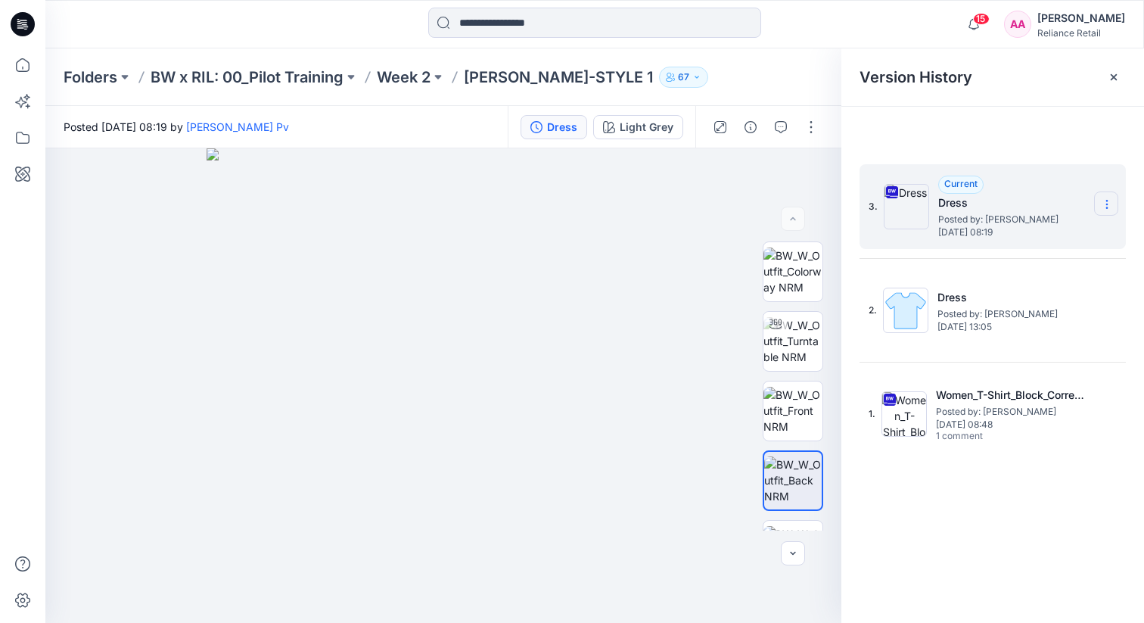
click at [1111, 200] on icon at bounding box center [1107, 204] width 12 height 12
click at [1084, 235] on span "Download Source BW File" at bounding box center [1030, 234] width 127 height 18
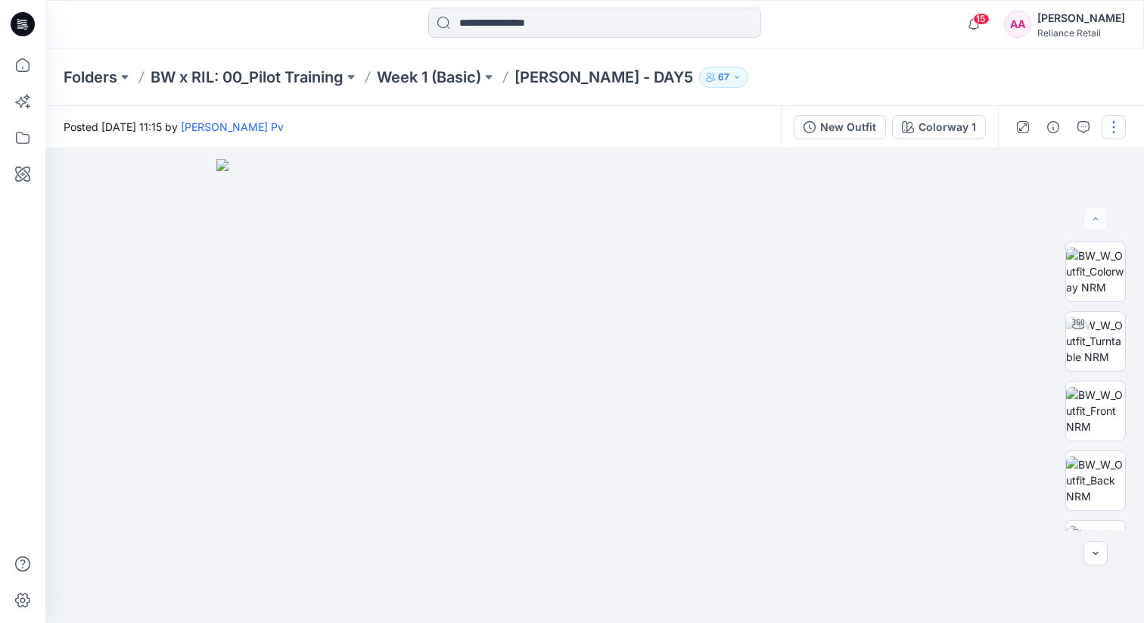
click at [1113, 135] on button "button" at bounding box center [1114, 127] width 24 height 24
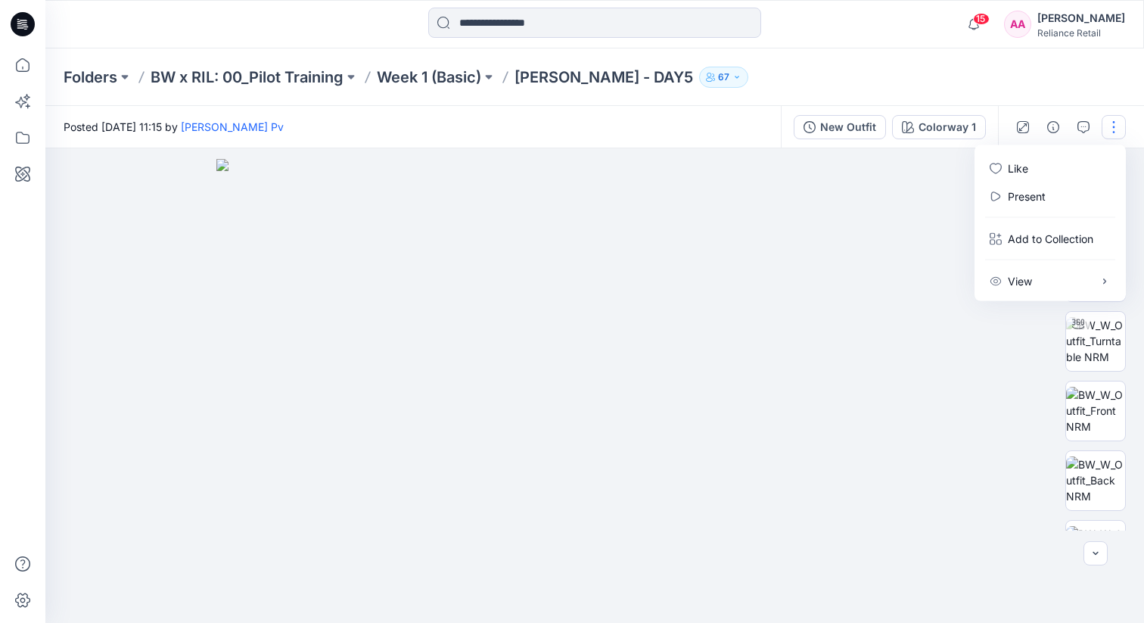
click at [918, 189] on img at bounding box center [594, 391] width 757 height 465
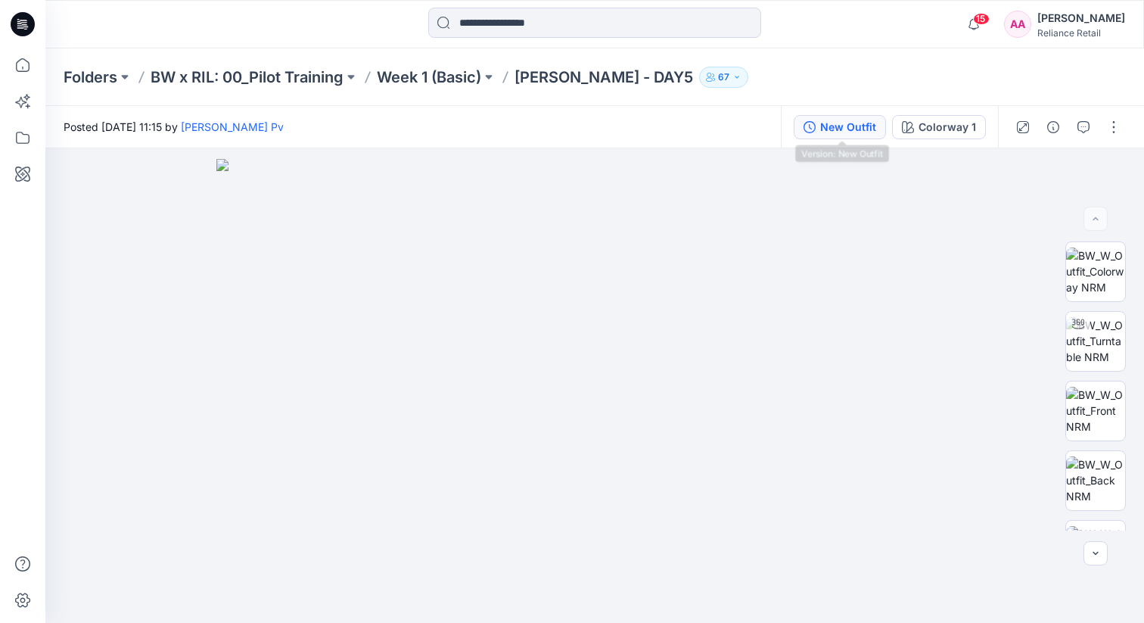
click at [823, 129] on div "New Outfit" at bounding box center [848, 127] width 56 height 17
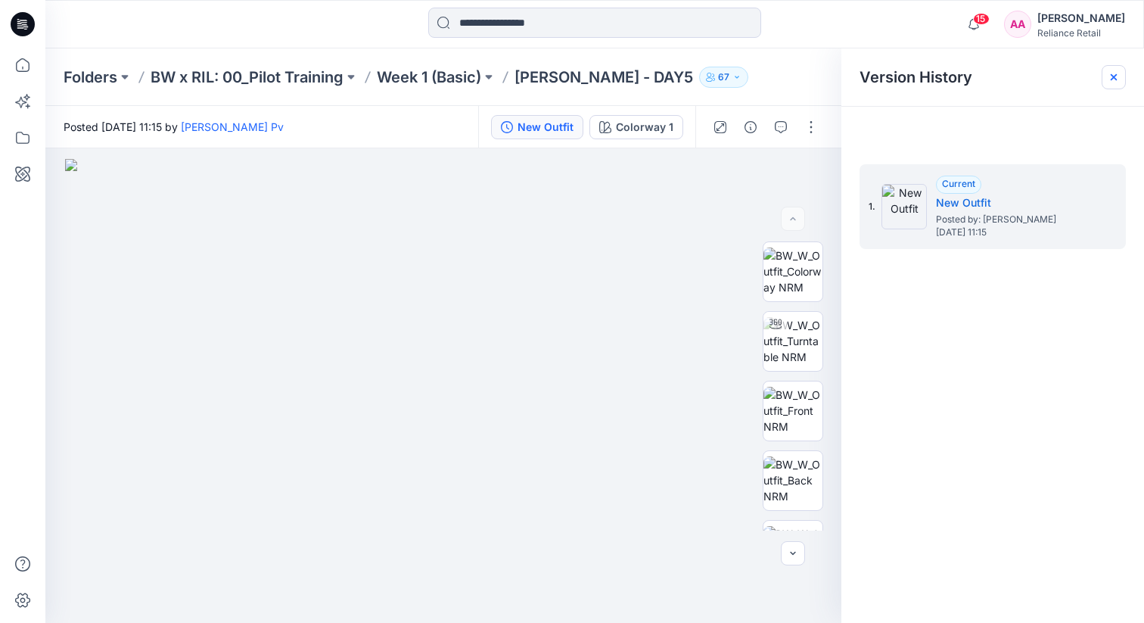
click at [1116, 76] on icon at bounding box center [1114, 77] width 12 height 12
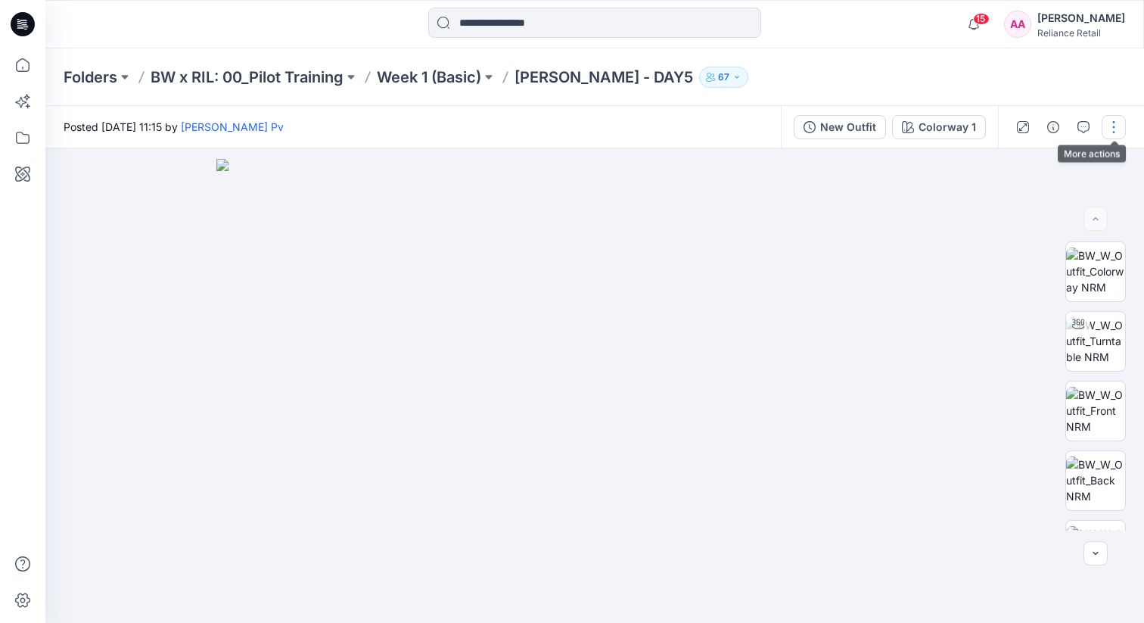
click at [1112, 121] on button "button" at bounding box center [1114, 127] width 24 height 24
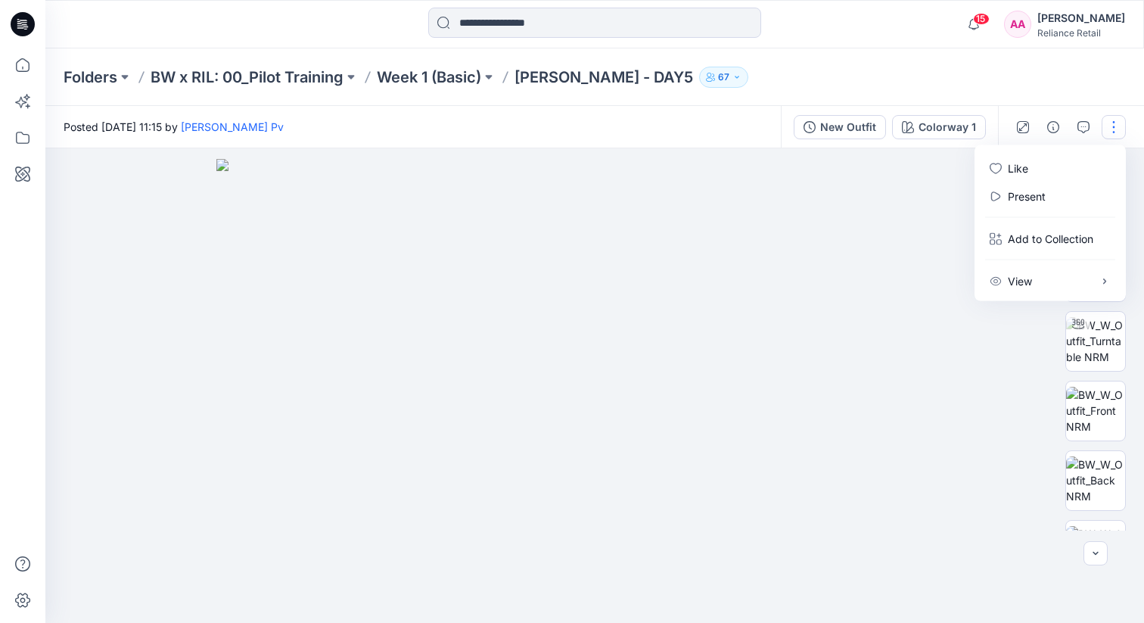
click at [888, 217] on img at bounding box center [594, 391] width 757 height 465
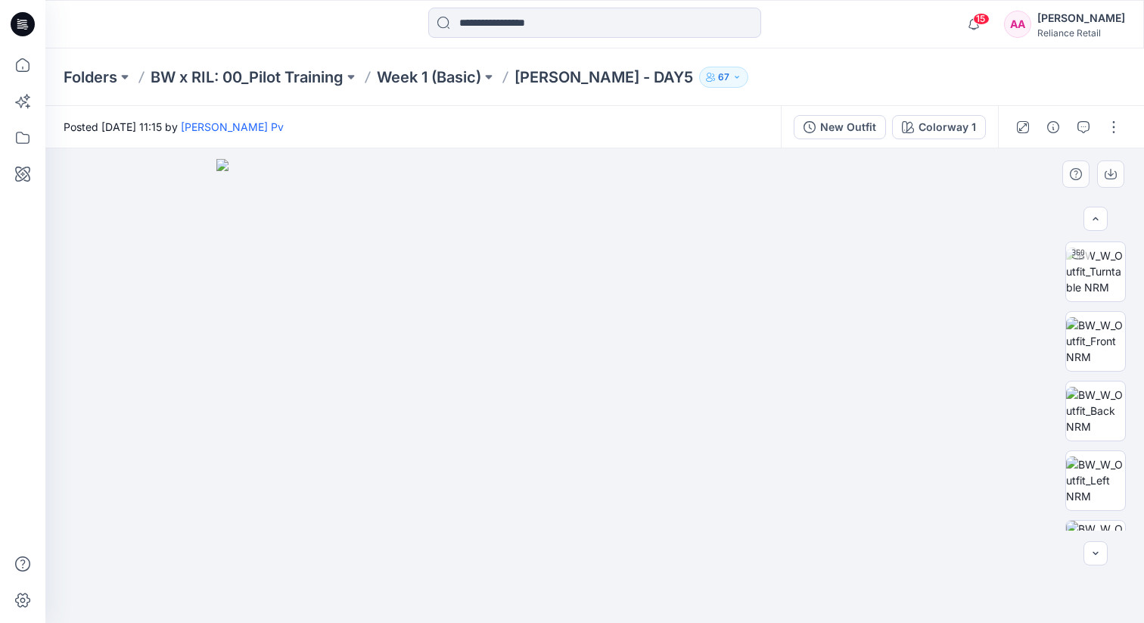
scroll to position [78, 0]
click at [1109, 176] on icon "button" at bounding box center [1111, 174] width 12 height 12
click at [707, 303] on img at bounding box center [594, 391] width 757 height 465
click at [1096, 338] on img at bounding box center [1095, 333] width 59 height 48
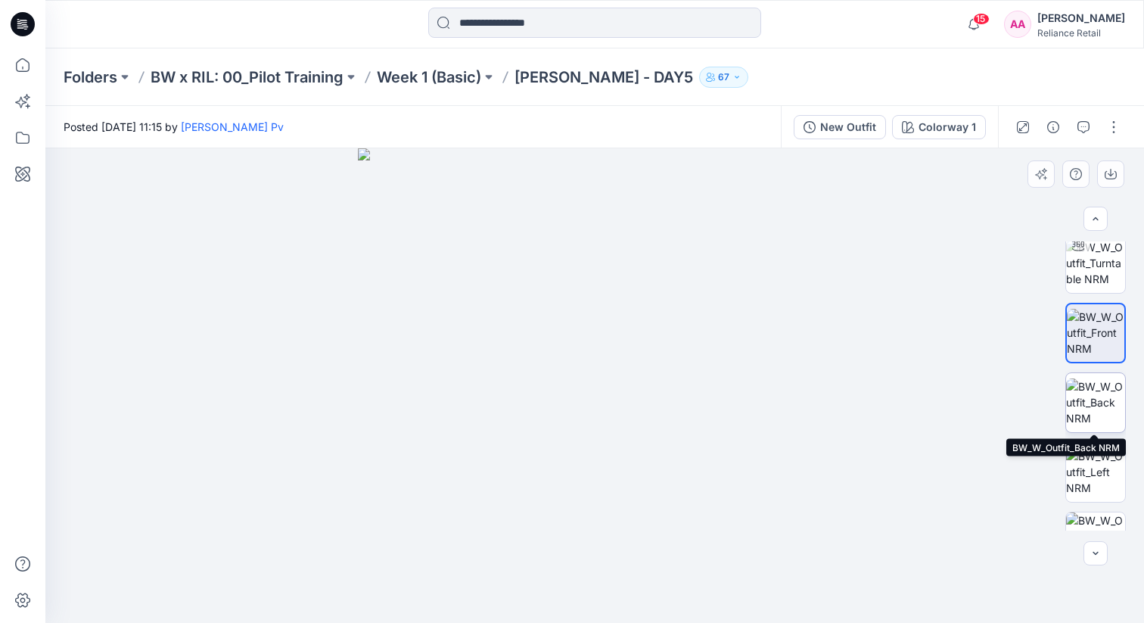
click at [1092, 396] on img at bounding box center [1095, 402] width 59 height 48
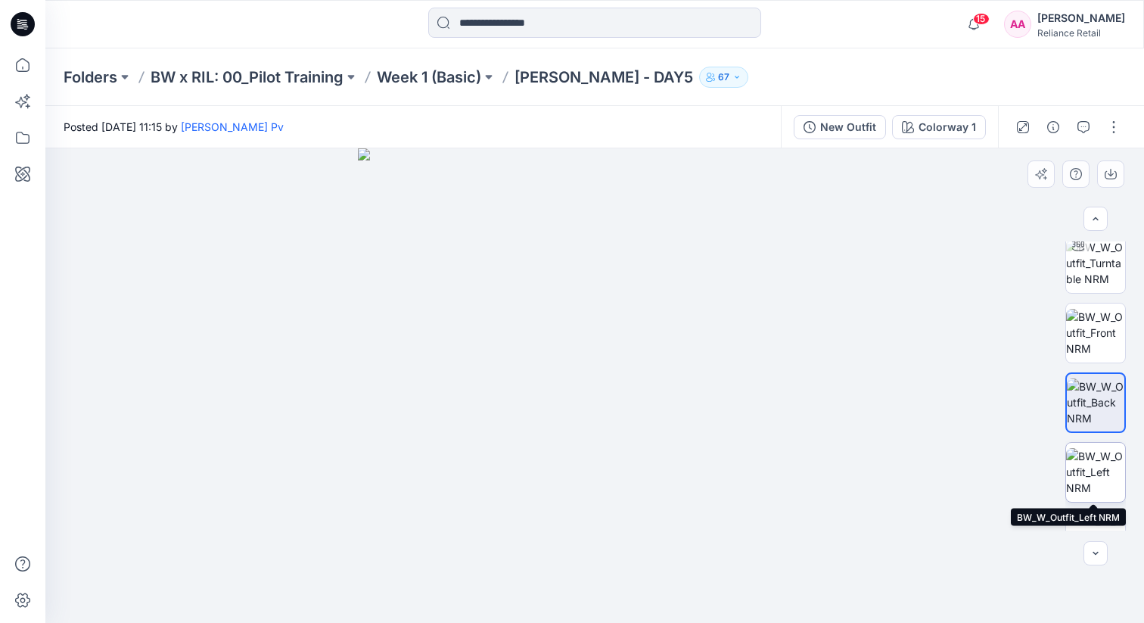
click at [1089, 453] on img at bounding box center [1095, 472] width 59 height 48
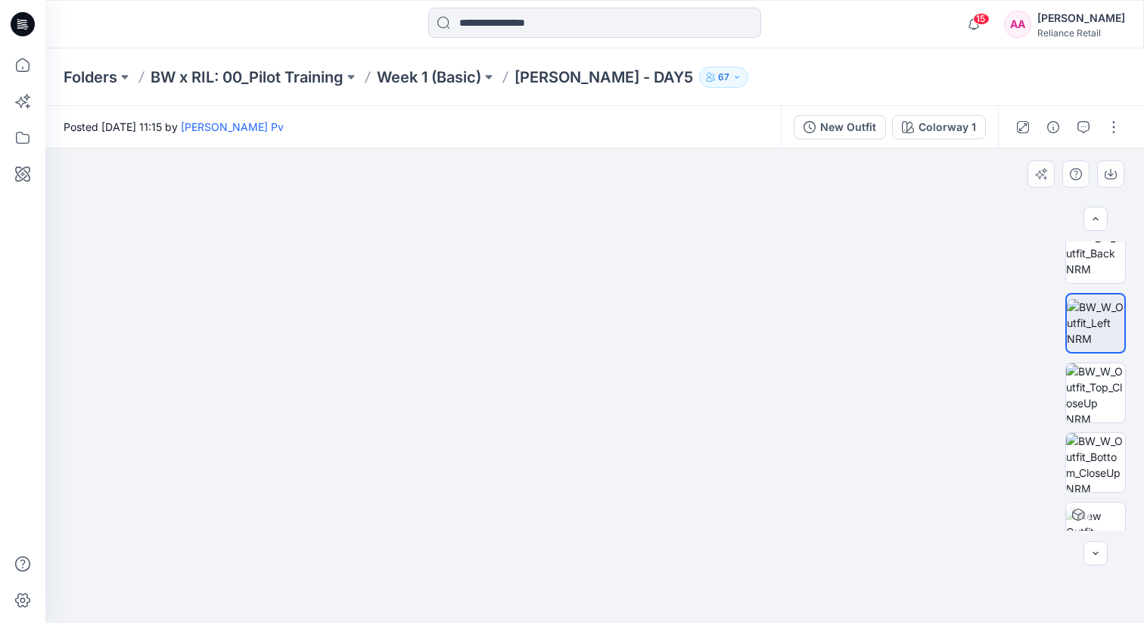
scroll to position [235, 0]
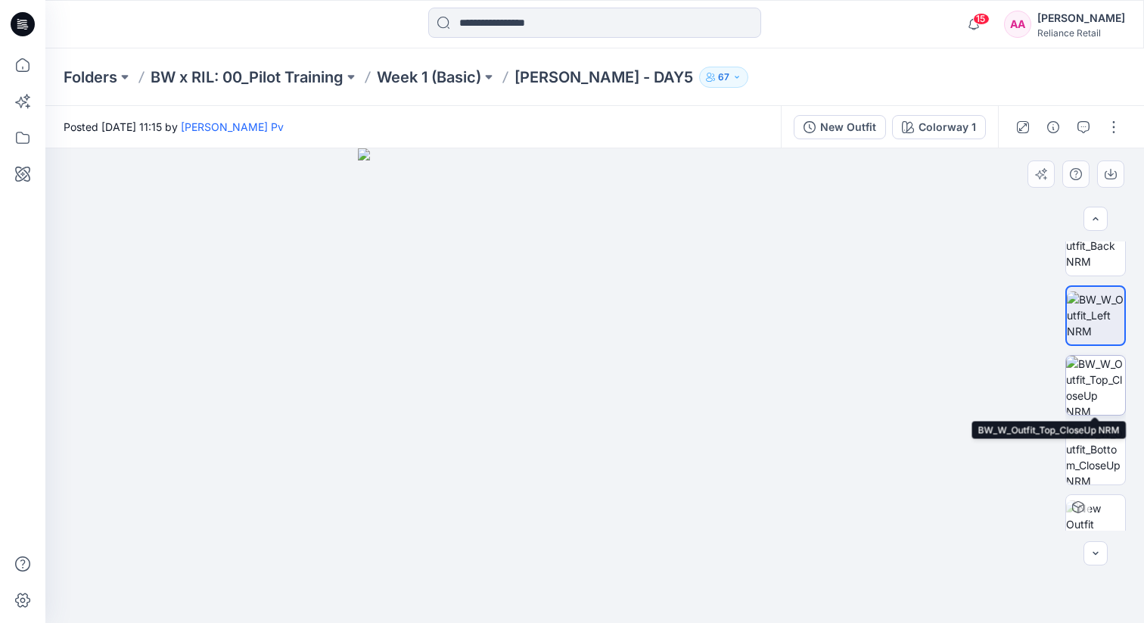
click at [1097, 378] on img at bounding box center [1095, 385] width 59 height 59
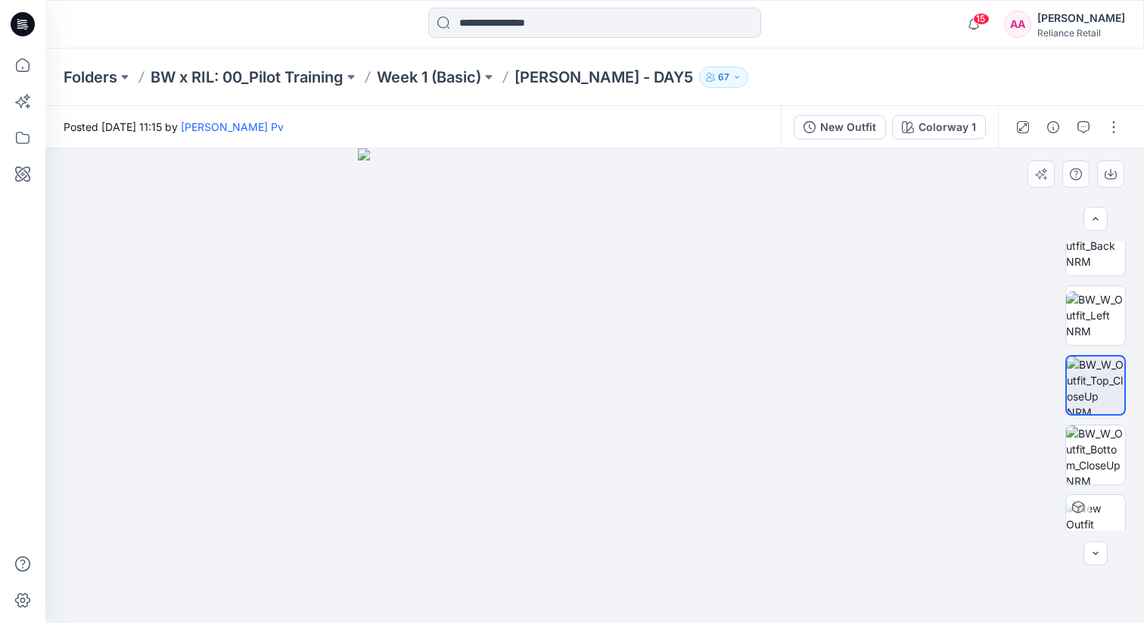
click at [792, 261] on img at bounding box center [595, 385] width 475 height 475
click at [840, 126] on div "New Outfit" at bounding box center [848, 127] width 56 height 17
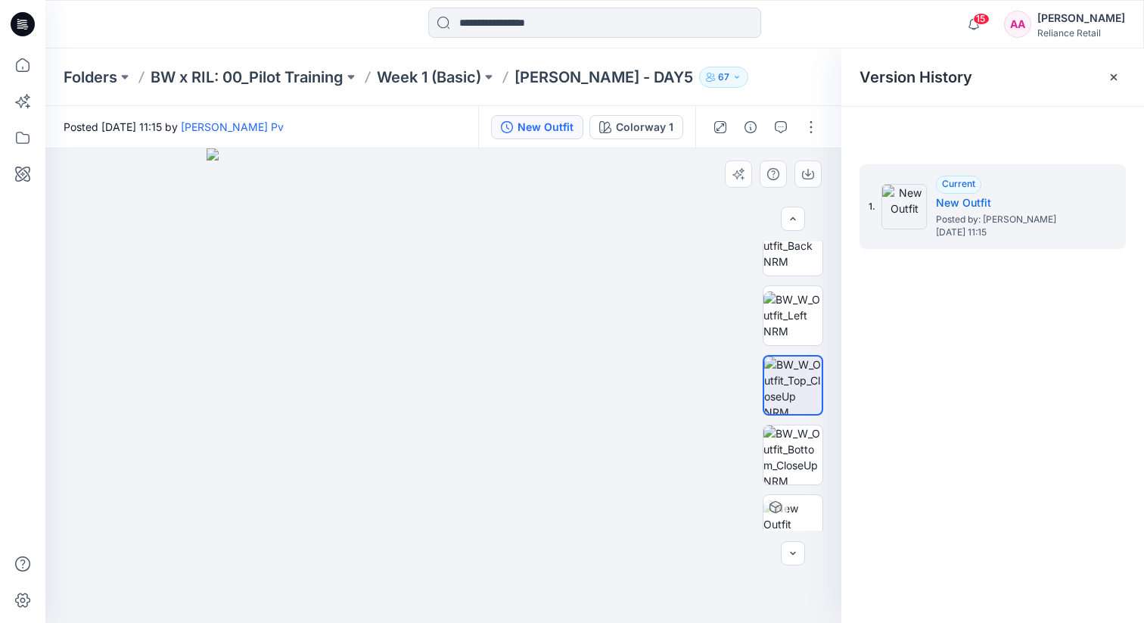
click at [697, 219] on div at bounding box center [443, 385] width 796 height 475
click at [757, 70] on div "Folders BW x RIL: 00_Pilot Training Week 1 (Basic) [PERSON_NAME] - DAY5 67" at bounding box center [536, 77] width 944 height 21
click at [1116, 76] on icon at bounding box center [1114, 77] width 6 height 6
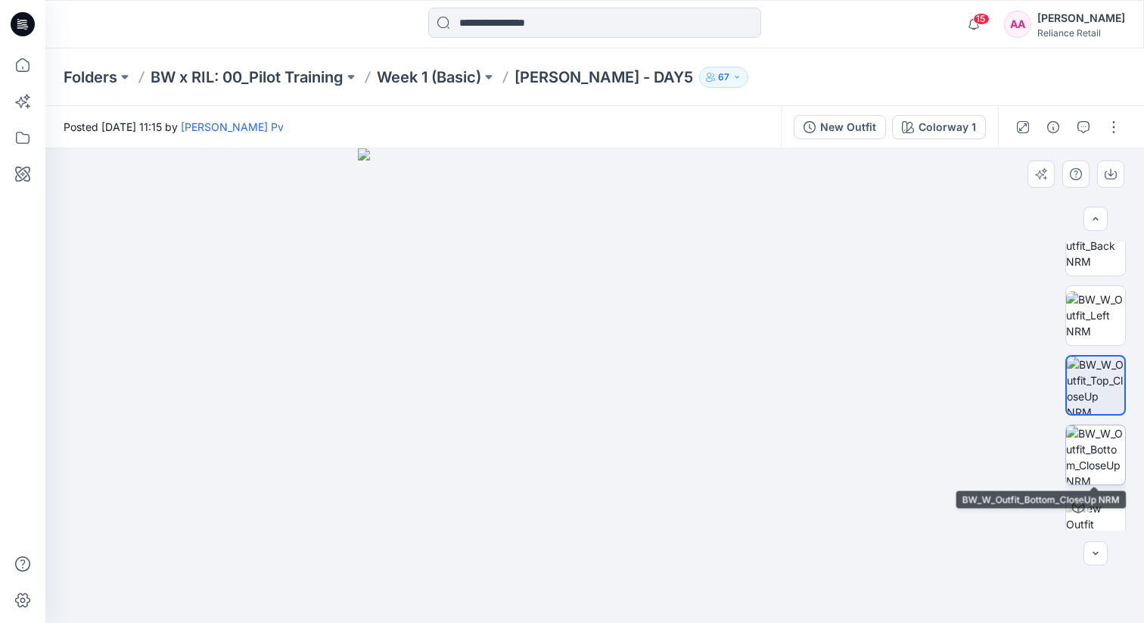
click at [1112, 459] on img at bounding box center [1095, 454] width 59 height 59
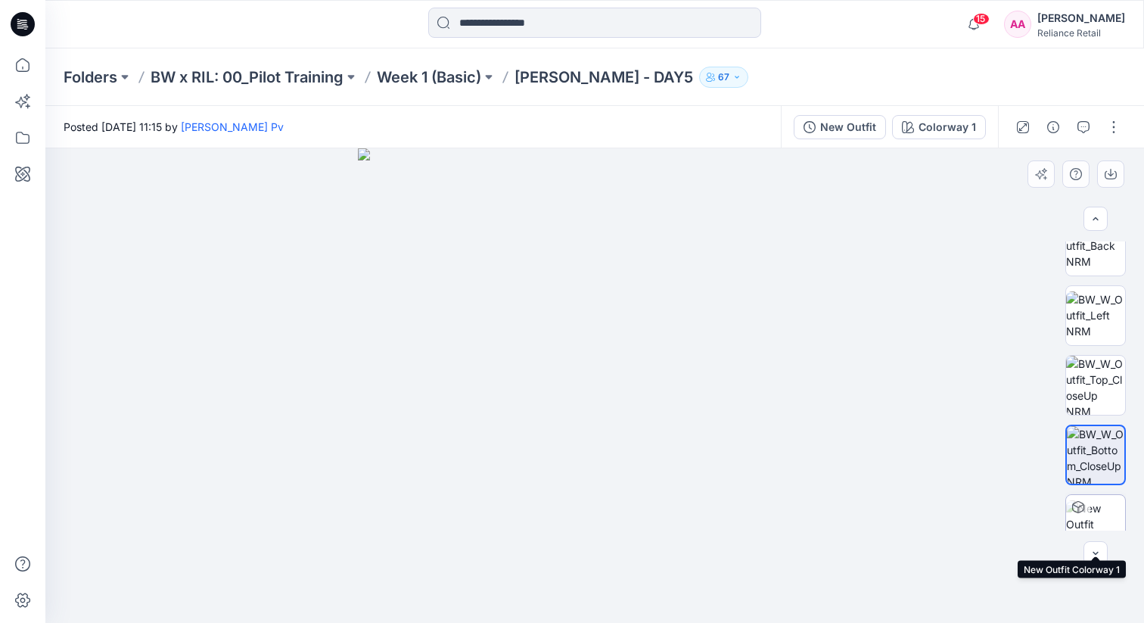
click at [1104, 515] on img at bounding box center [1095, 524] width 59 height 48
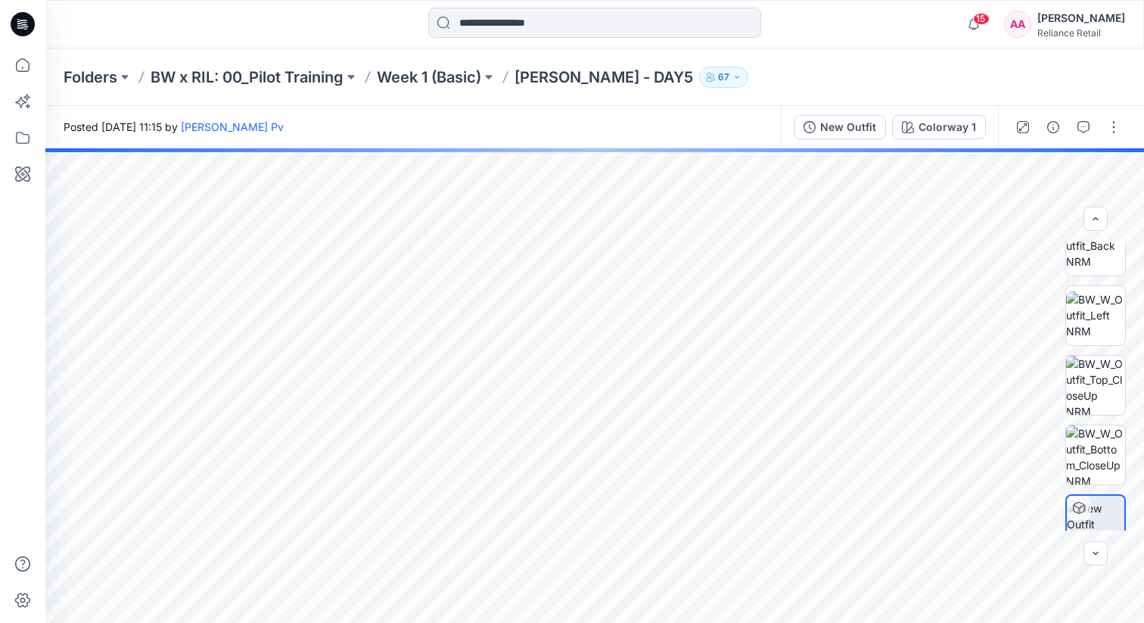
click at [733, 75] on icon "button" at bounding box center [737, 77] width 9 height 9
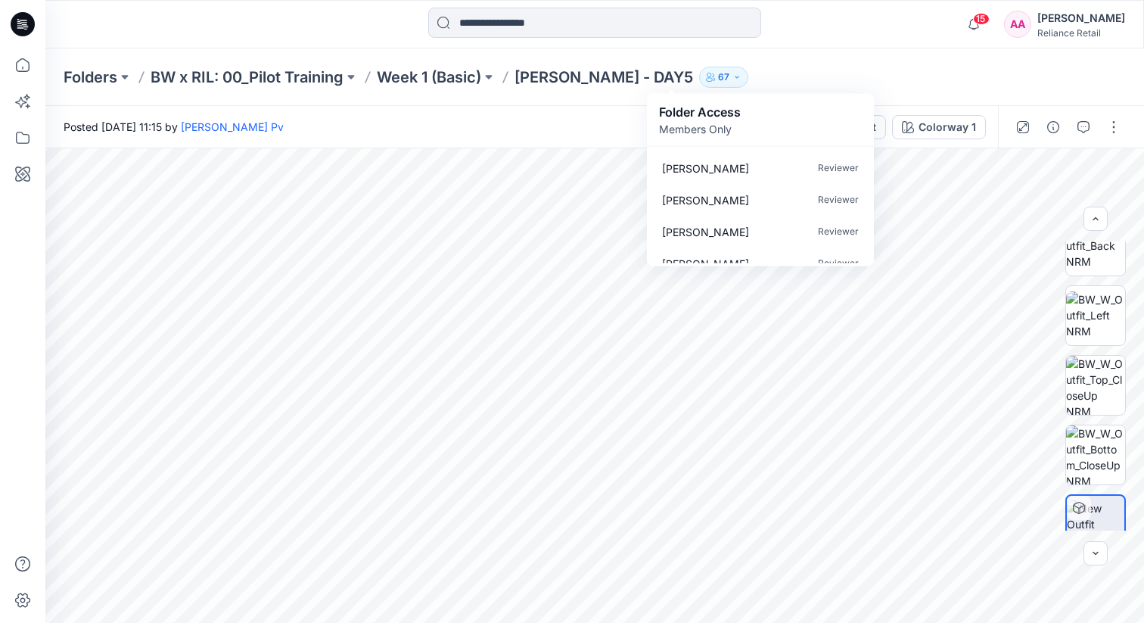
scroll to position [837, 0]
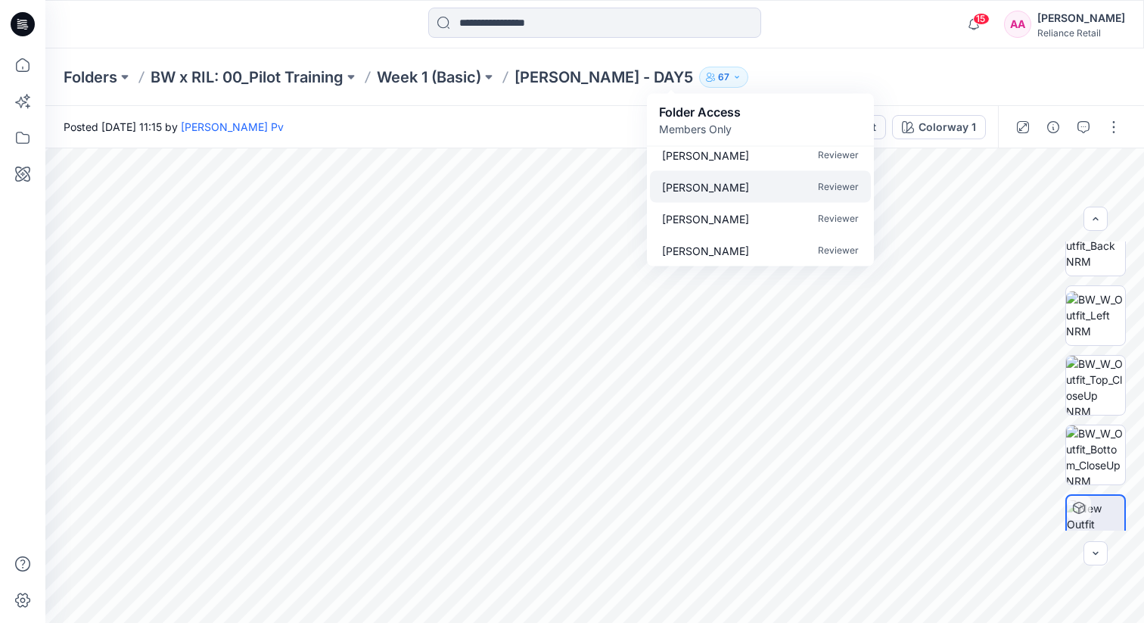
click at [836, 189] on p "Reviewer" at bounding box center [838, 187] width 41 height 16
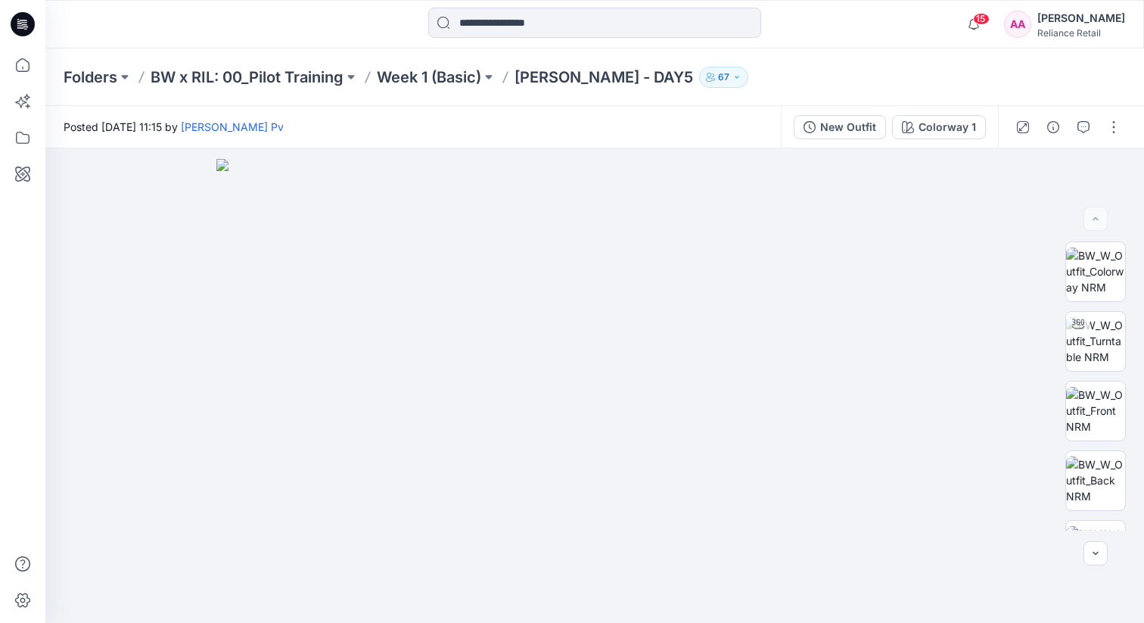
click at [733, 78] on icon "button" at bounding box center [737, 77] width 9 height 9
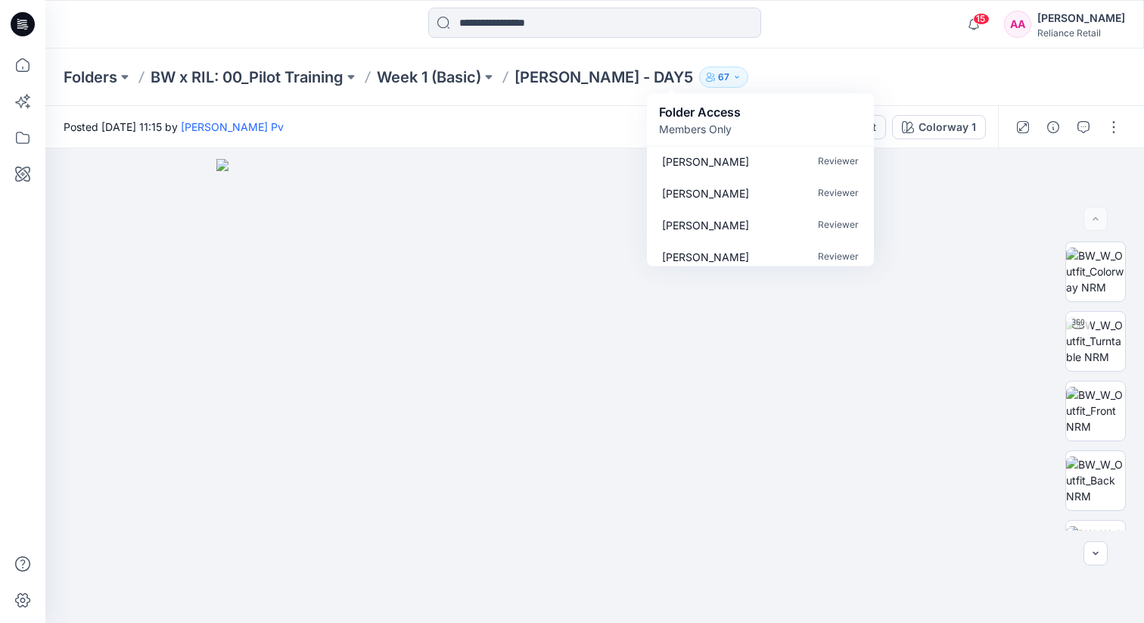
scroll to position [826, 0]
click at [935, 345] on img at bounding box center [594, 391] width 757 height 465
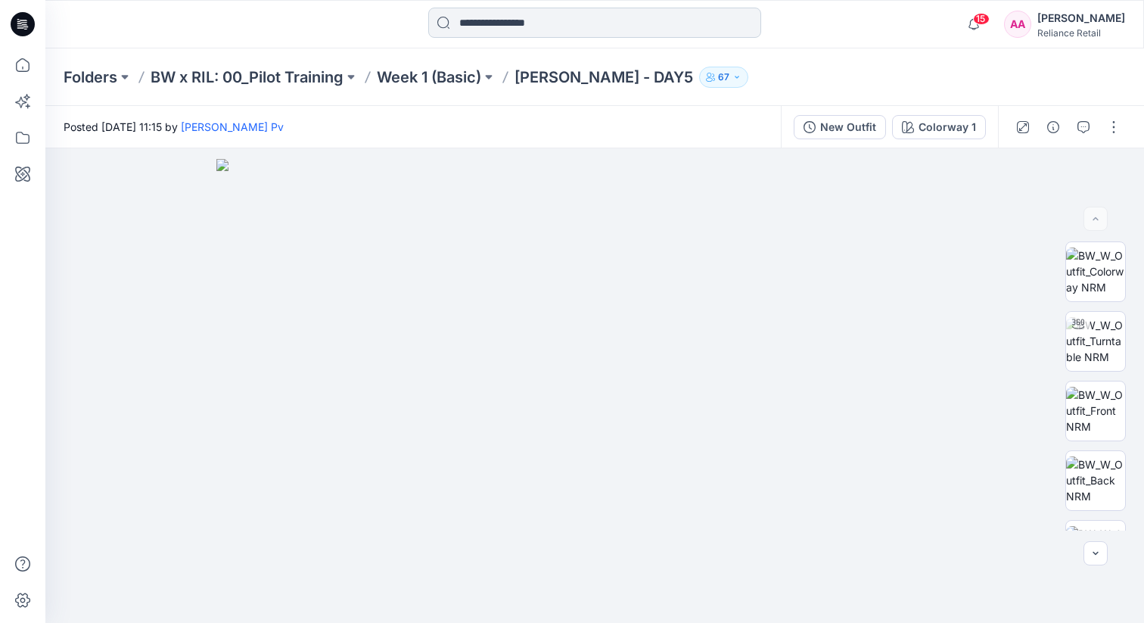
click at [496, 23] on input at bounding box center [594, 23] width 333 height 30
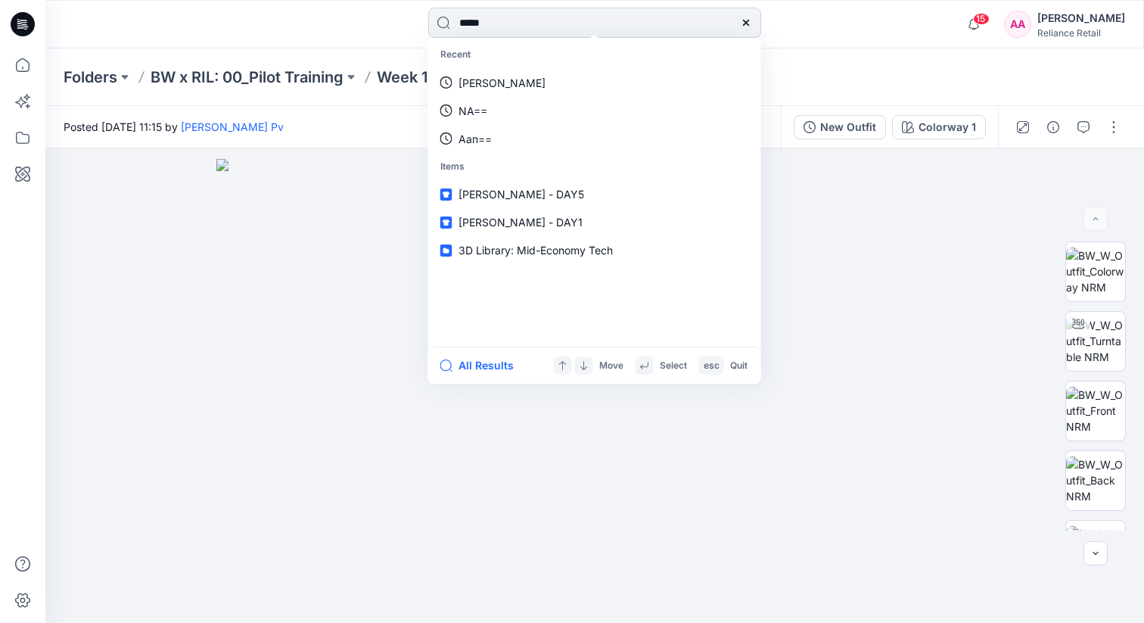
type input "******"
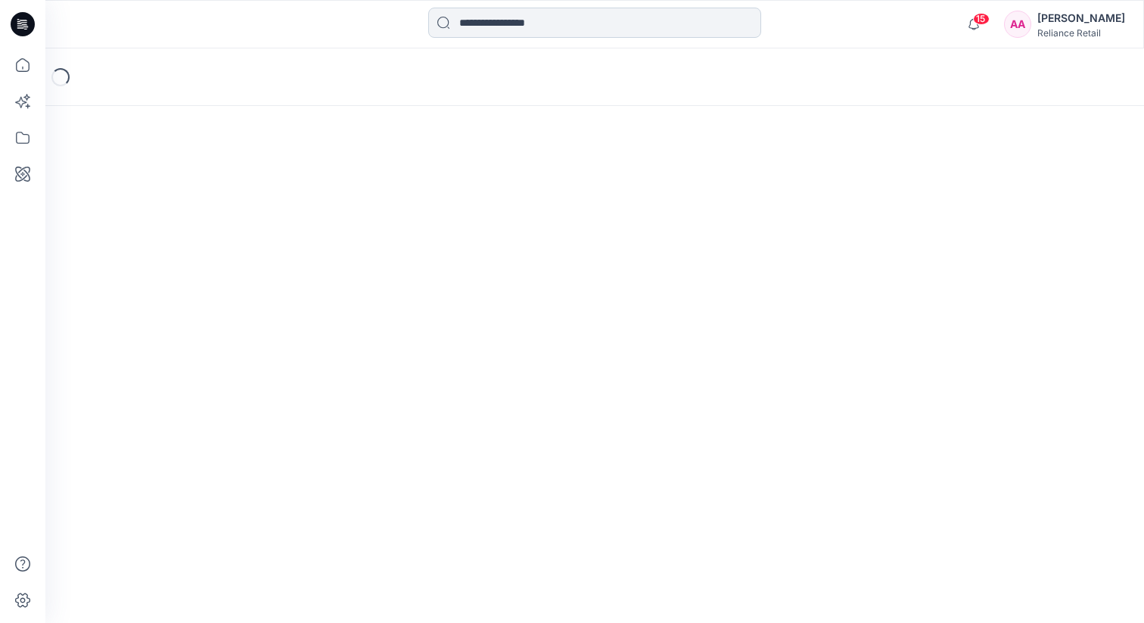
drag, startPoint x: 0, startPoint y: 0, endPoint x: 507, endPoint y: 21, distance: 507.5
click at [507, 21] on input at bounding box center [594, 23] width 333 height 30
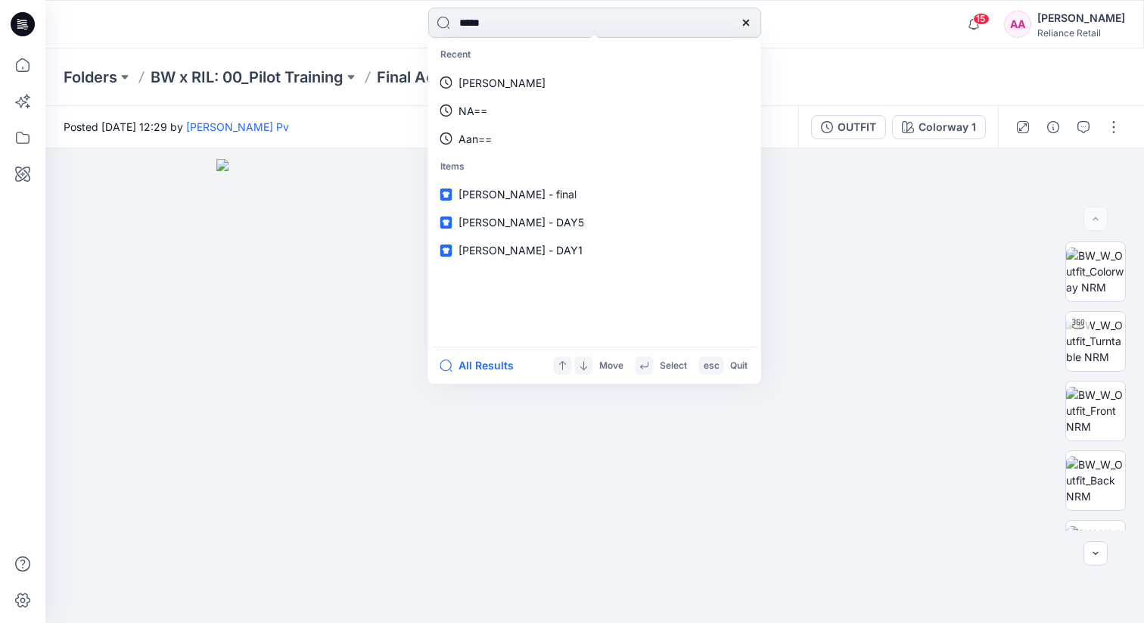
type input "******"
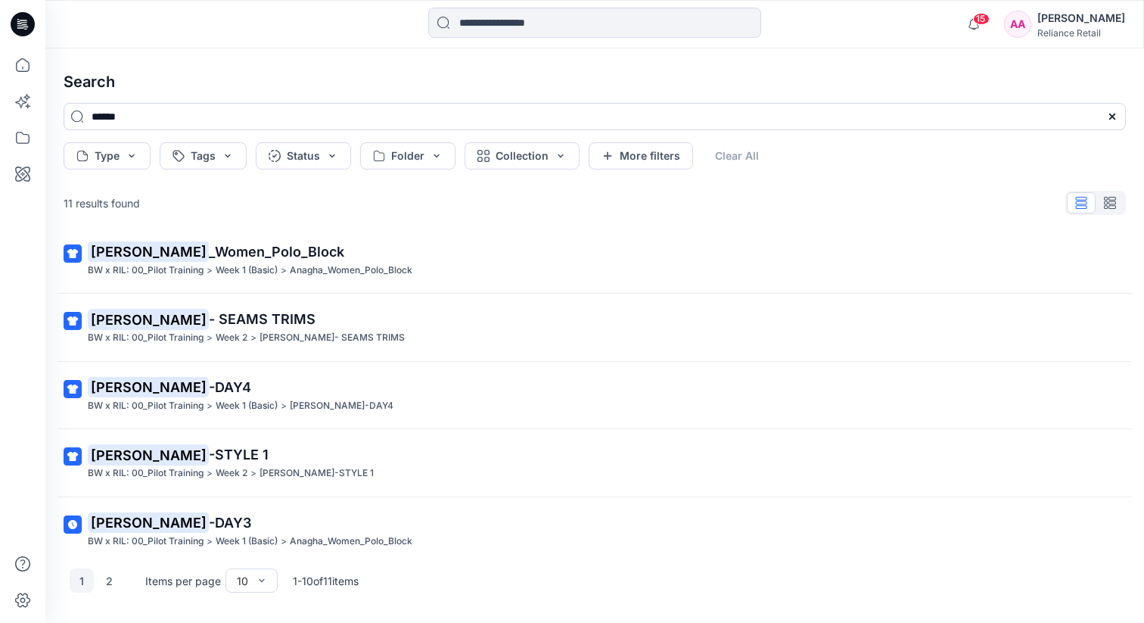
scroll to position [215, 0]
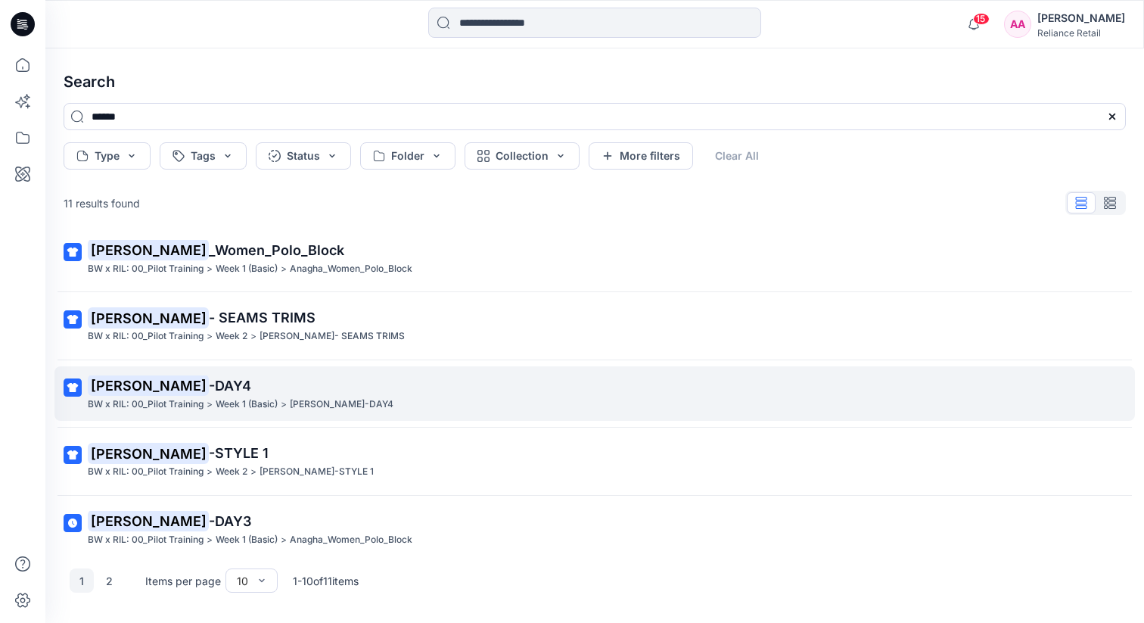
click at [209, 382] on span "-DAY4" at bounding box center [230, 386] width 42 height 16
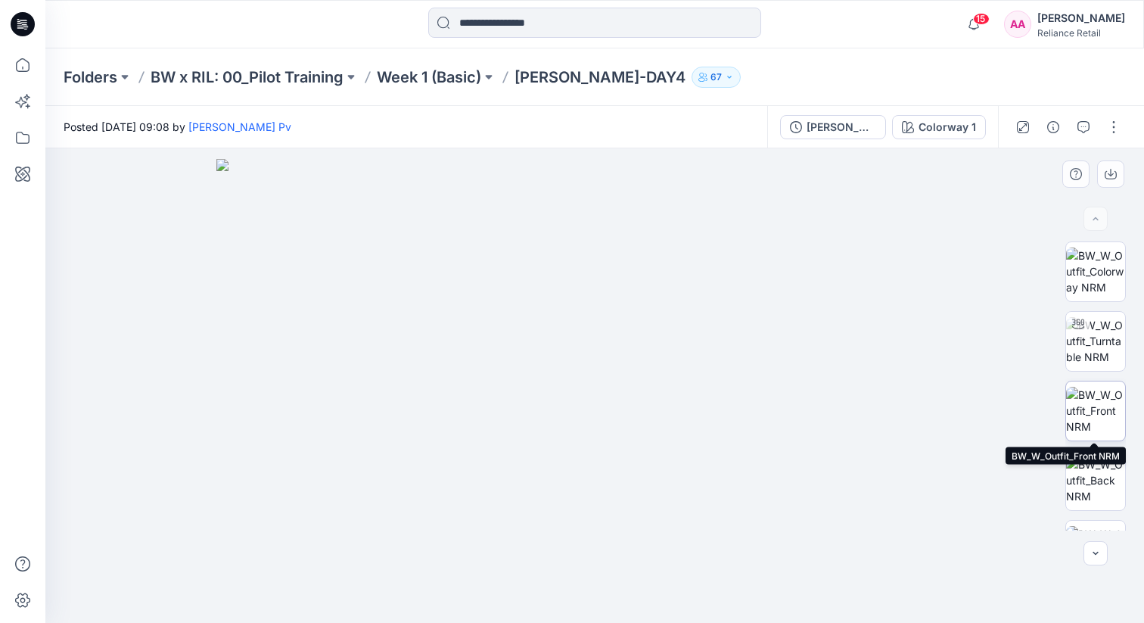
click at [1107, 408] on img at bounding box center [1095, 411] width 59 height 48
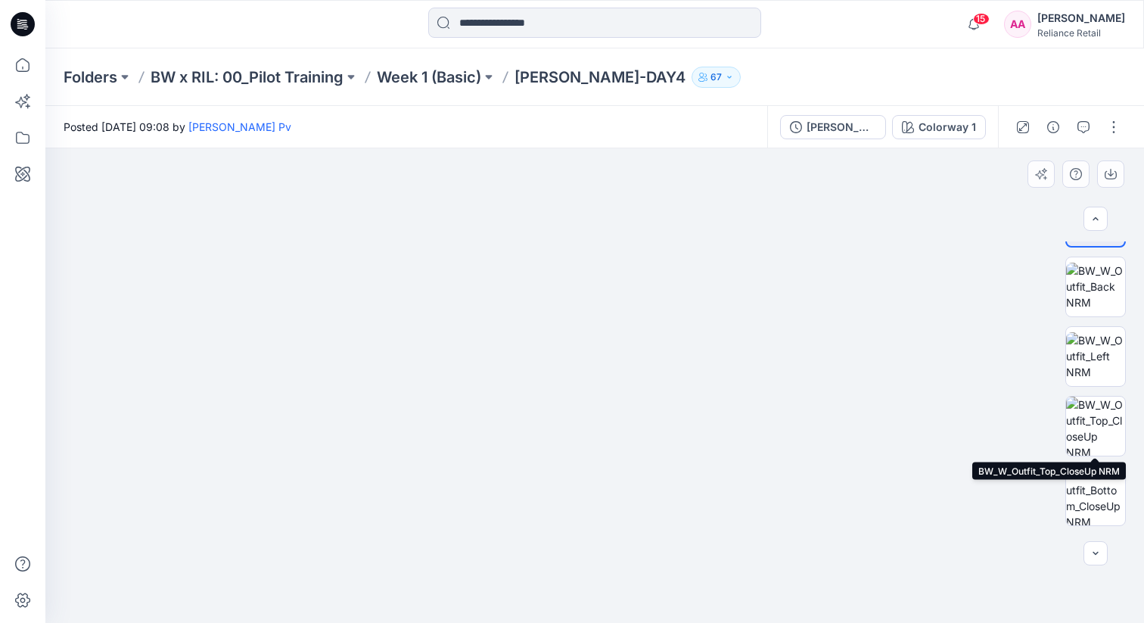
scroll to position [195, 0]
click at [1102, 419] on img at bounding box center [1095, 424] width 59 height 59
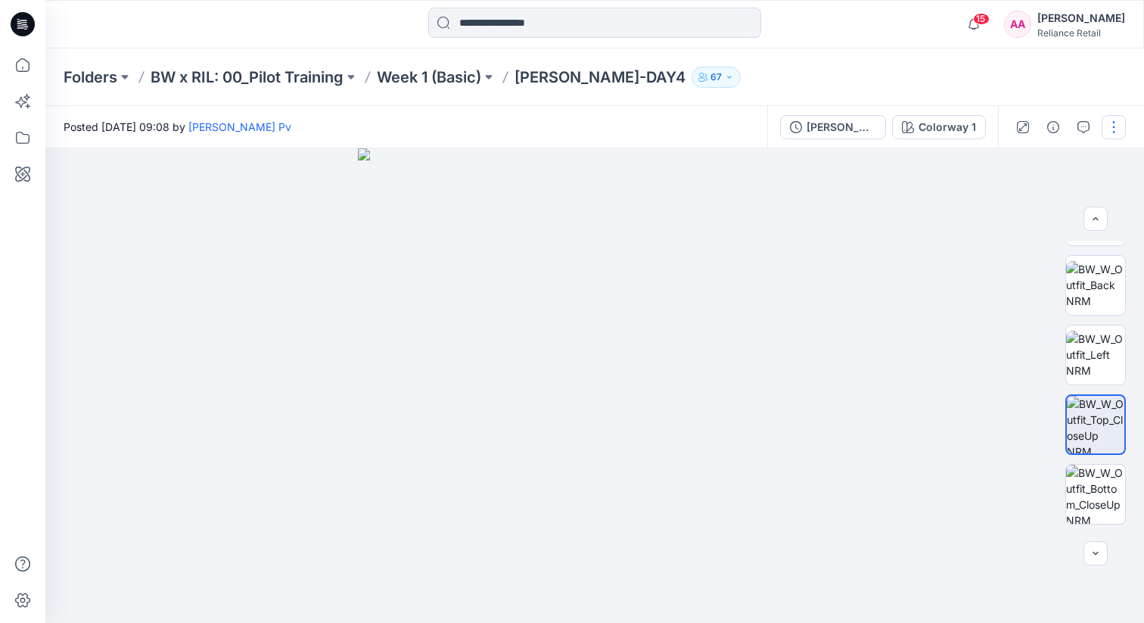
click at [1117, 135] on button "button" at bounding box center [1114, 127] width 24 height 24
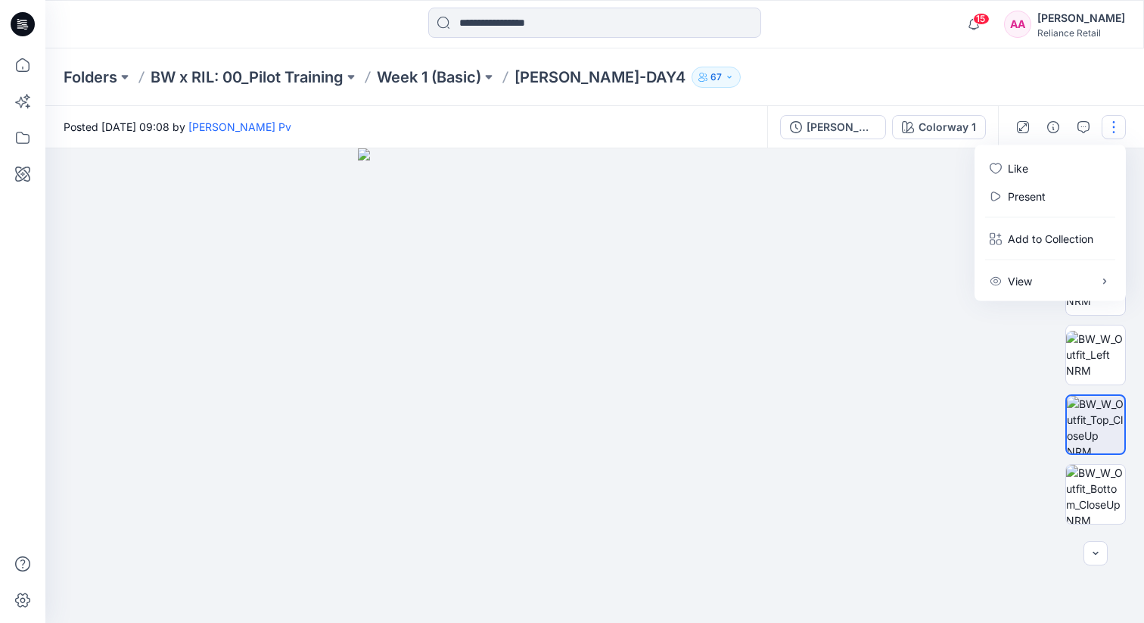
click at [880, 213] on div at bounding box center [594, 385] width 1099 height 475
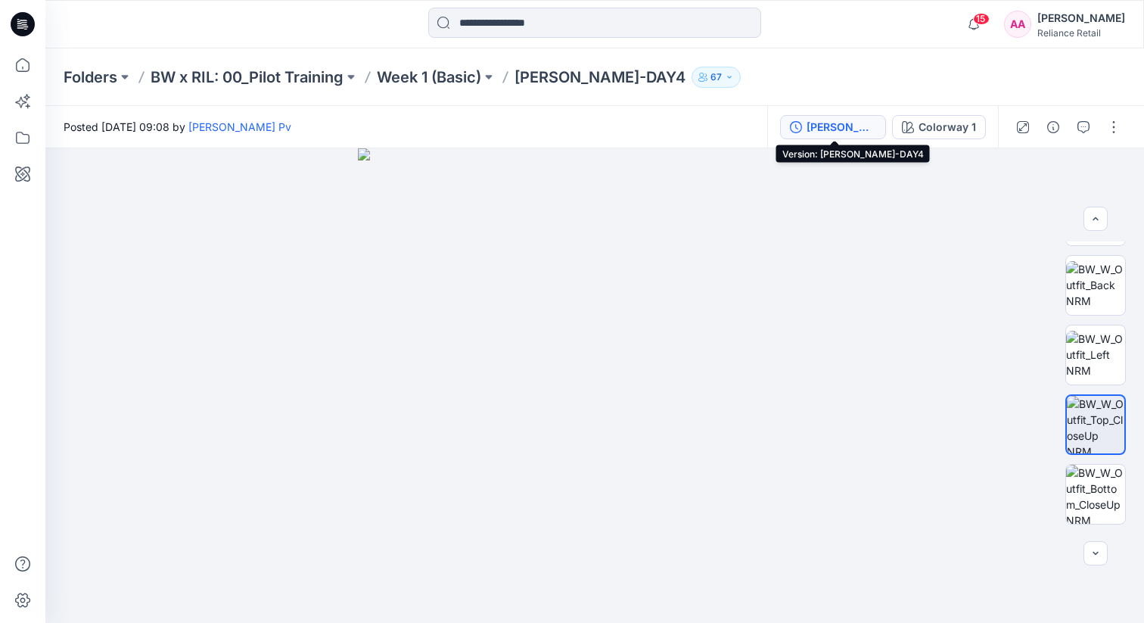
click at [829, 120] on div "[PERSON_NAME]-DAY4" at bounding box center [842, 127] width 70 height 17
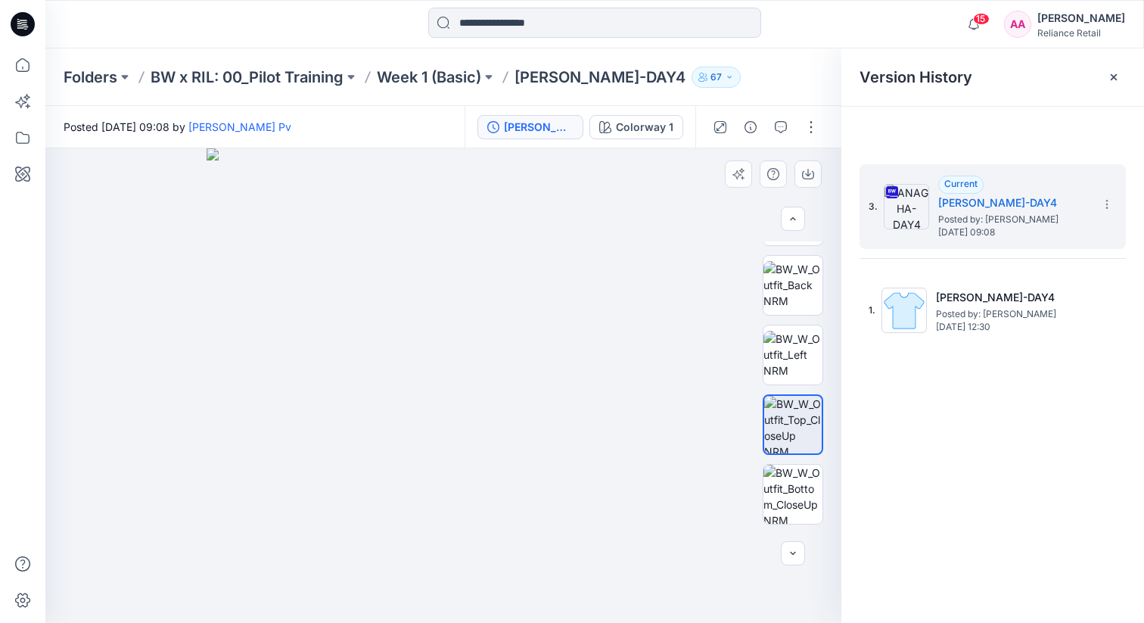
click at [612, 237] on img at bounding box center [444, 385] width 475 height 475
click at [1104, 208] on icon at bounding box center [1107, 204] width 12 height 12
click at [1082, 237] on span "Download Source BW File" at bounding box center [1030, 234] width 127 height 18
click at [596, 205] on img at bounding box center [444, 385] width 475 height 475
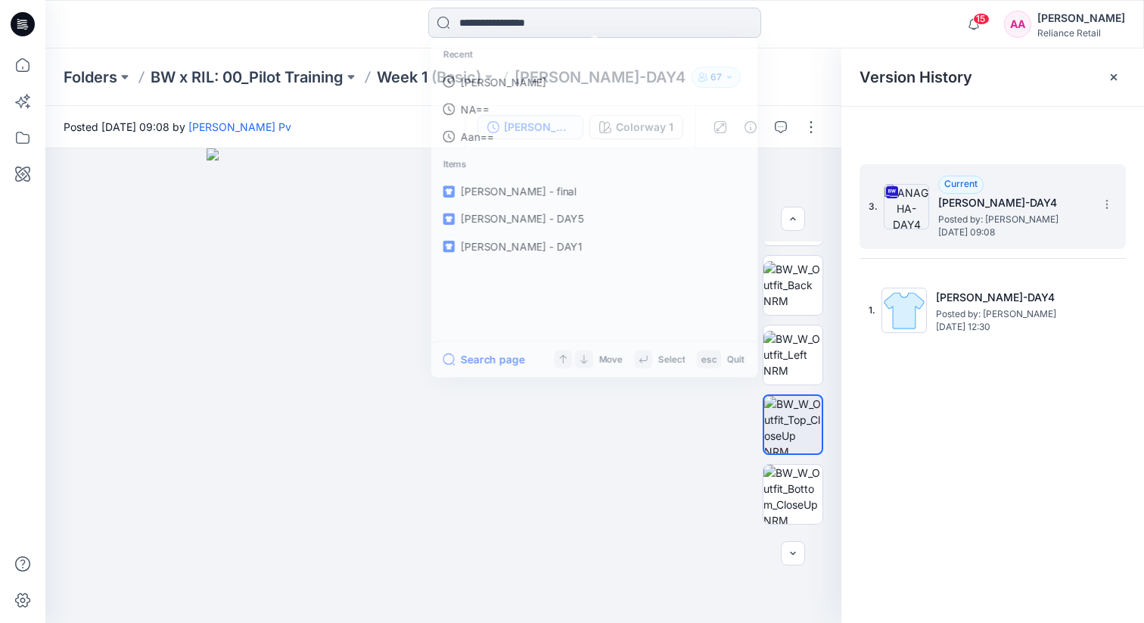
click at [546, 28] on input at bounding box center [594, 23] width 333 height 30
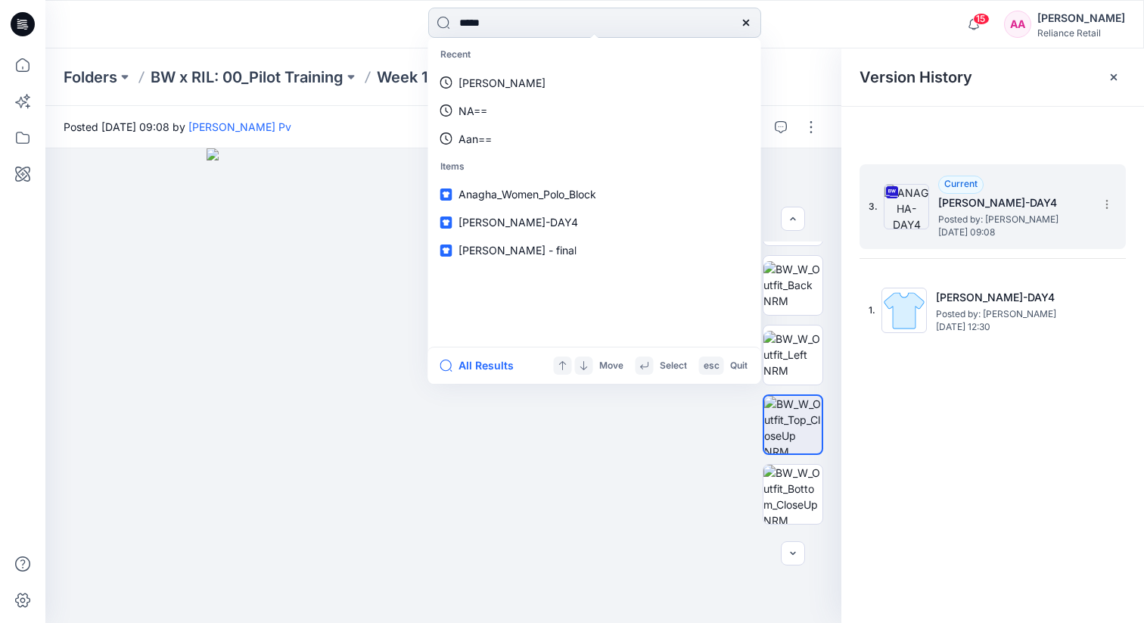
type input "******"
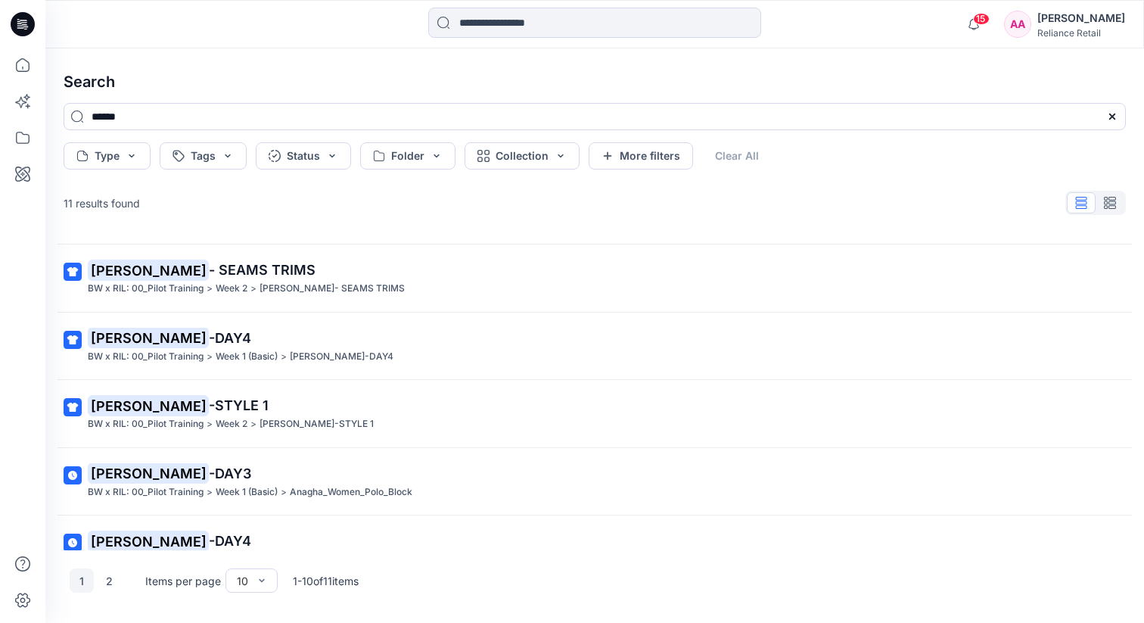
scroll to position [363, 0]
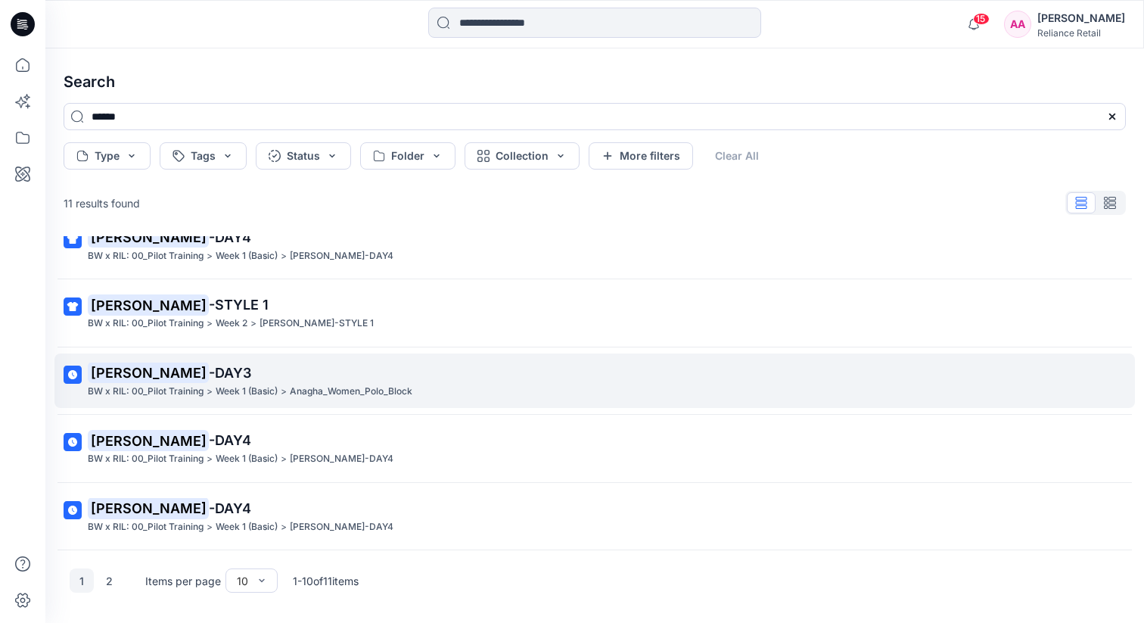
click at [218, 369] on p "ANAGHA -DAY3" at bounding box center [593, 373] width 1011 height 21
